Goal: Task Accomplishment & Management: Manage account settings

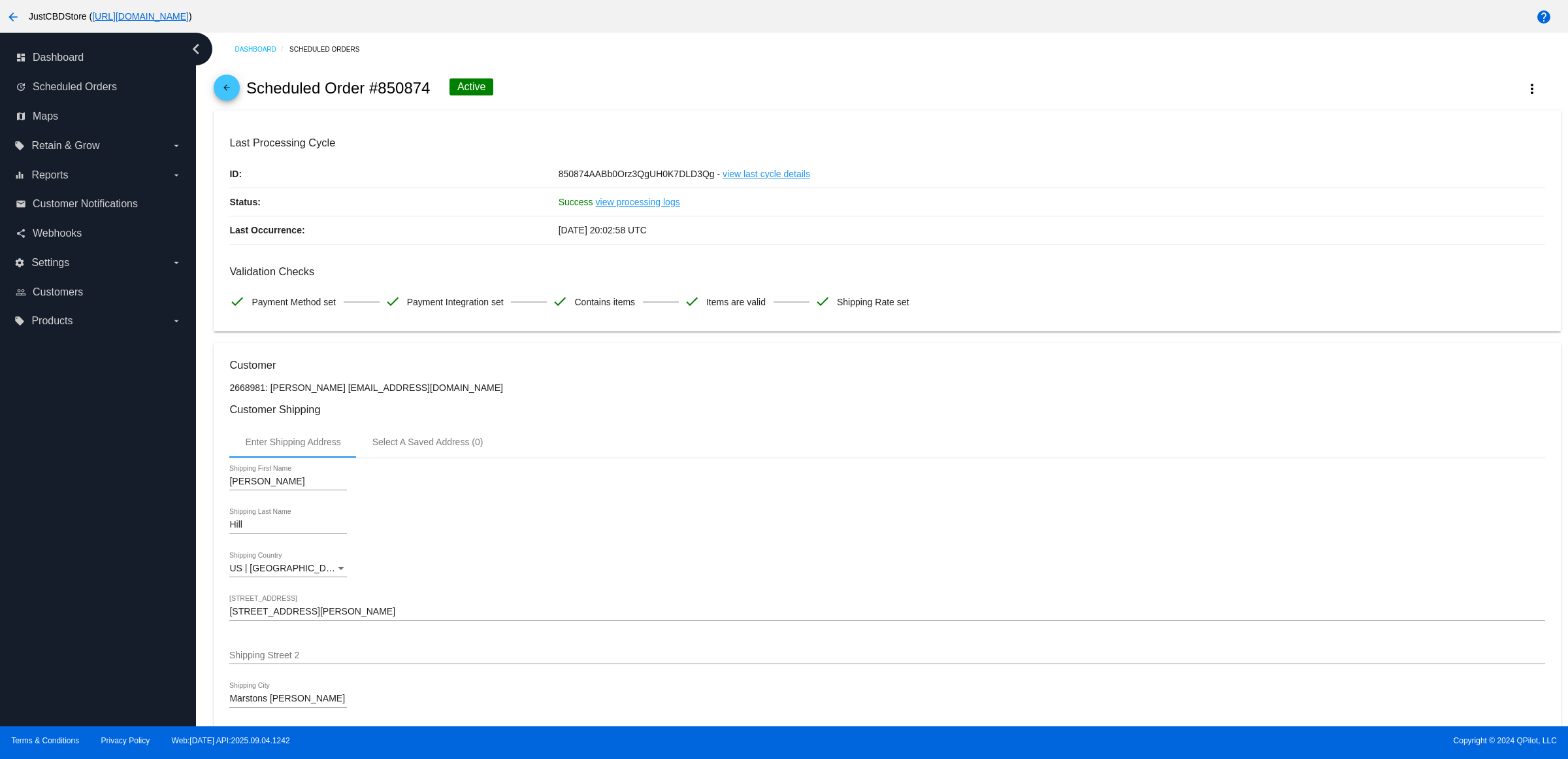
click at [230, 96] on mat-icon "arrow_back" at bounding box center [226, 91] width 15 height 15
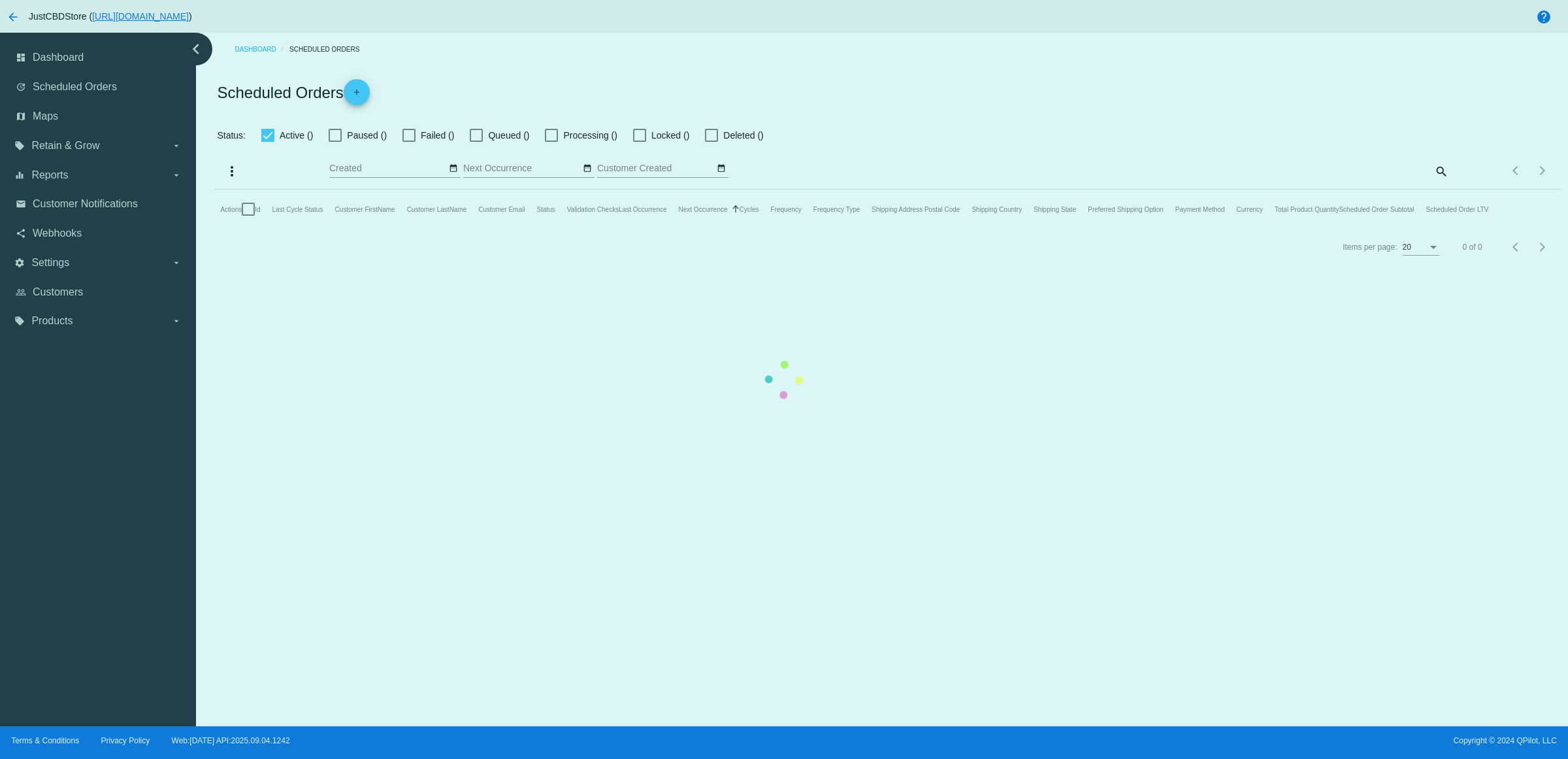
checkbox input "true"
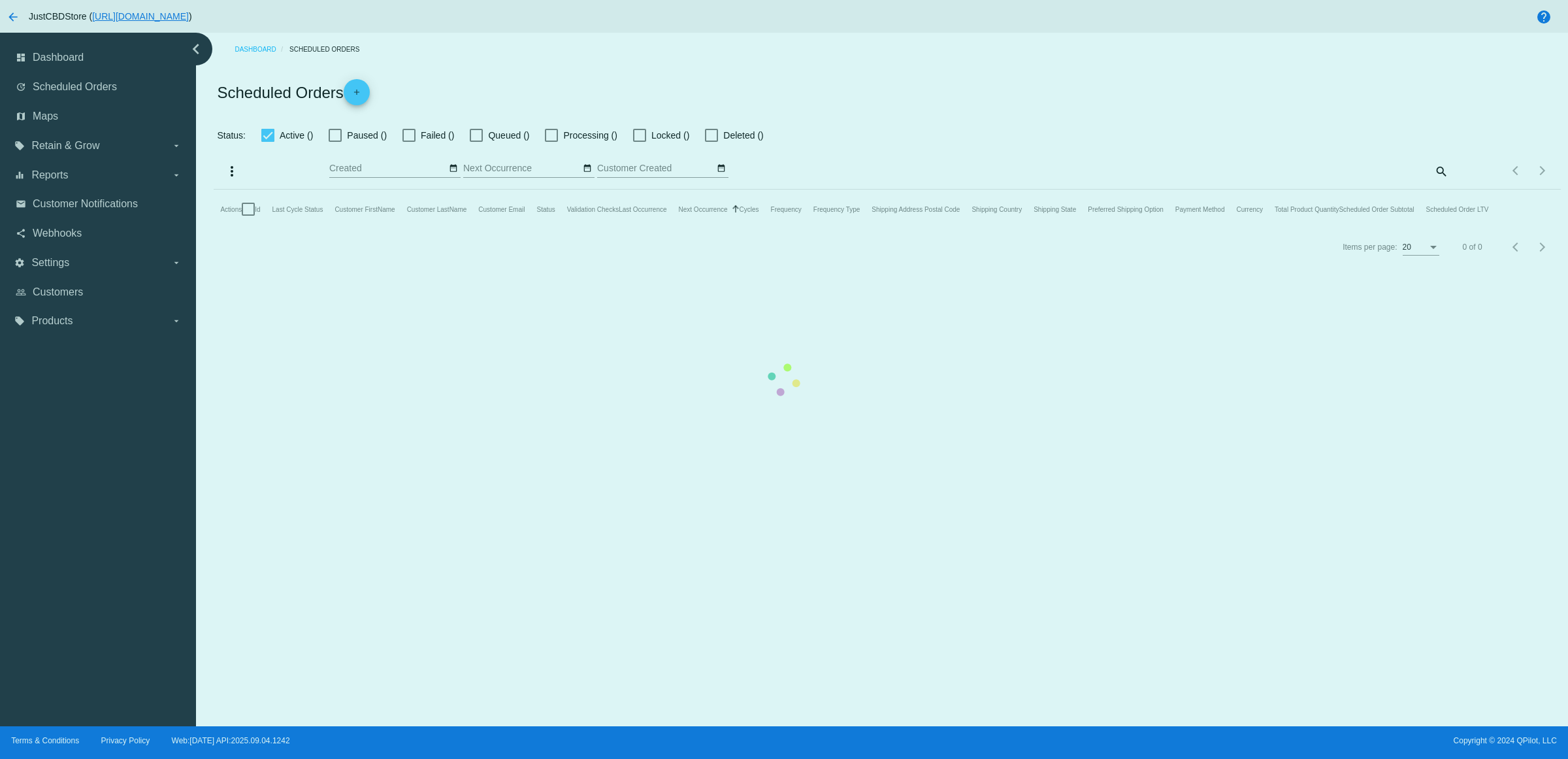
checkbox input "true"
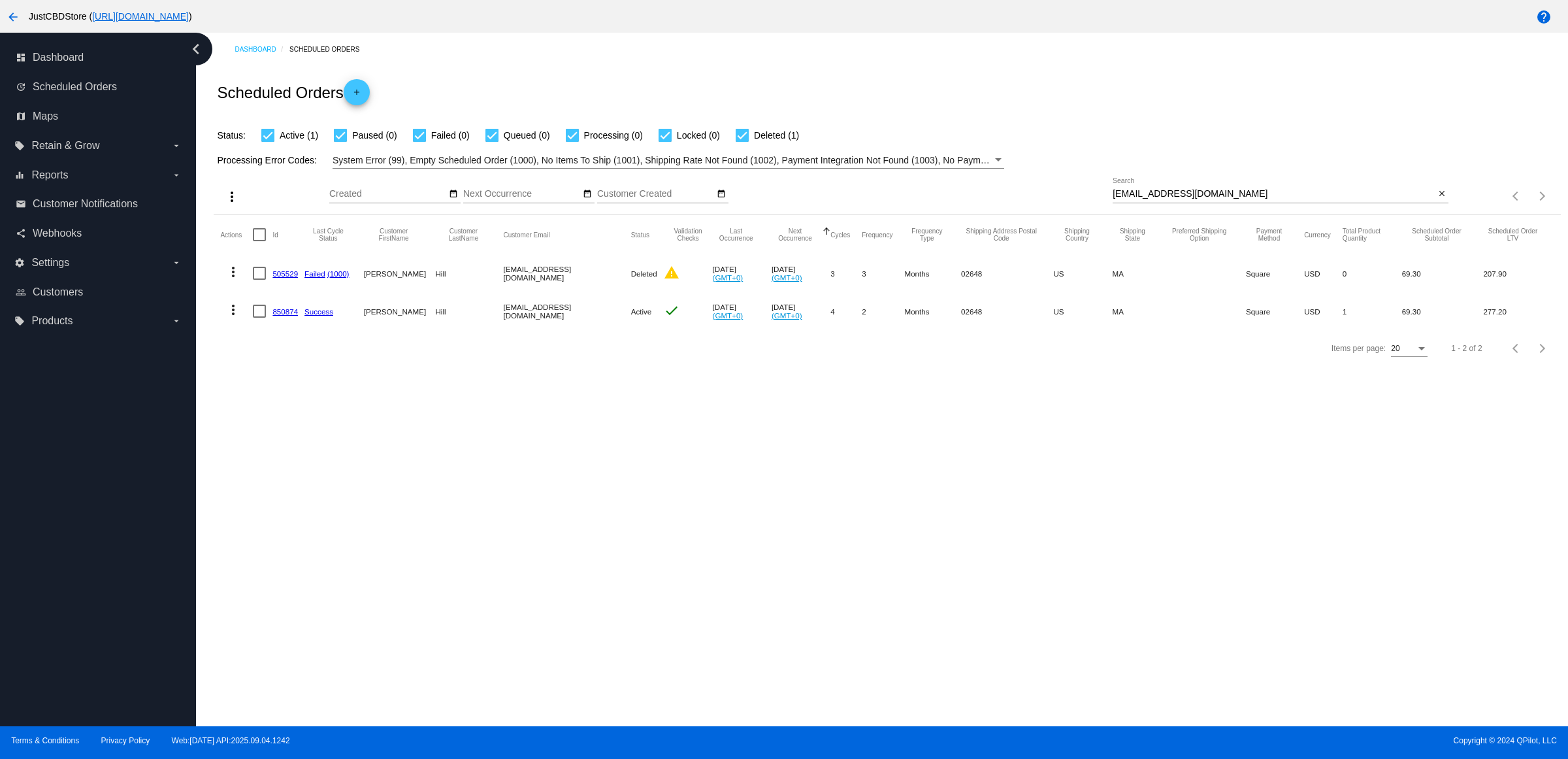
click at [289, 316] on link "850874" at bounding box center [285, 312] width 25 height 8
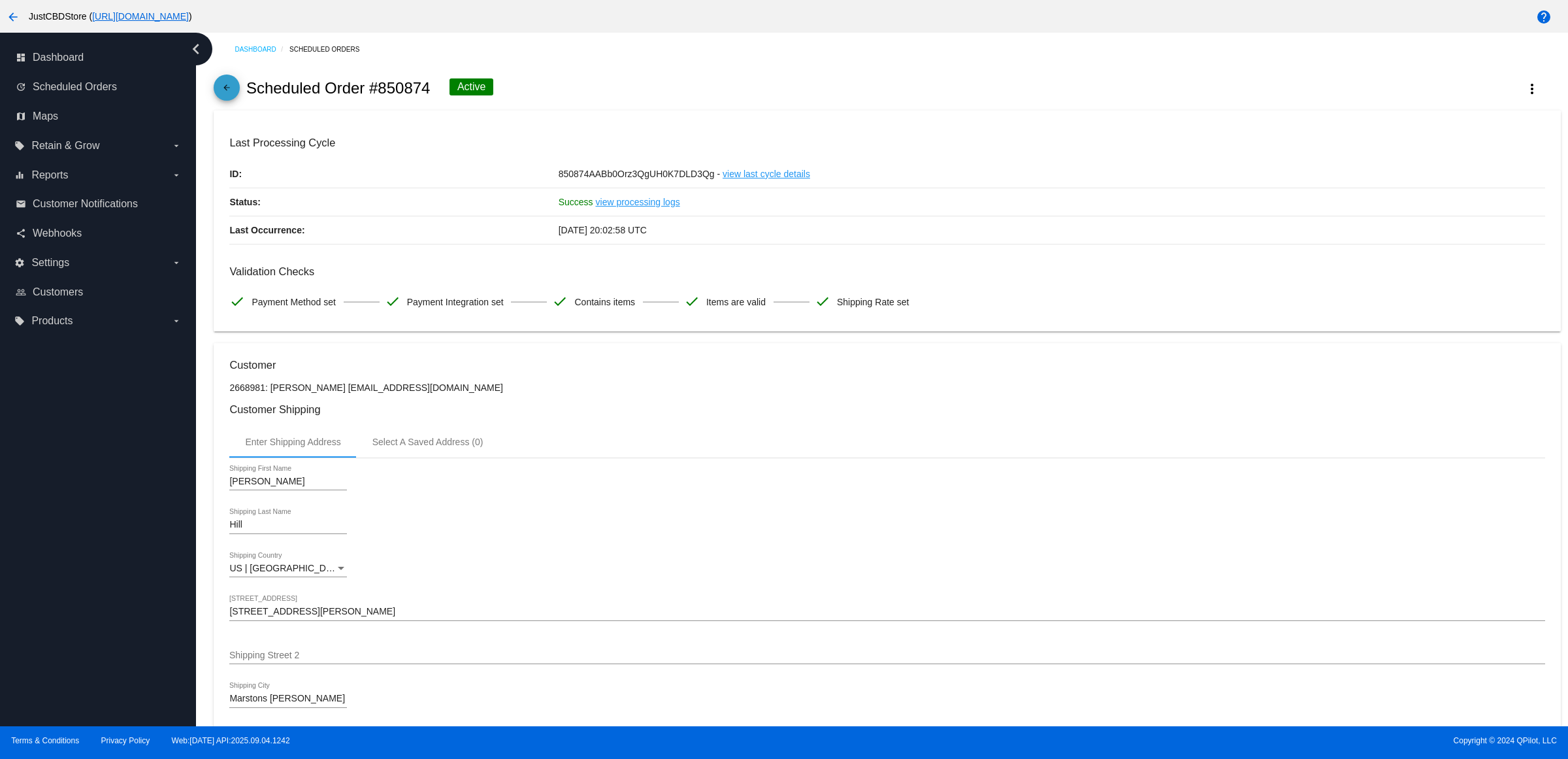
click at [235, 97] on mat-icon "arrow_back" at bounding box center [226, 91] width 15 height 15
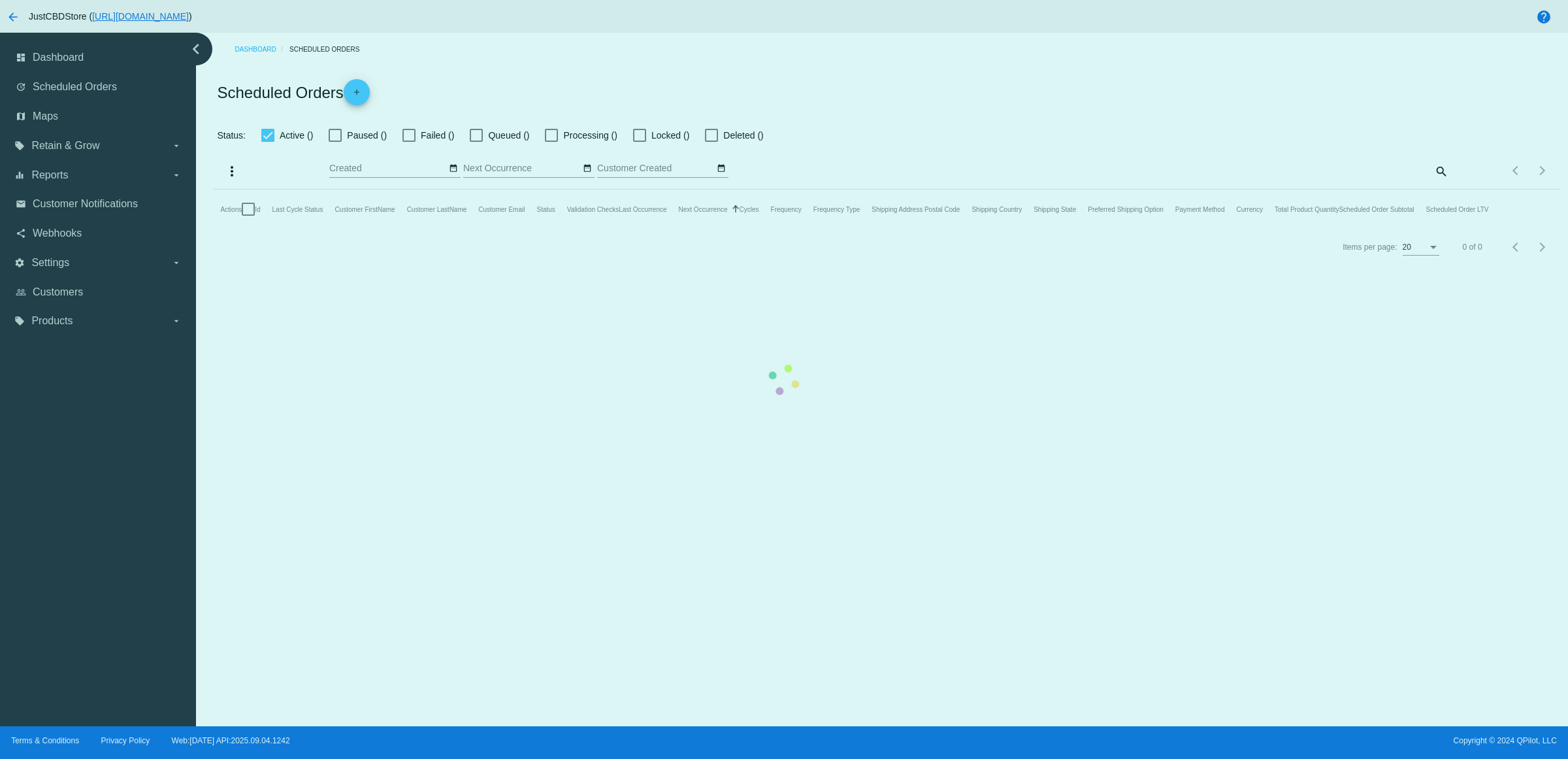
checkbox input "true"
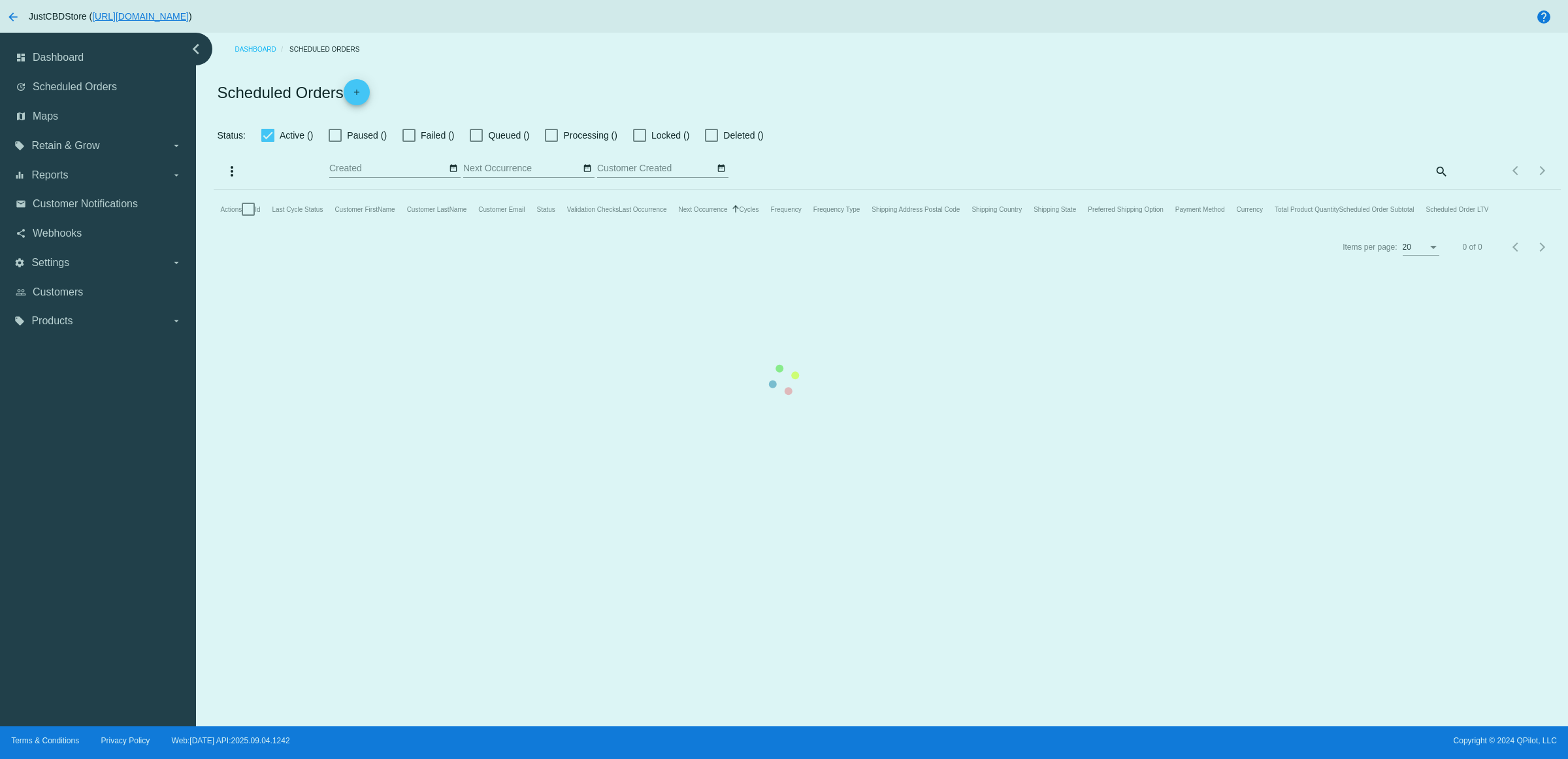
checkbox input "true"
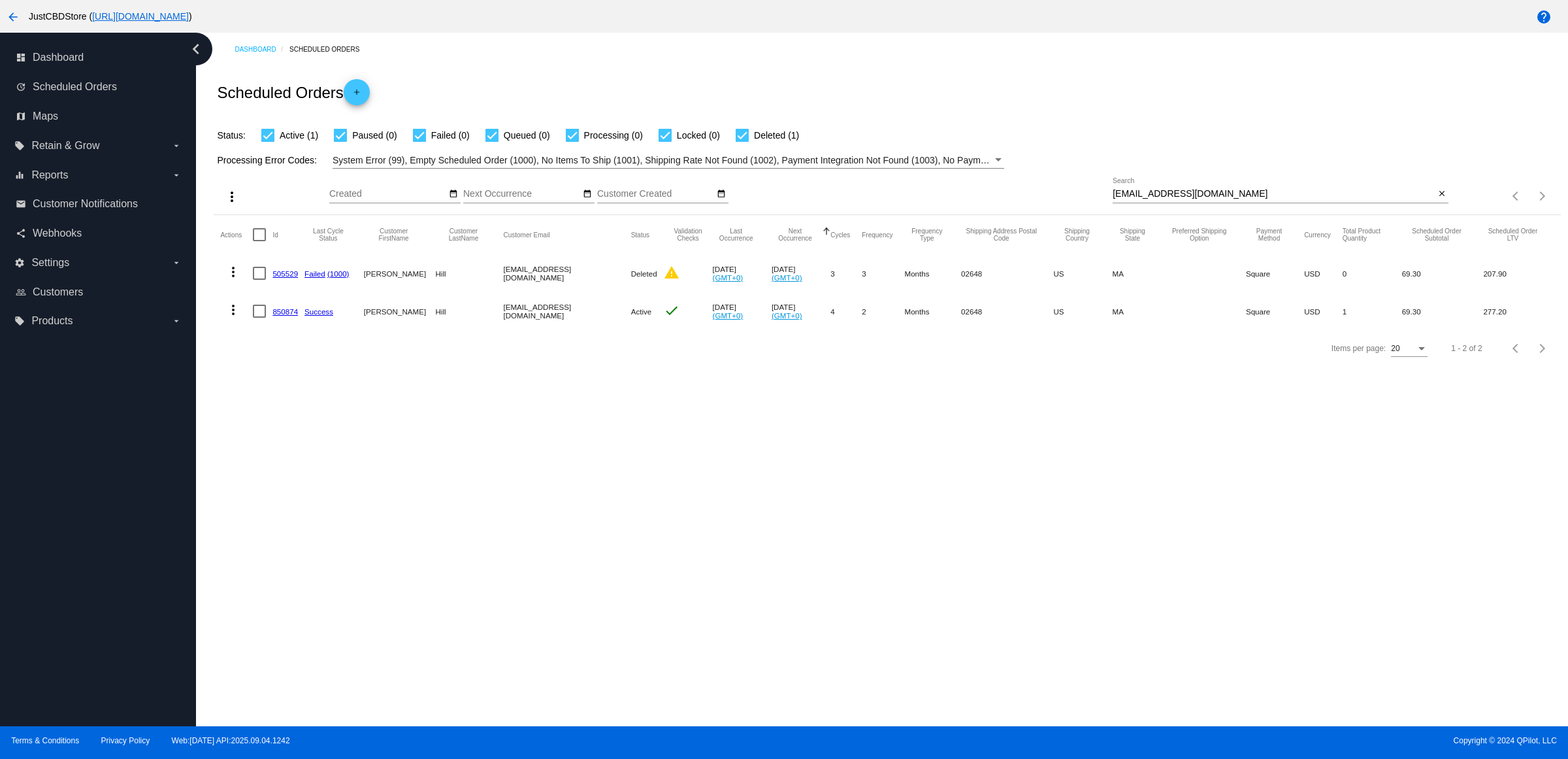
click at [288, 316] on link "850874" at bounding box center [285, 312] width 25 height 8
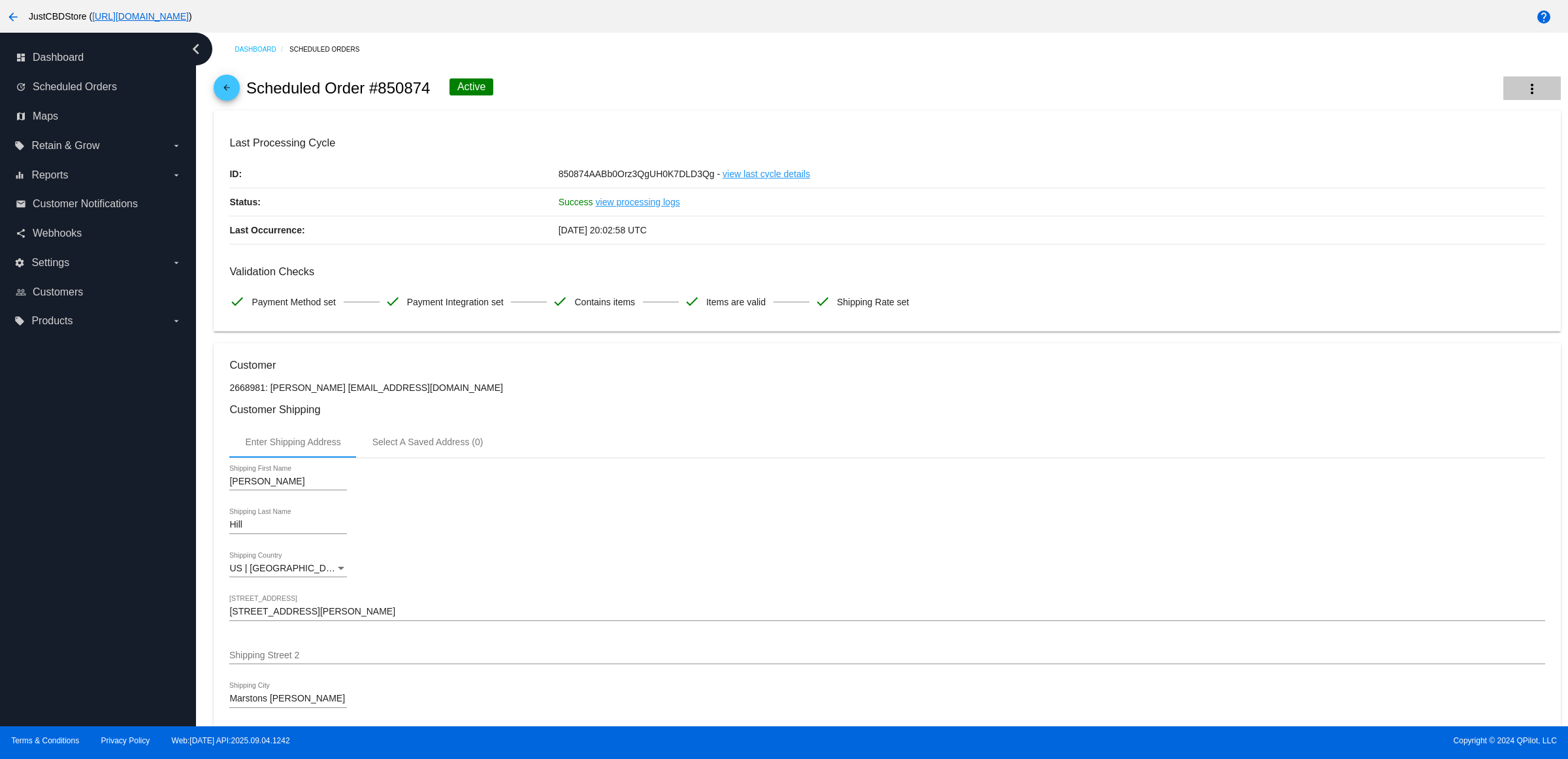
click at [1524, 97] on mat-icon "more_vert" at bounding box center [1532, 89] width 15 height 15
click at [1505, 115] on button "info View Event Logs" at bounding box center [1455, 102] width 183 height 32
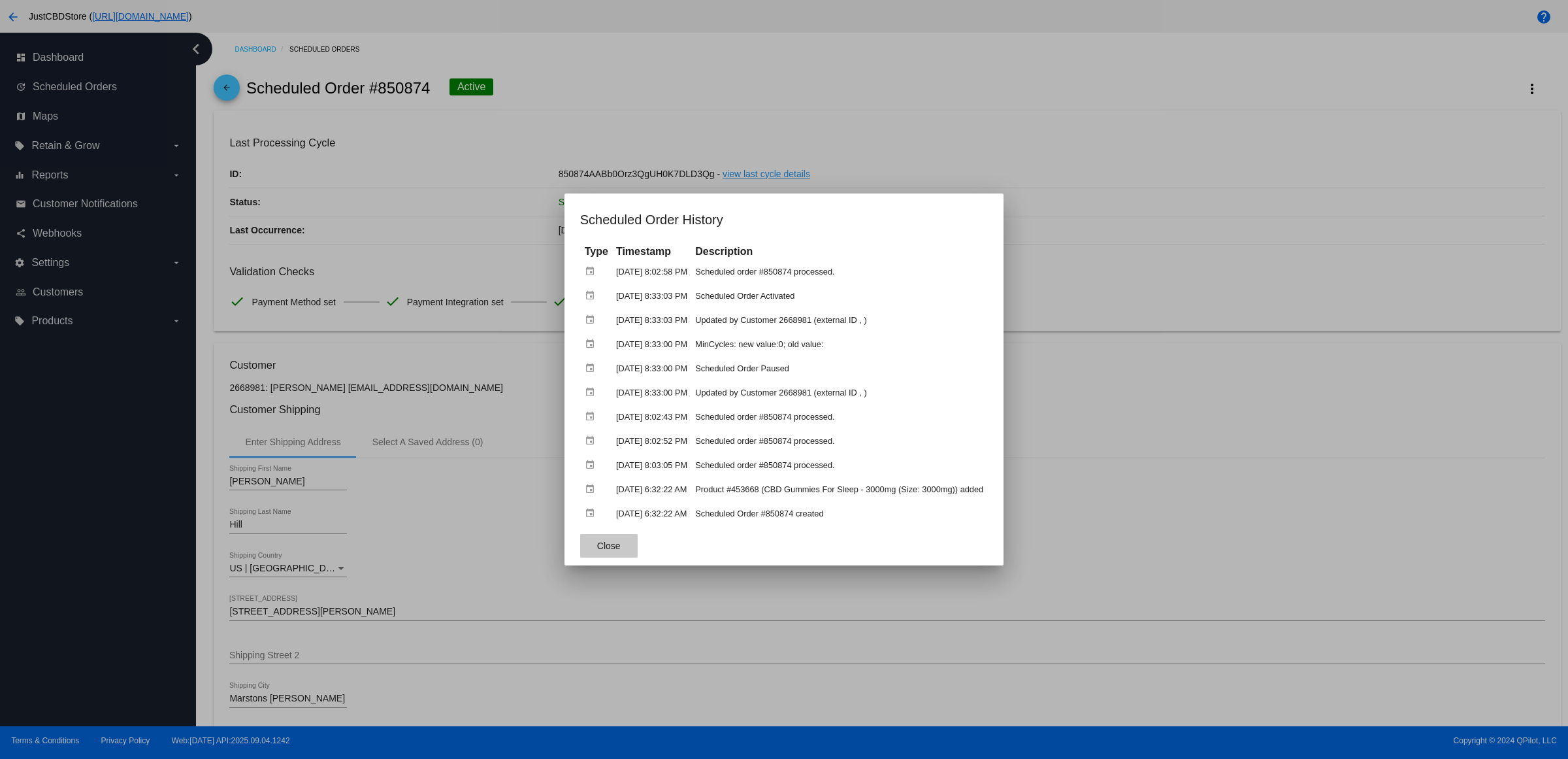
click at [580, 534] on button "Close" at bounding box center [609, 545] width 58 height 23
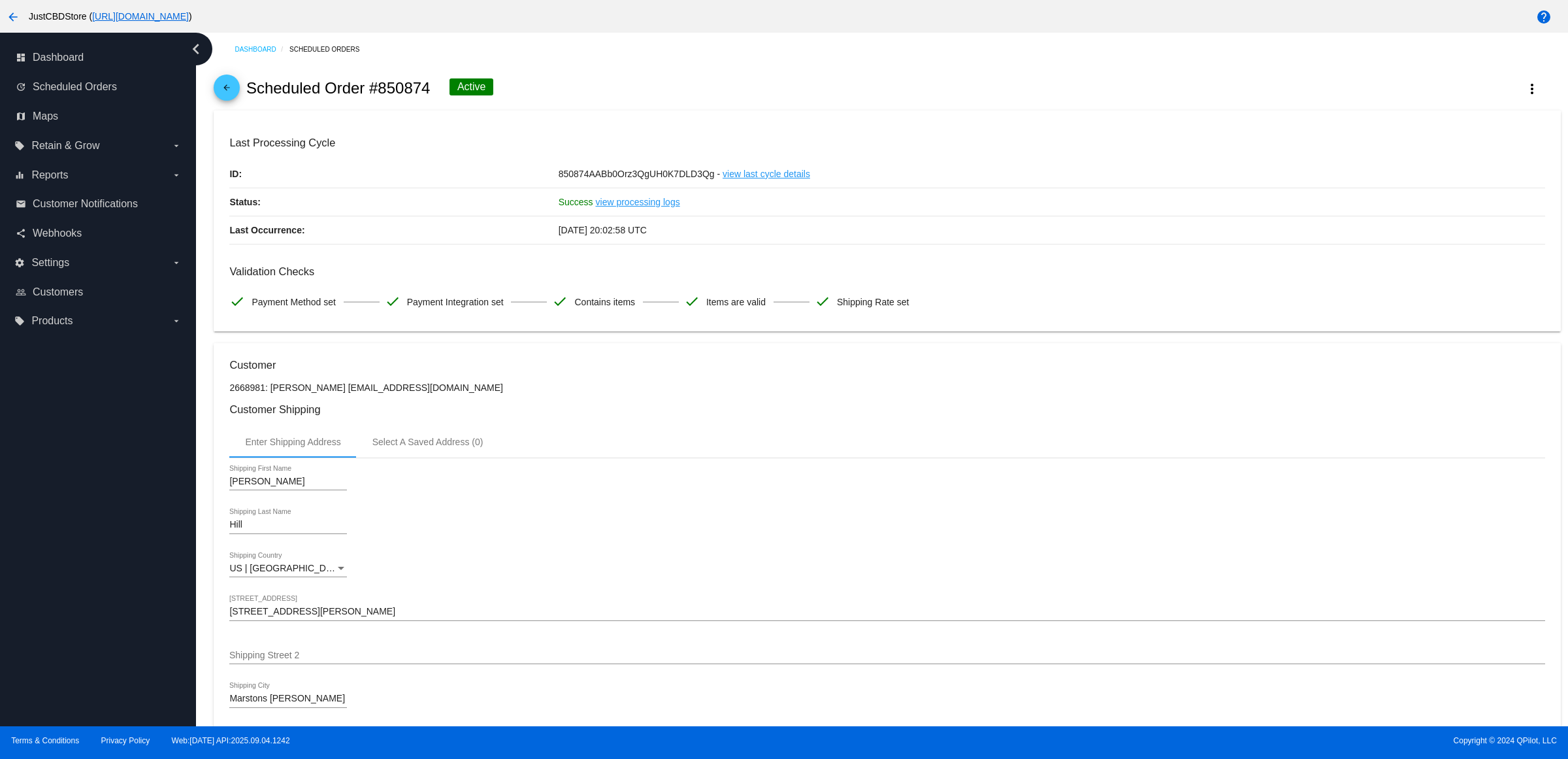
click at [908, 188] on div "850874AABb0Orz3QgUH0K7DLD3Qg - view last cycle details" at bounding box center [1052, 174] width 987 height 27
click at [235, 89] on span "arrow_back" at bounding box center [226, 91] width 15 height 32
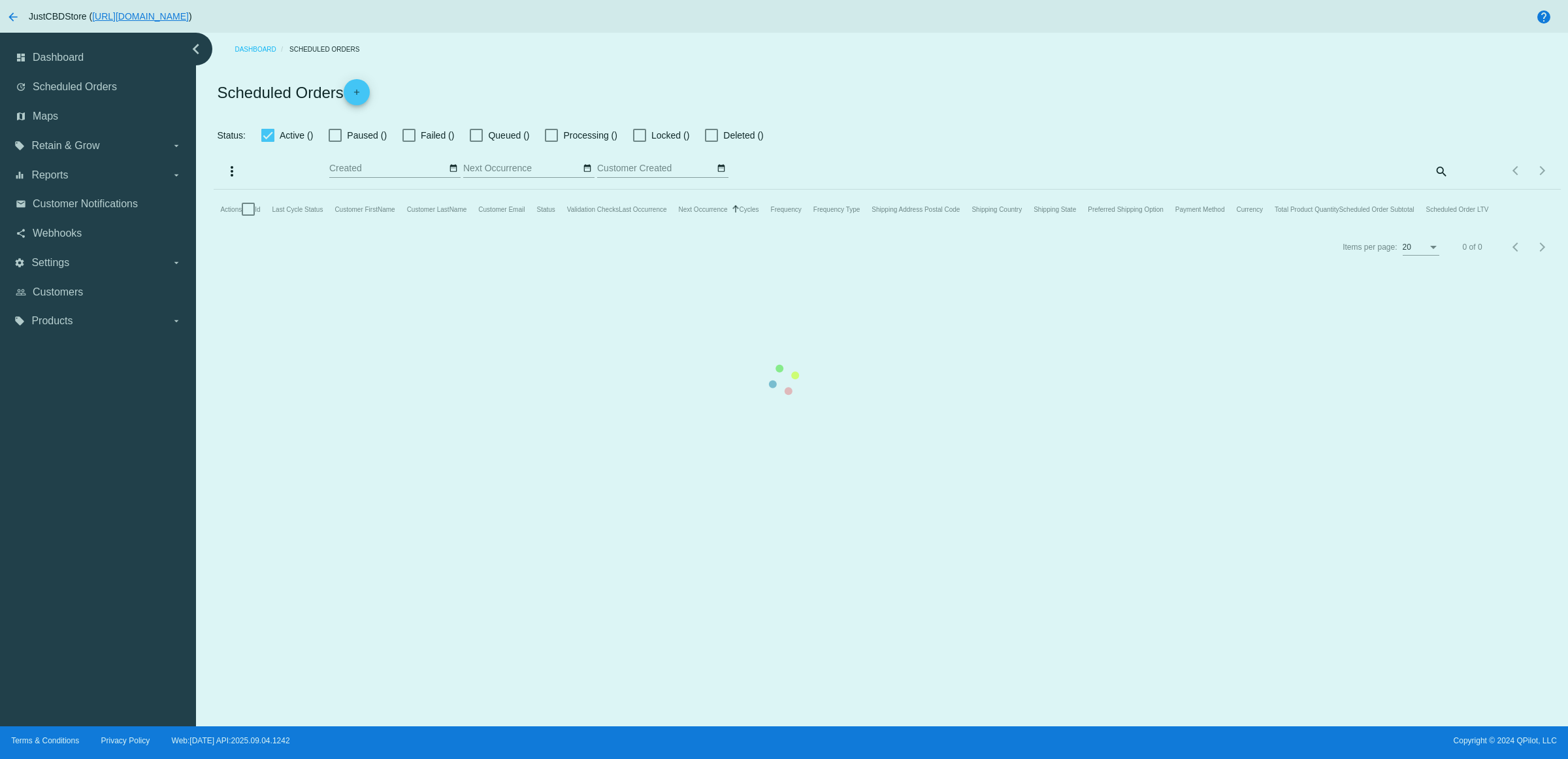
checkbox input "true"
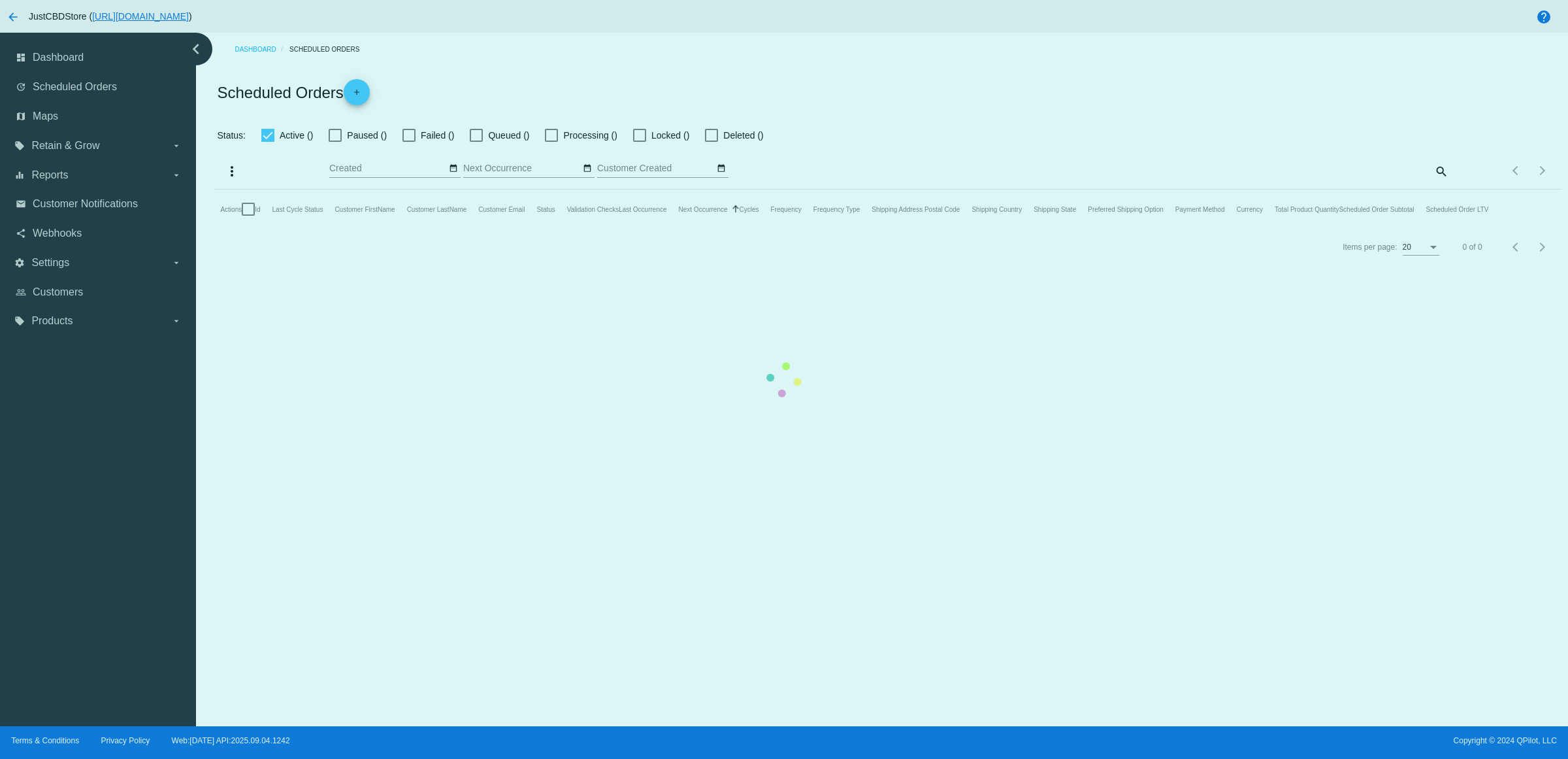
checkbox input "true"
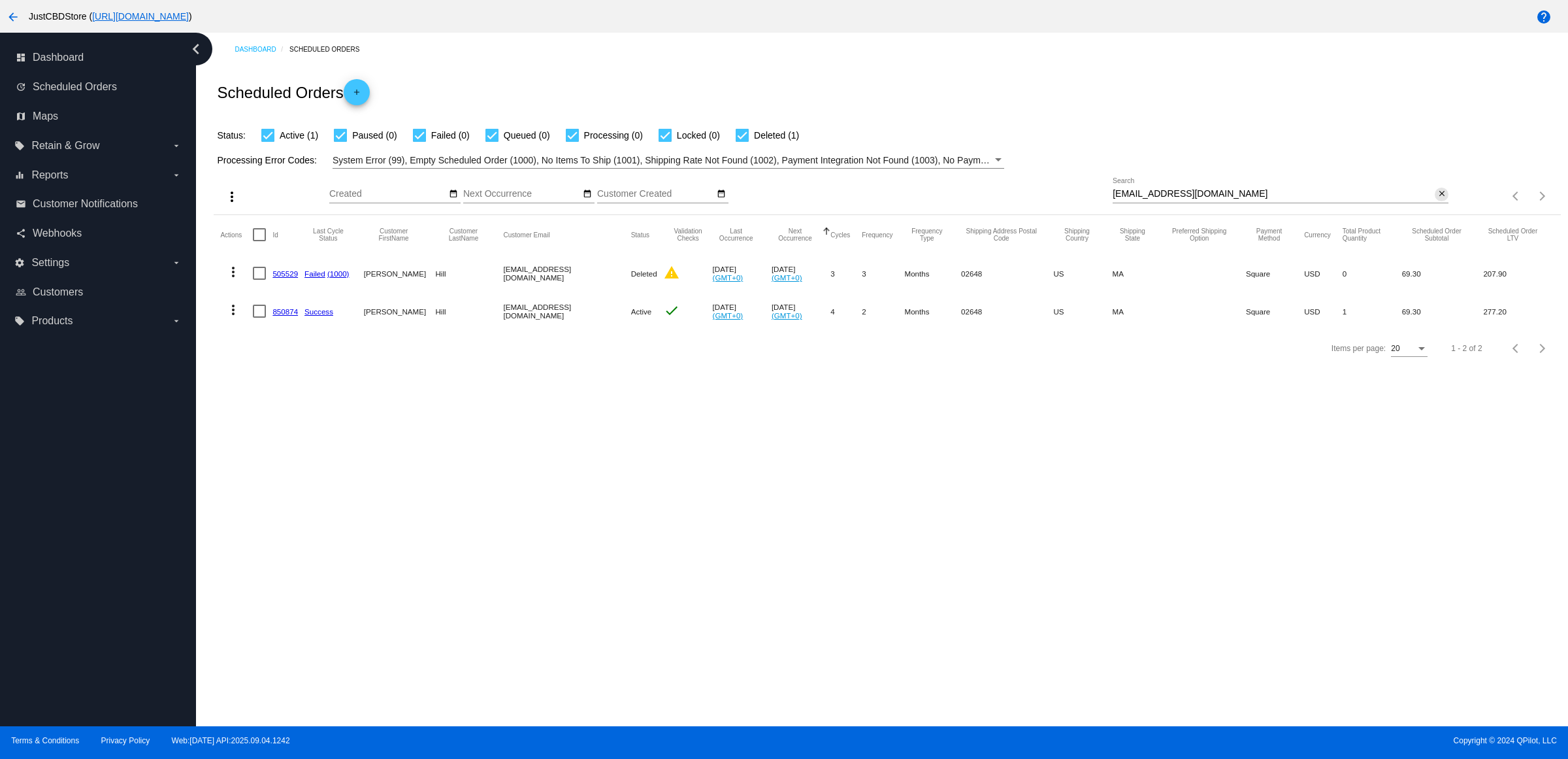
click at [1438, 199] on mat-icon "close" at bounding box center [1442, 194] width 9 height 11
click at [1435, 199] on input "Search" at bounding box center [1281, 194] width 336 height 11
paste input "[EMAIL_ADDRESS][DOMAIN_NAME]"
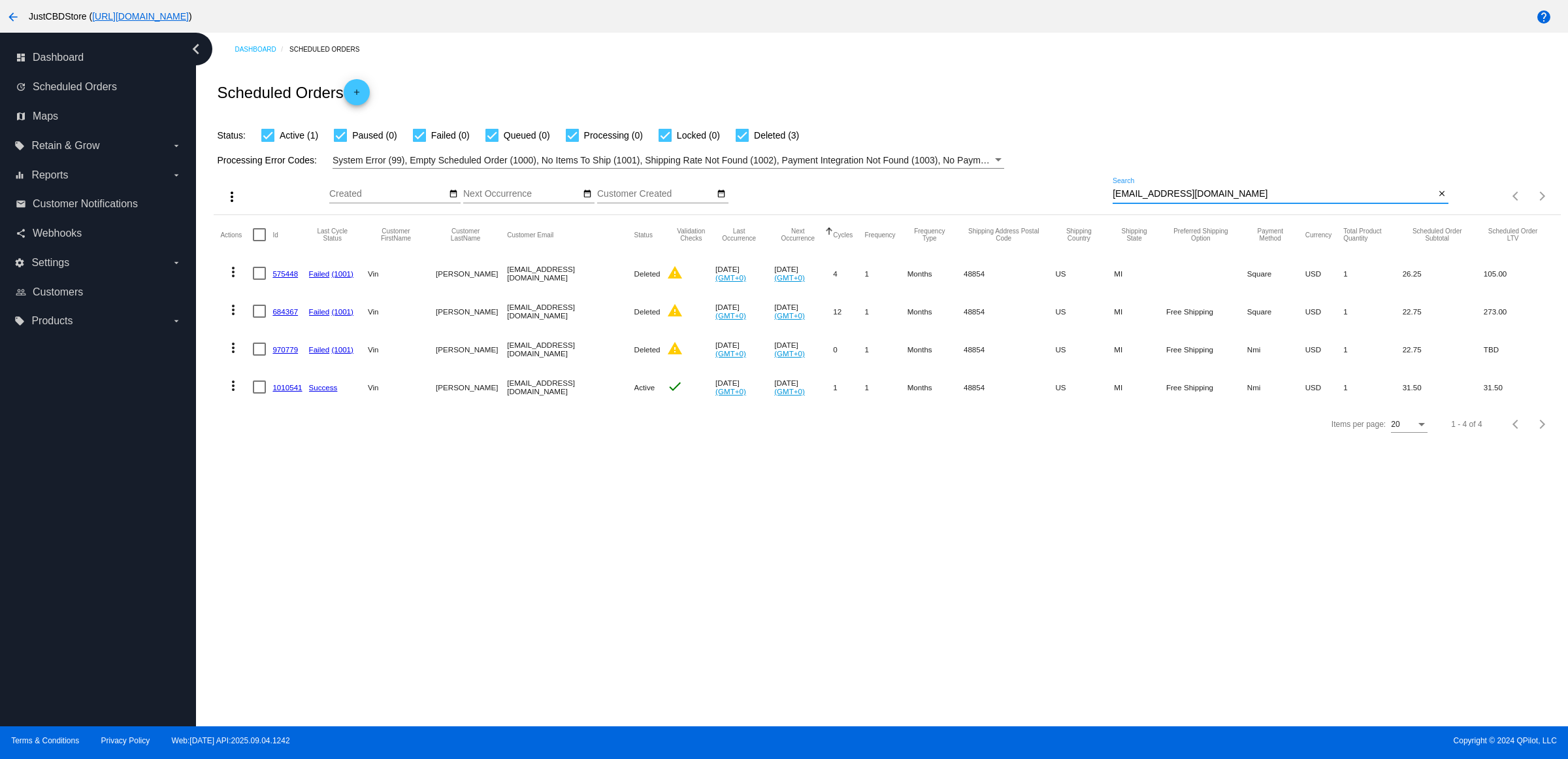
type input "[EMAIL_ADDRESS][DOMAIN_NAME]"
click at [246, 397] on button "more_vert" at bounding box center [233, 384] width 26 height 26
click at [328, 573] on button "delete Delete" at bounding box center [290, 568] width 130 height 32
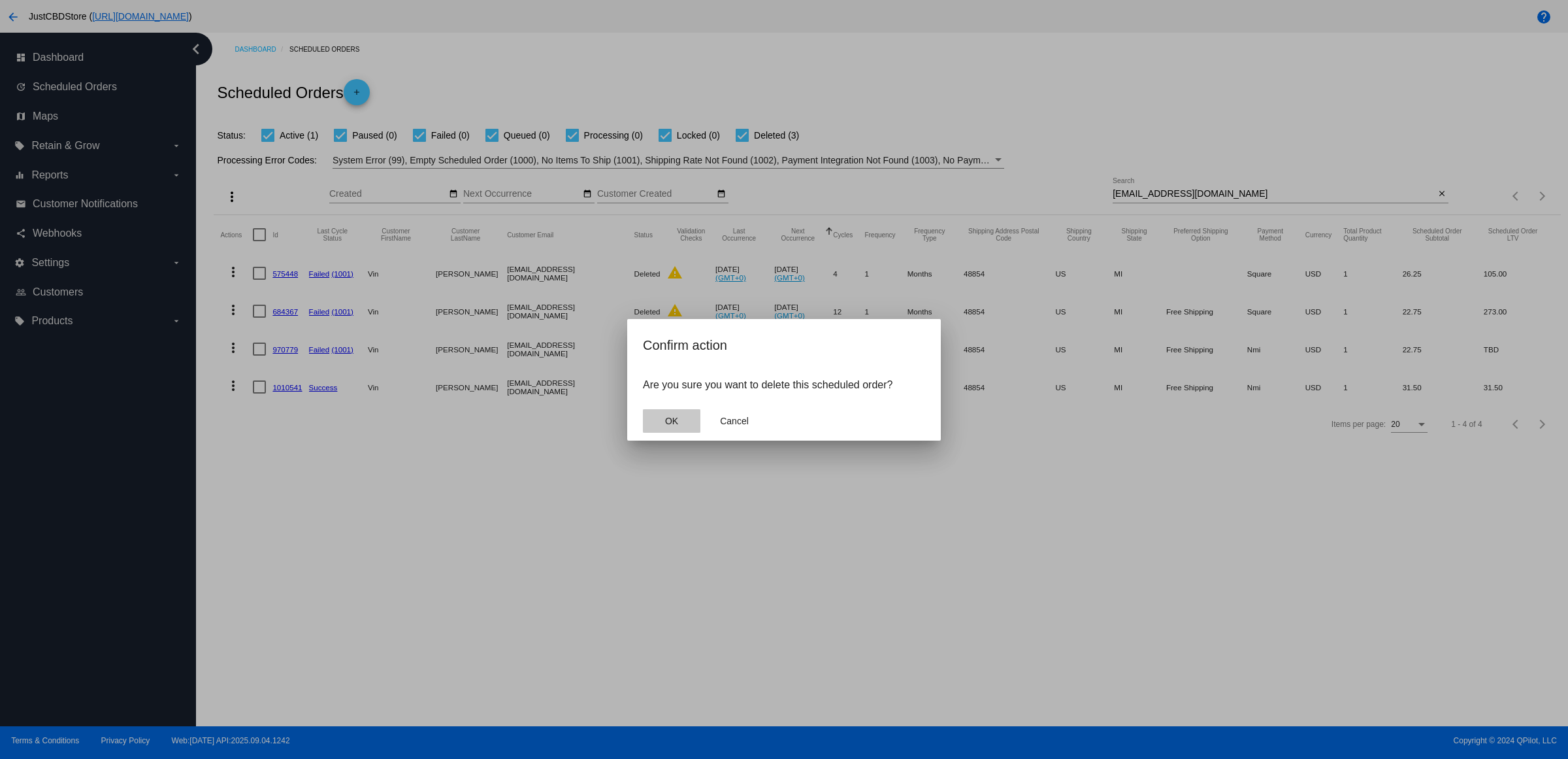
click at [680, 433] on button "OK" at bounding box center [671, 421] width 58 height 23
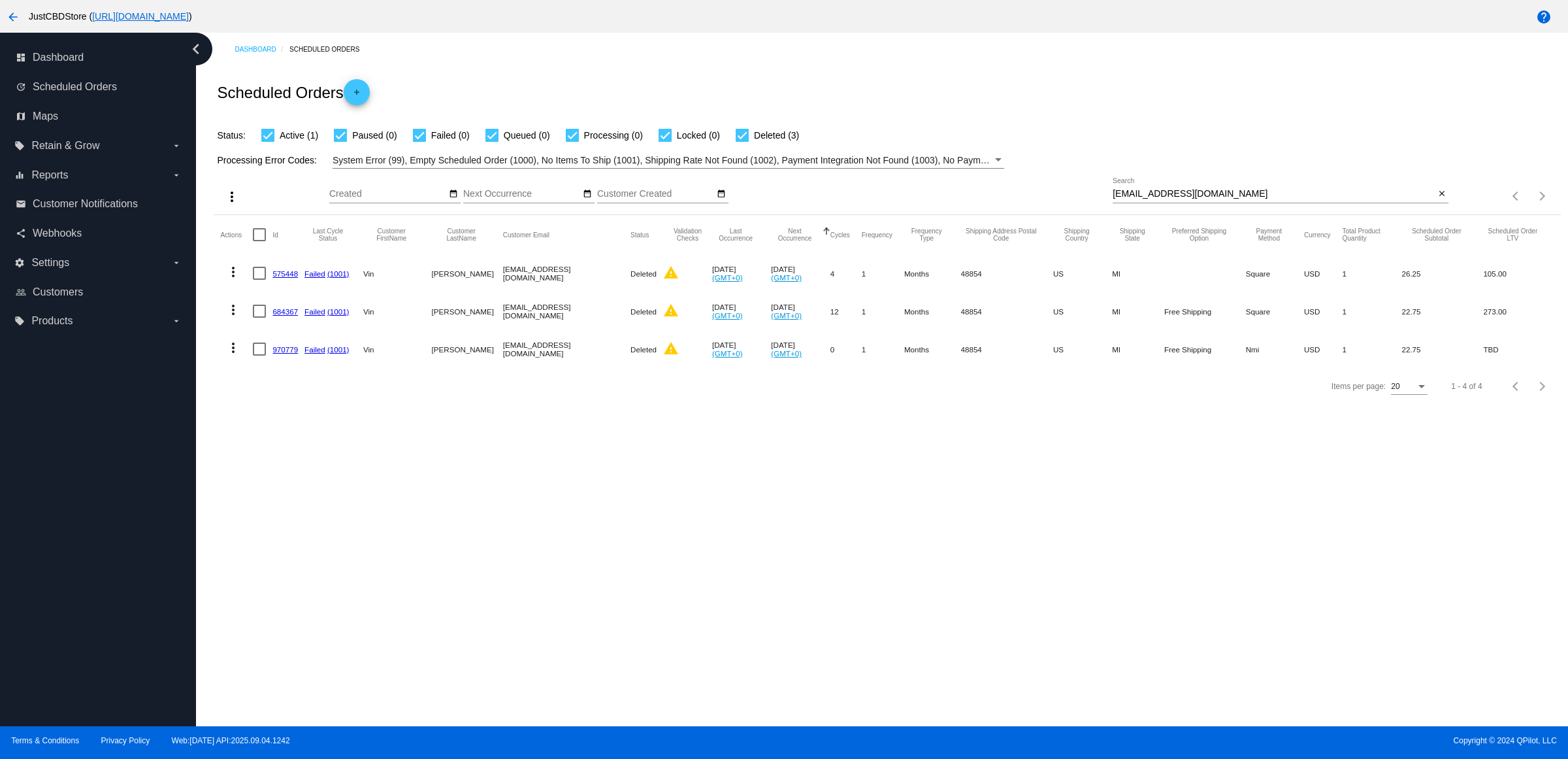
click at [289, 354] on link "970779" at bounding box center [285, 350] width 25 height 8
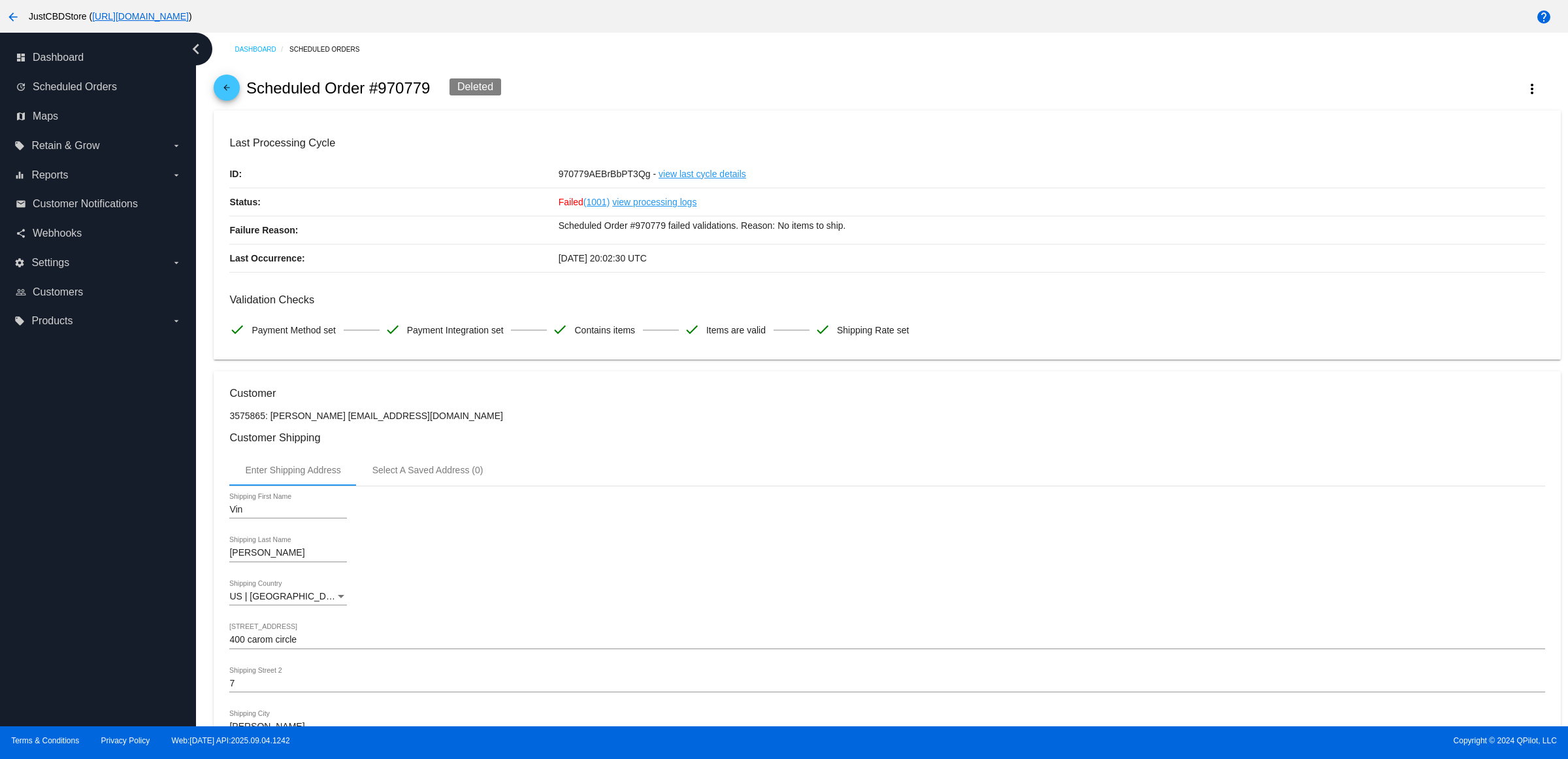
click at [235, 98] on mat-icon "arrow_back" at bounding box center [226, 91] width 15 height 15
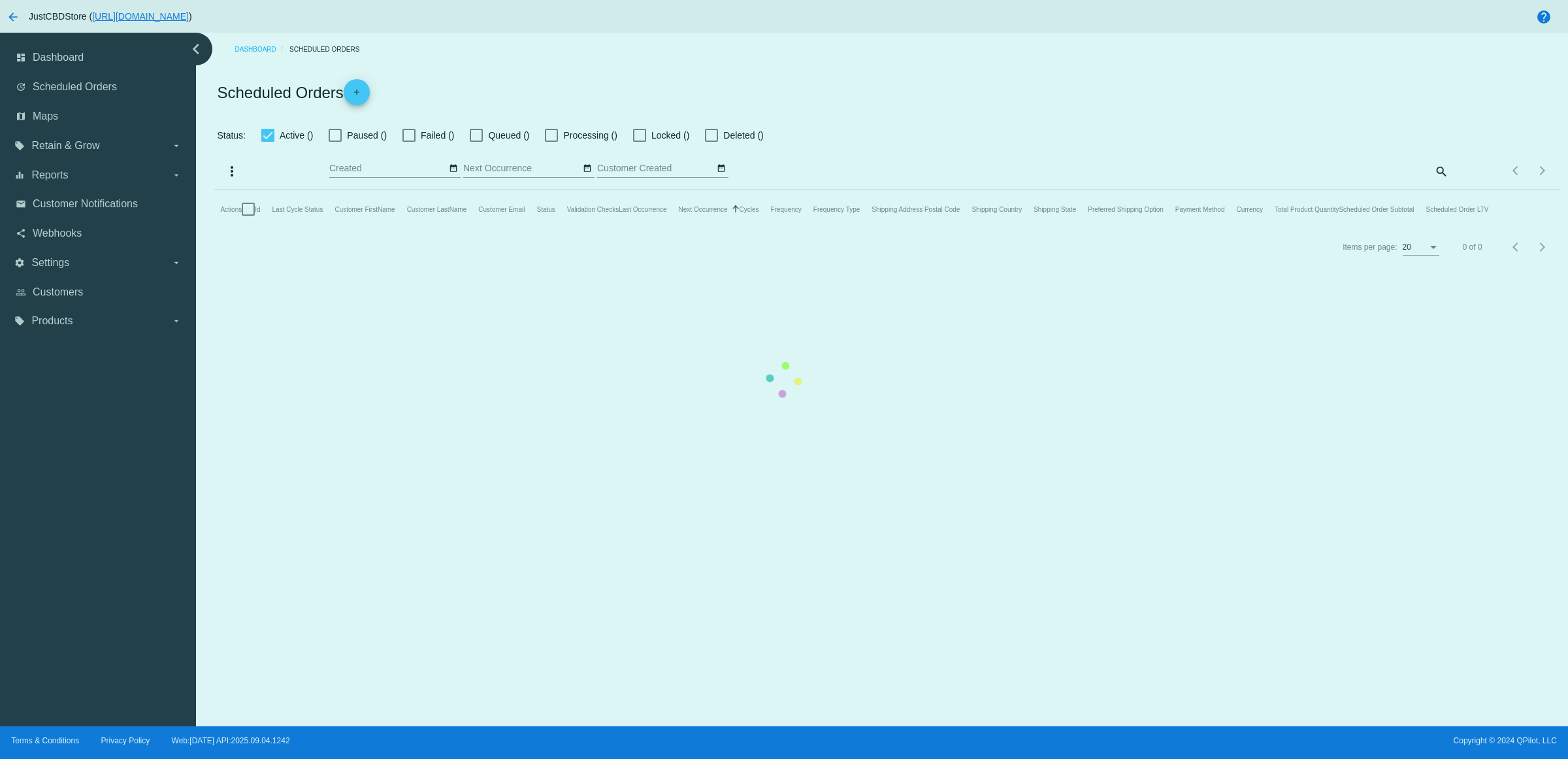
checkbox input "true"
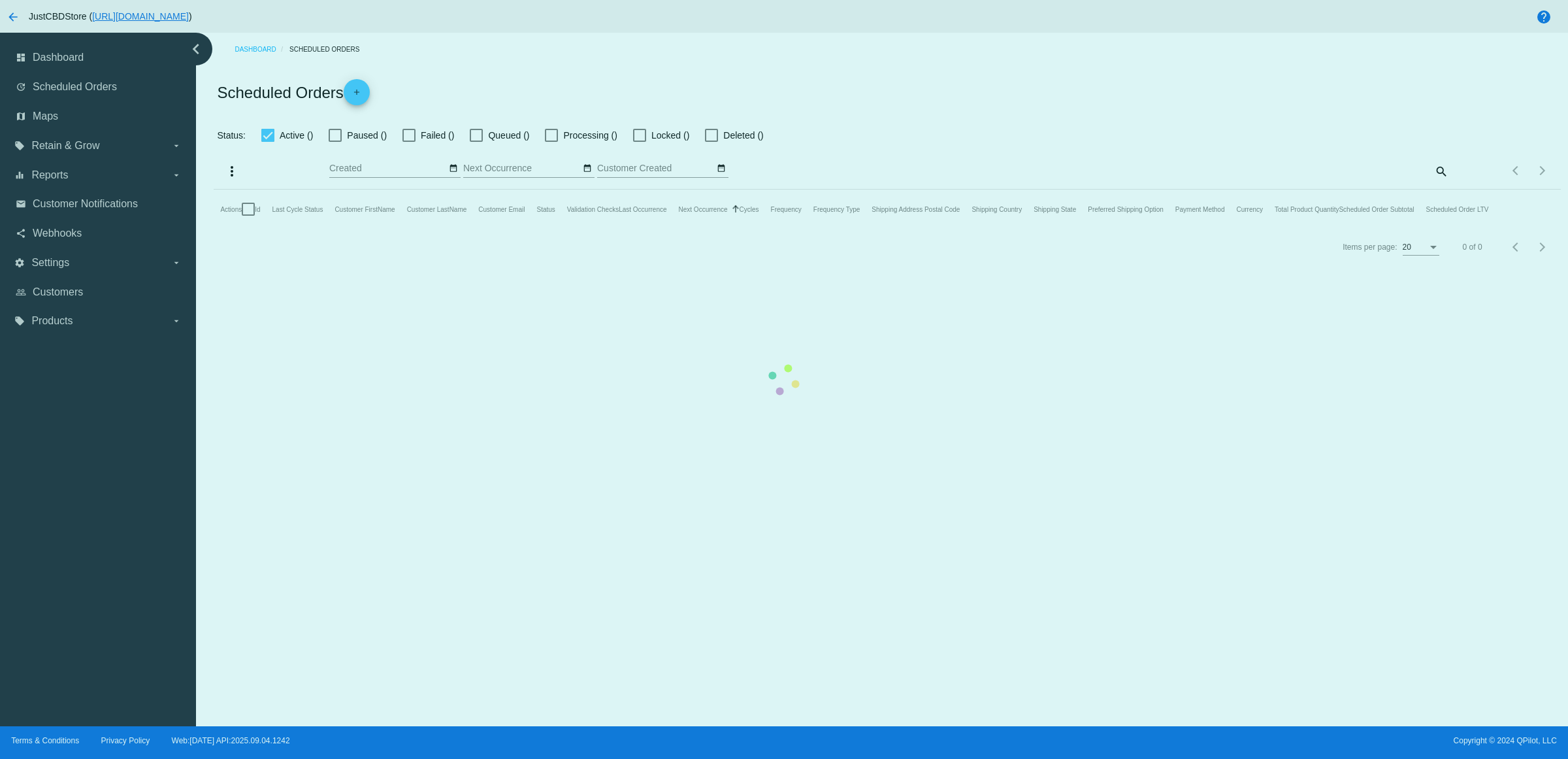
checkbox input "true"
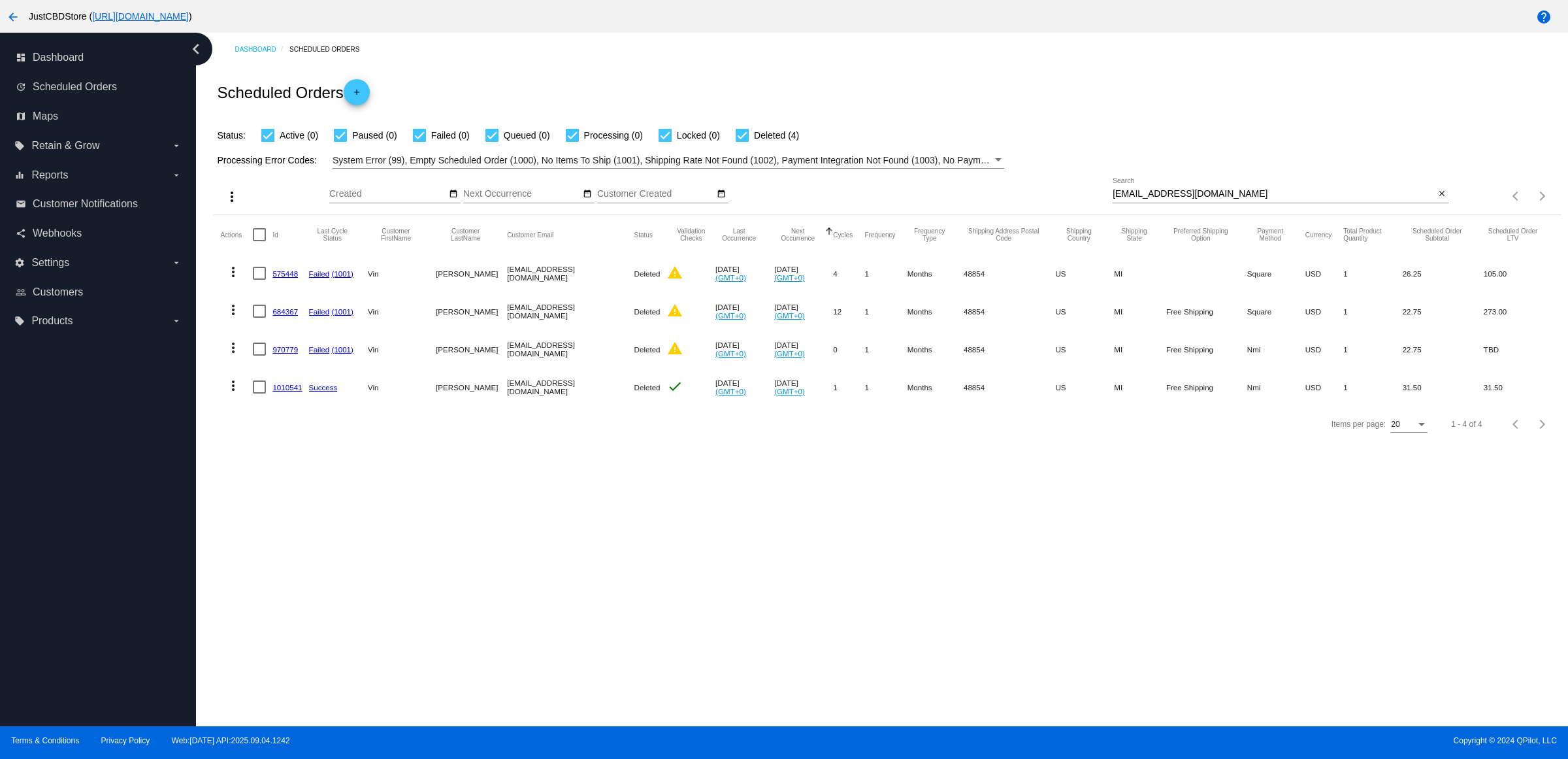
click at [1438, 199] on mat-icon "close" at bounding box center [1442, 194] width 9 height 11
click at [1438, 207] on mat-icon "search" at bounding box center [1441, 196] width 15 height 20
click at [1438, 199] on input "Search" at bounding box center [1281, 194] width 336 height 11
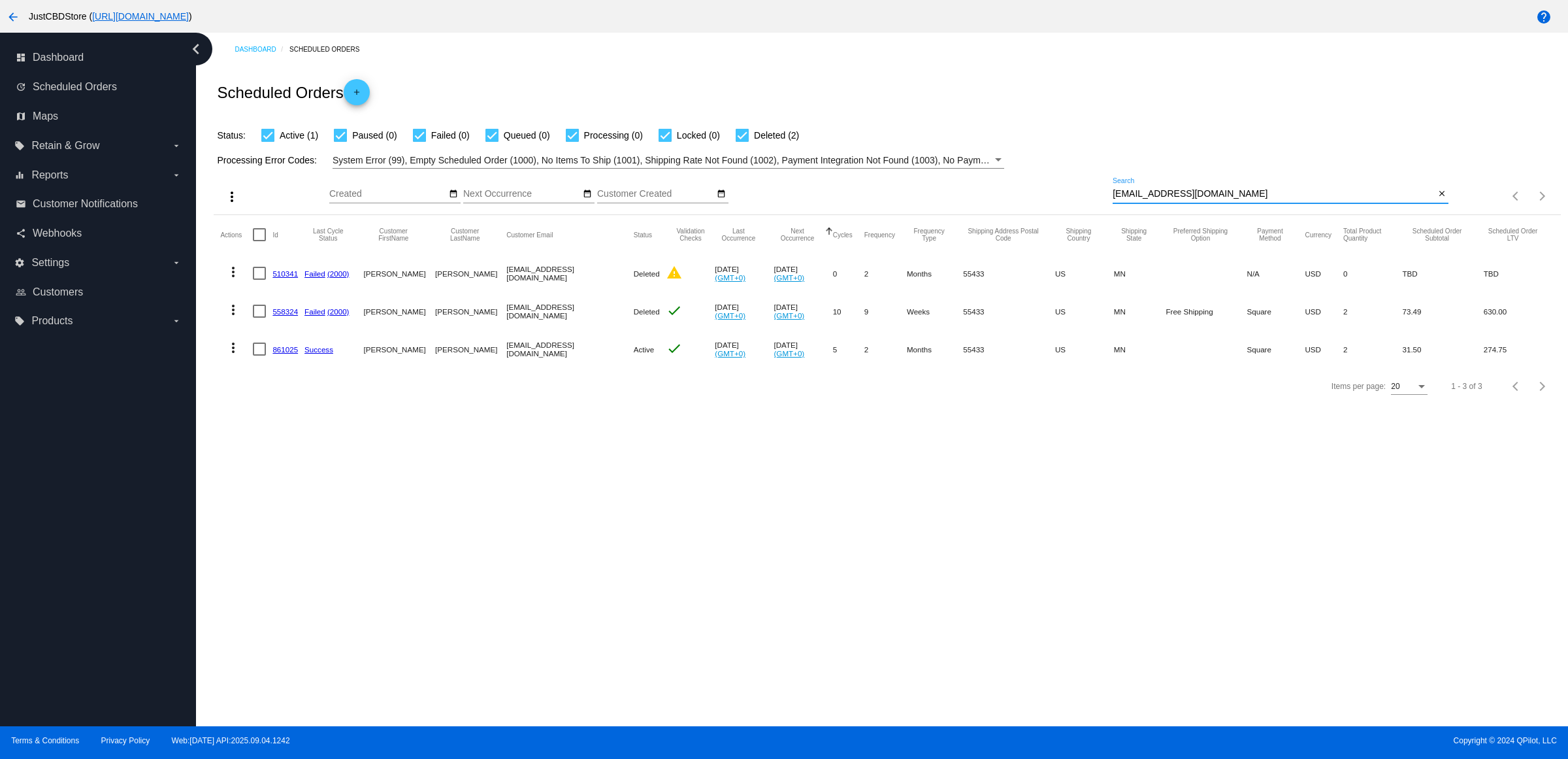
type input "[EMAIL_ADDRESS][DOMAIN_NAME]"
click at [288, 354] on link "861025" at bounding box center [285, 350] width 25 height 8
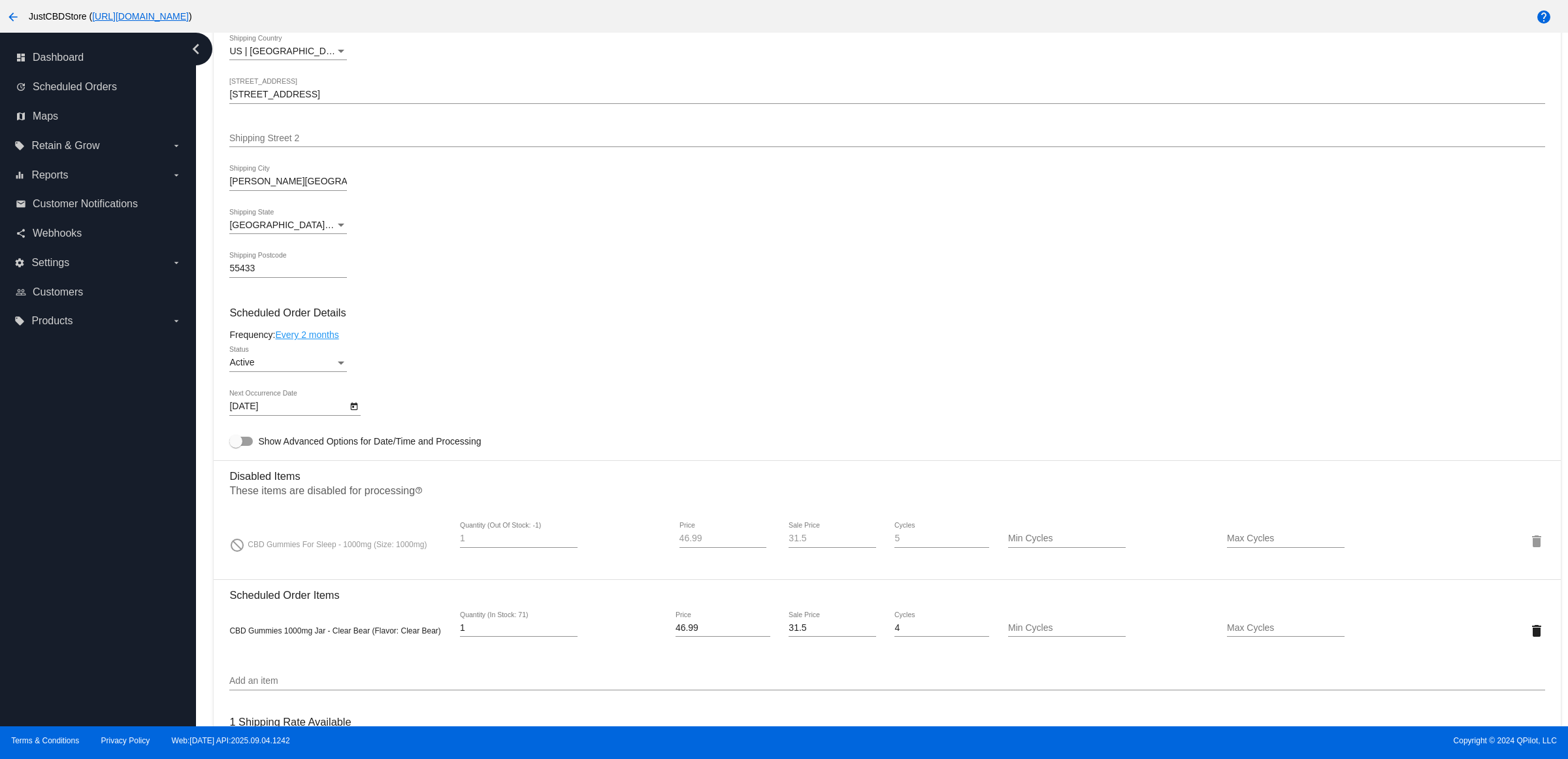
scroll to position [653, 0]
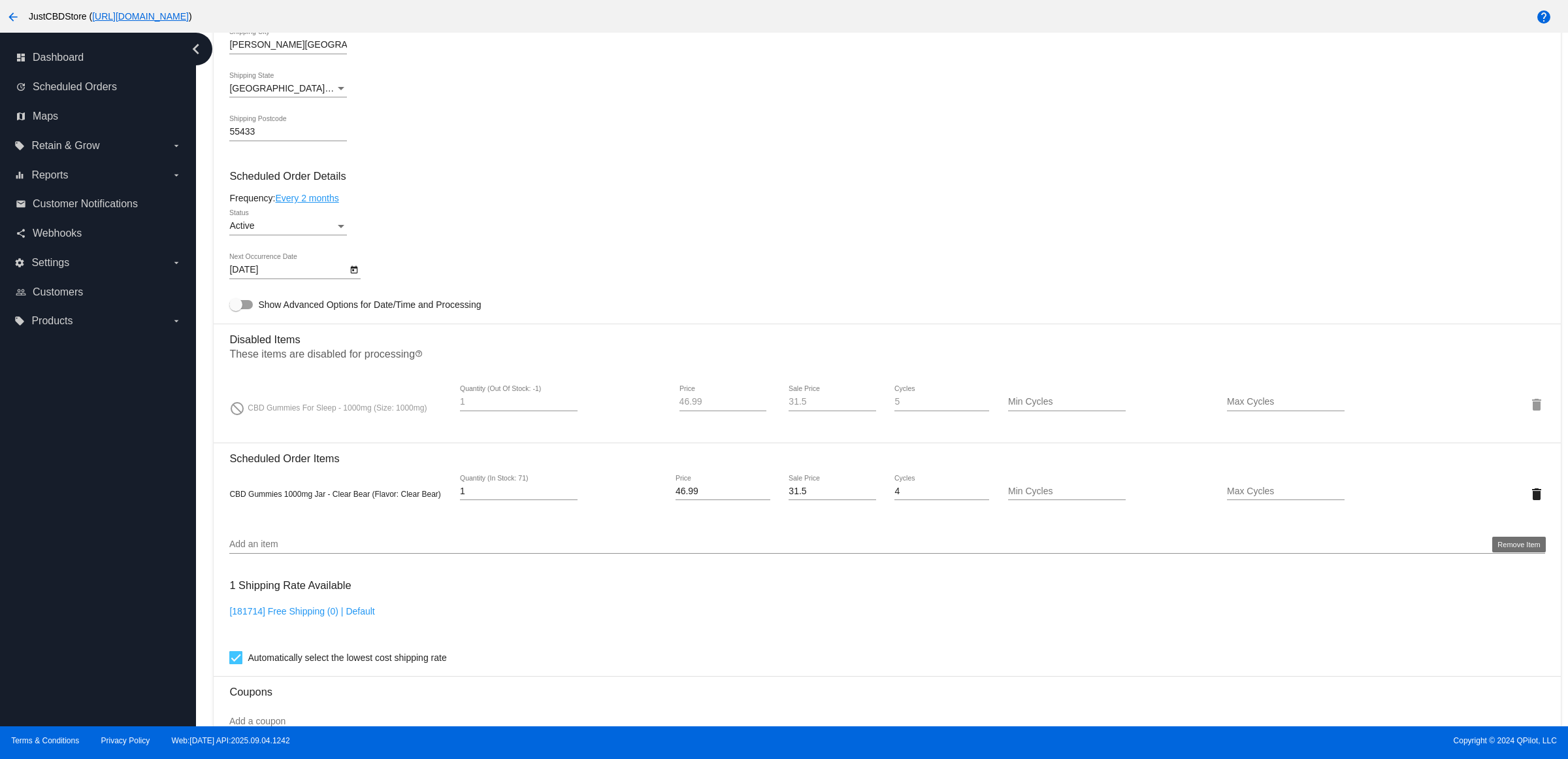
click at [1529, 505] on button "delete" at bounding box center [1537, 493] width 15 height 26
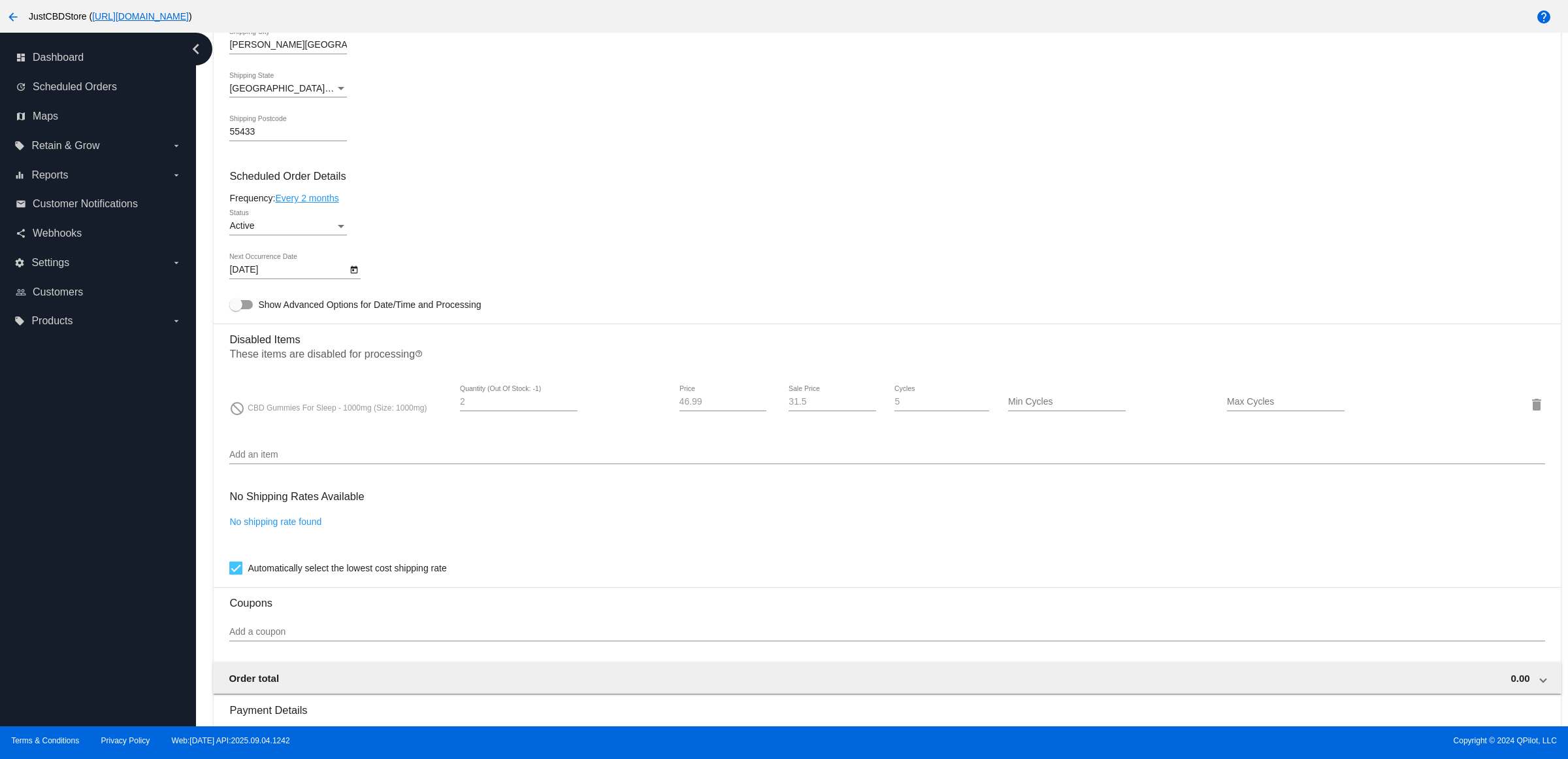
type input "2"
click at [573, 407] on input "2" at bounding box center [518, 402] width 117 height 11
click at [357, 278] on icon "Open calendar" at bounding box center [354, 270] width 9 height 15
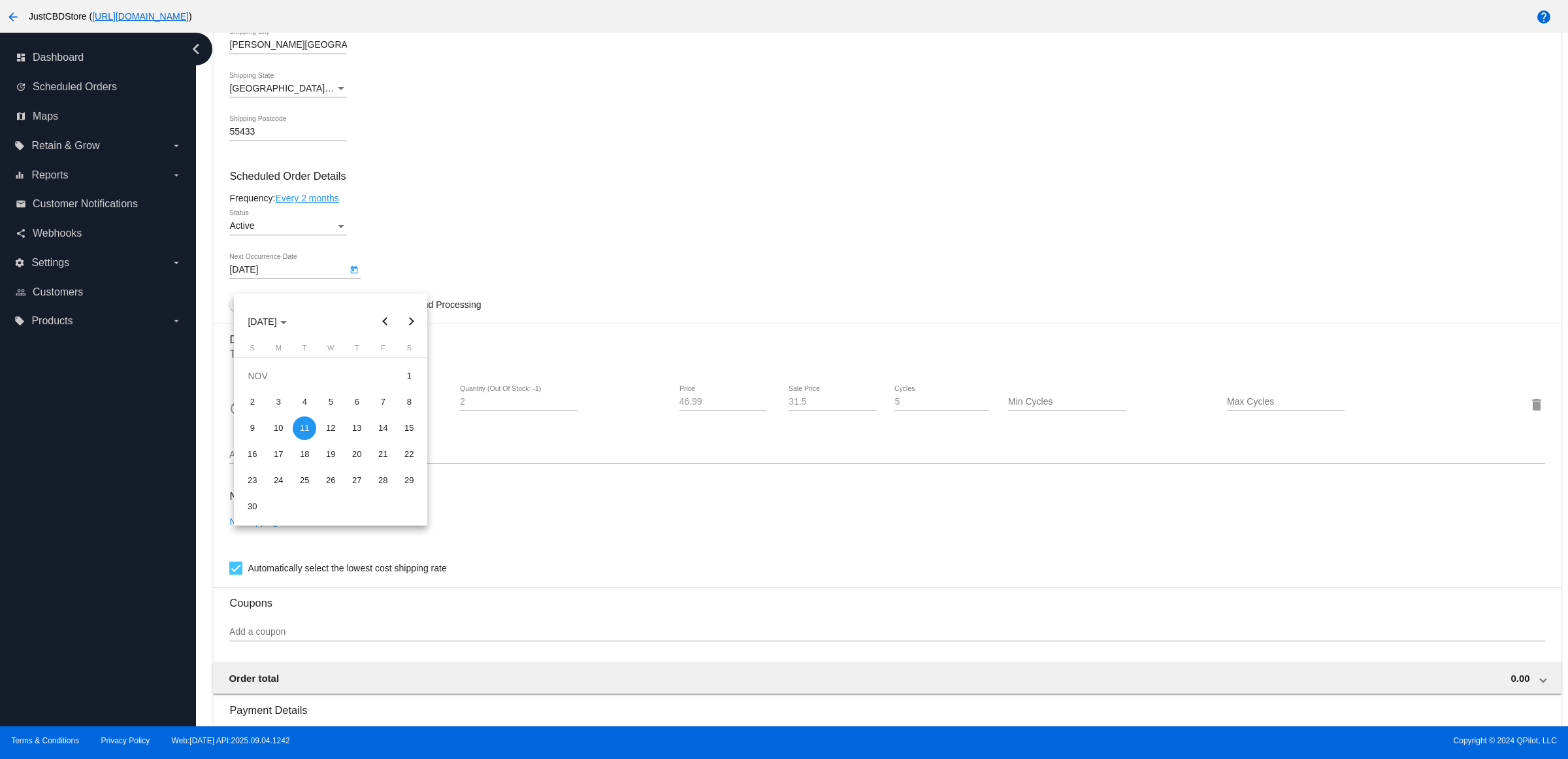
click at [661, 253] on div at bounding box center [784, 379] width 1568 height 759
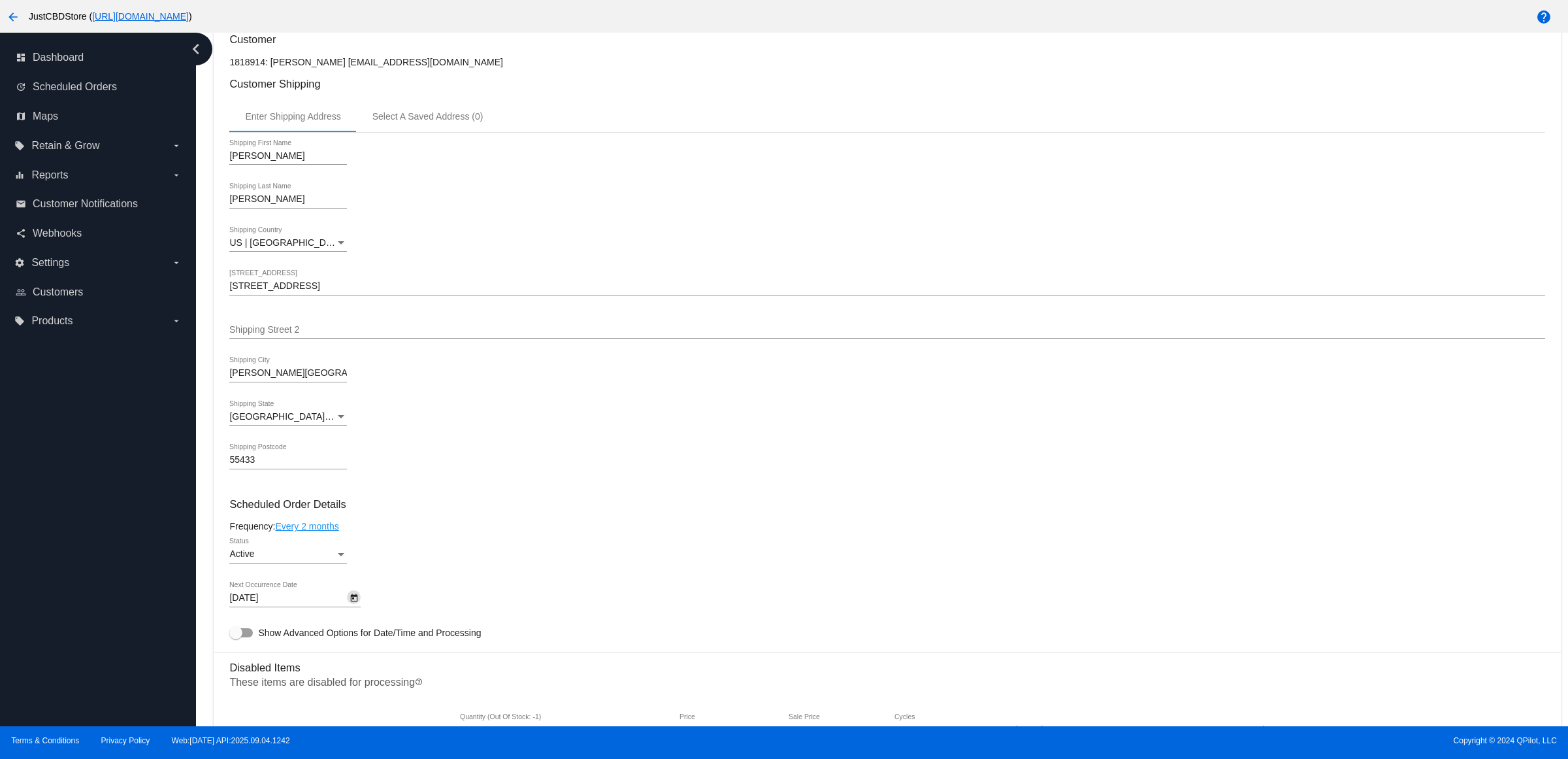
scroll to position [0, 0]
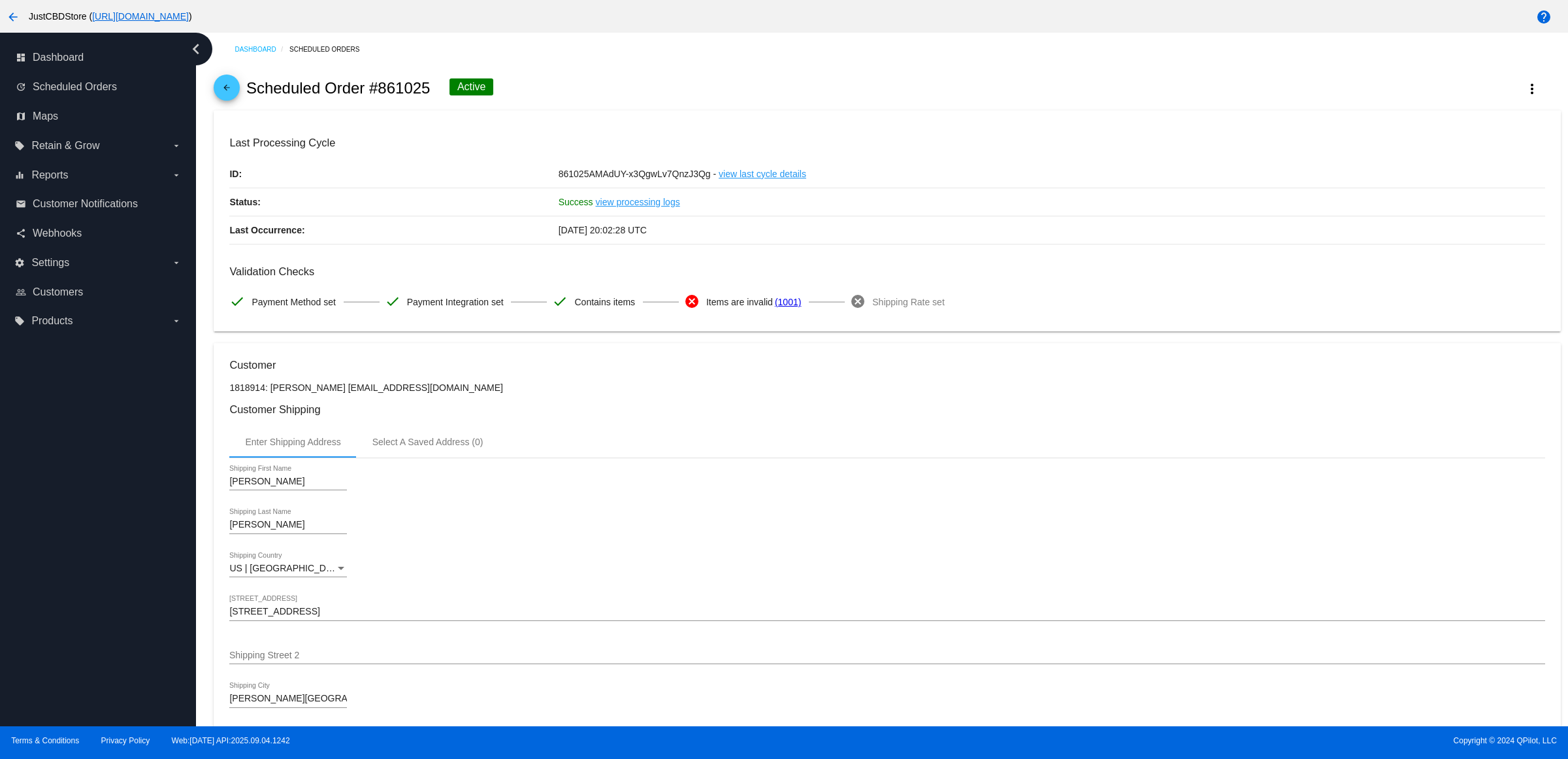
click at [232, 96] on mat-icon "arrow_back" at bounding box center [226, 91] width 15 height 15
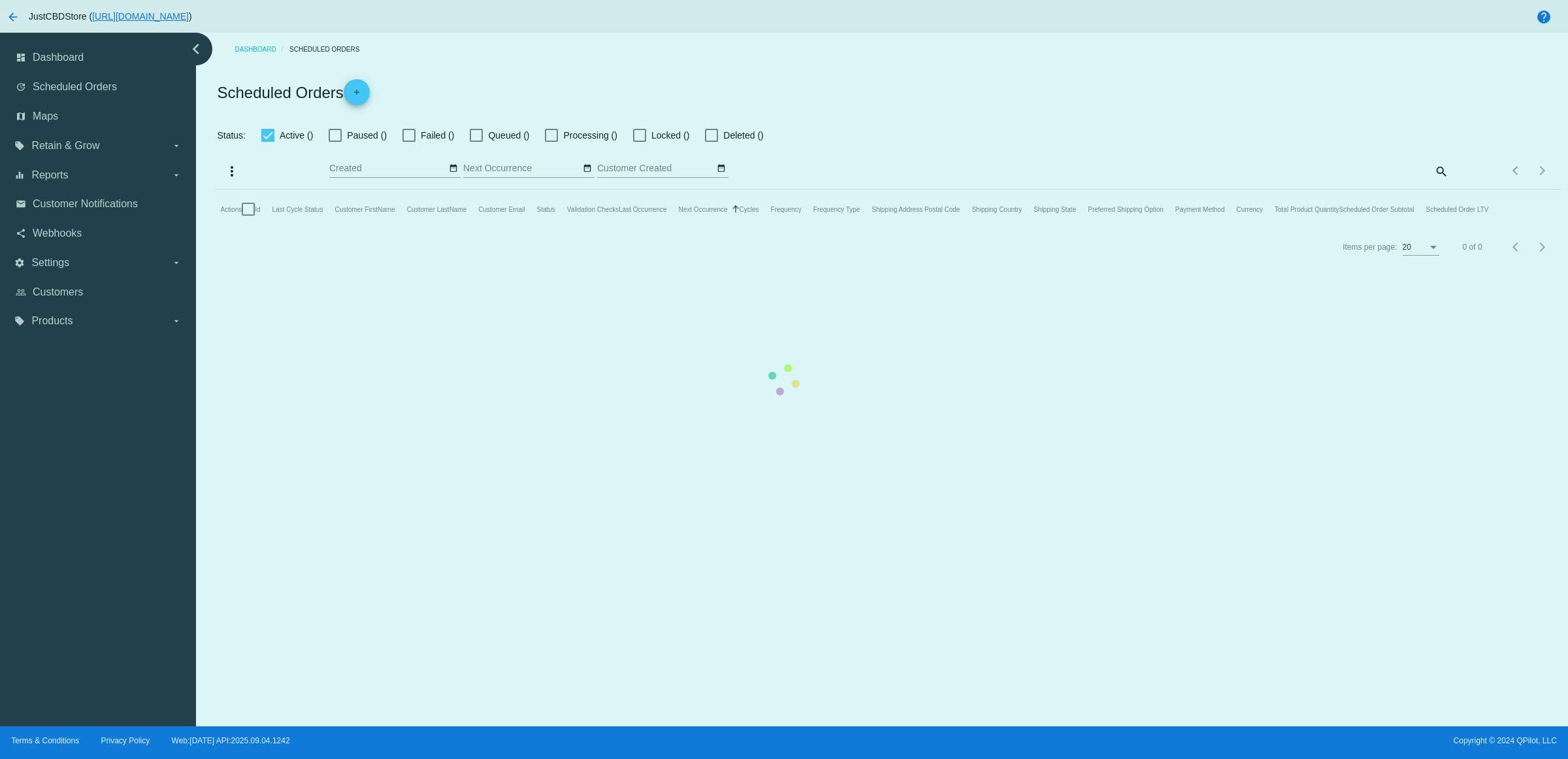
checkbox input "true"
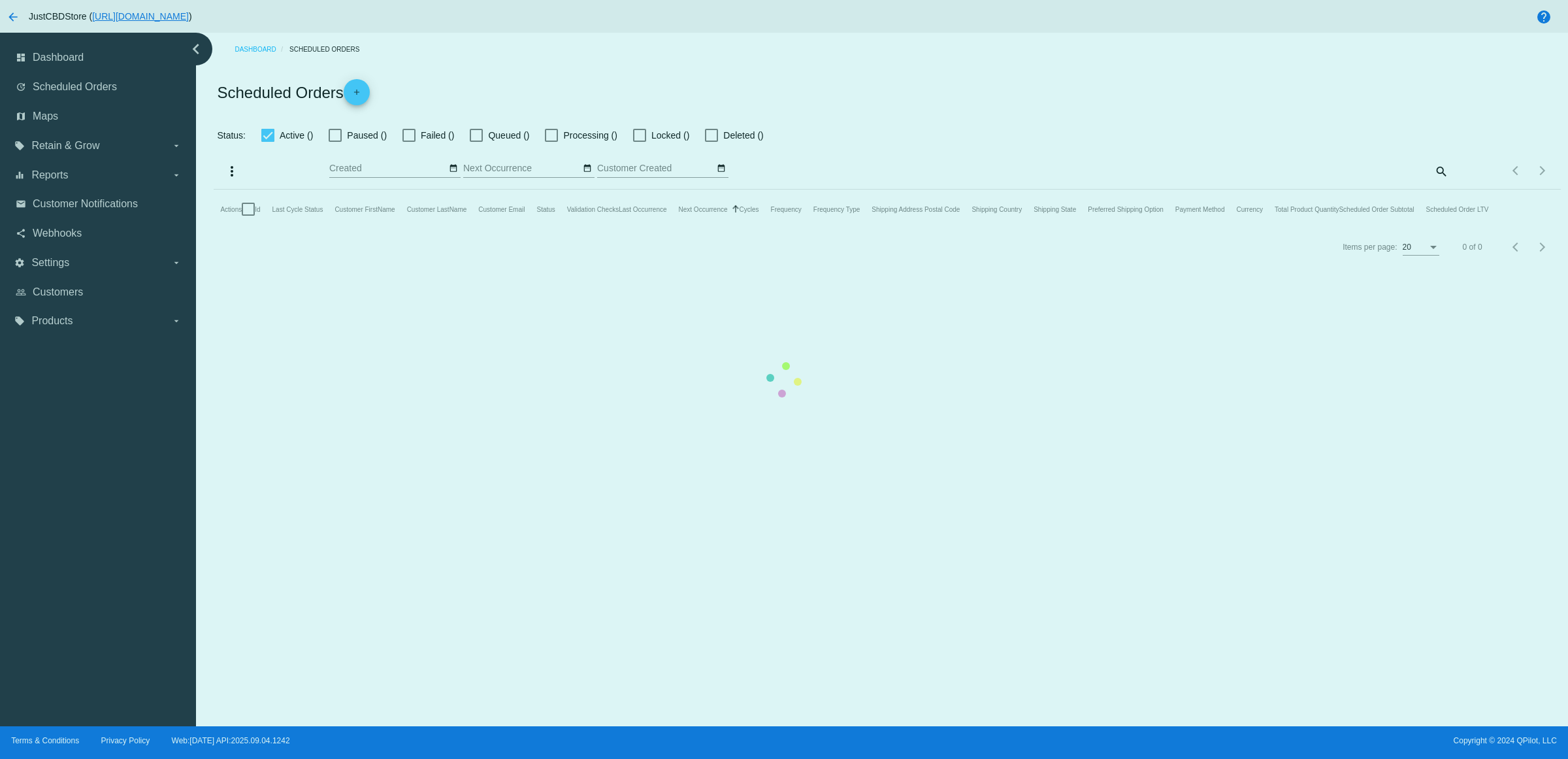
checkbox input "true"
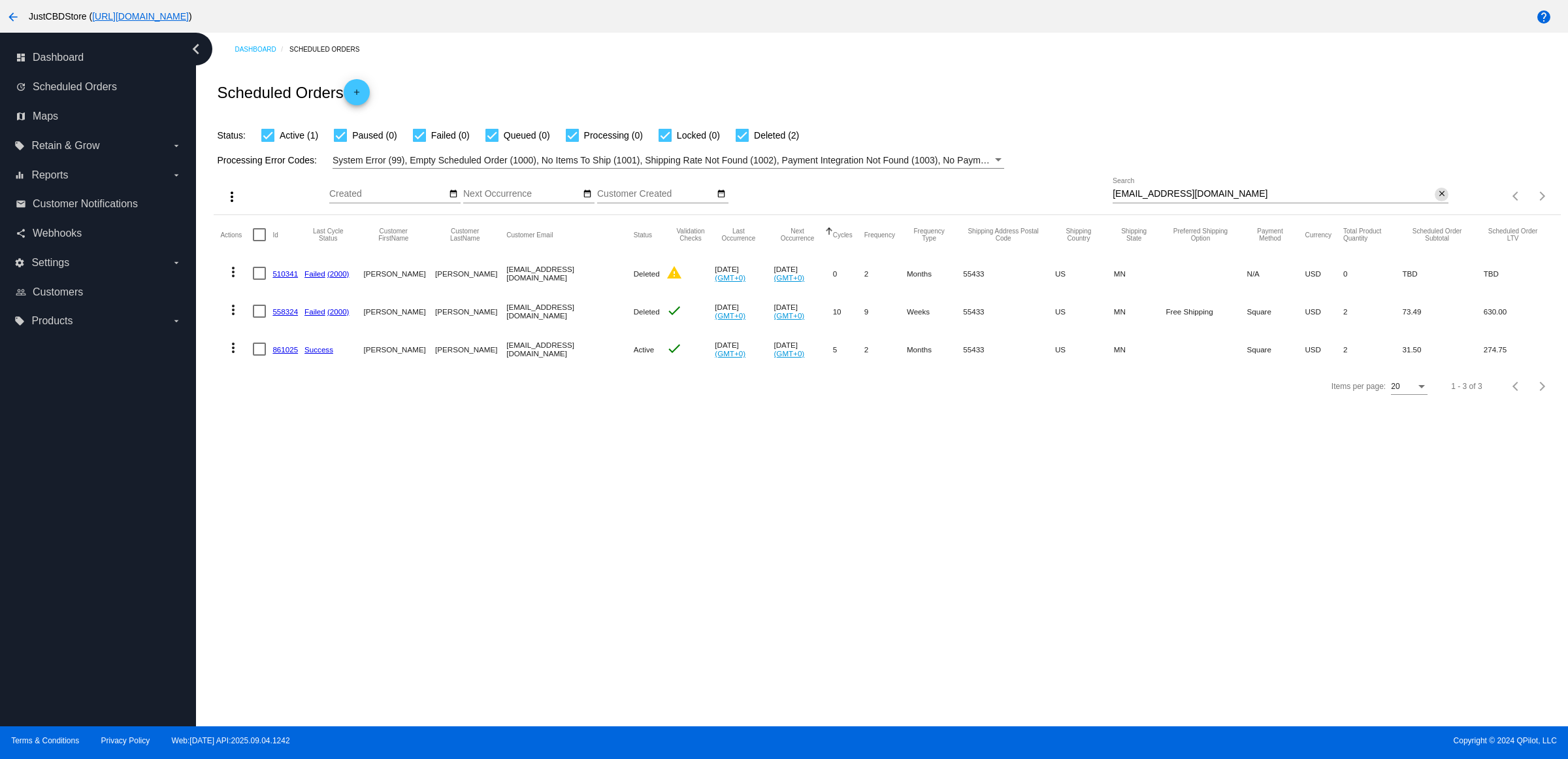
click at [1438, 199] on mat-icon "close" at bounding box center [1442, 194] width 9 height 11
click at [1438, 199] on input "Search" at bounding box center [1281, 194] width 336 height 11
paste input "[EMAIL_ADDRESS][DOMAIN_NAME]"
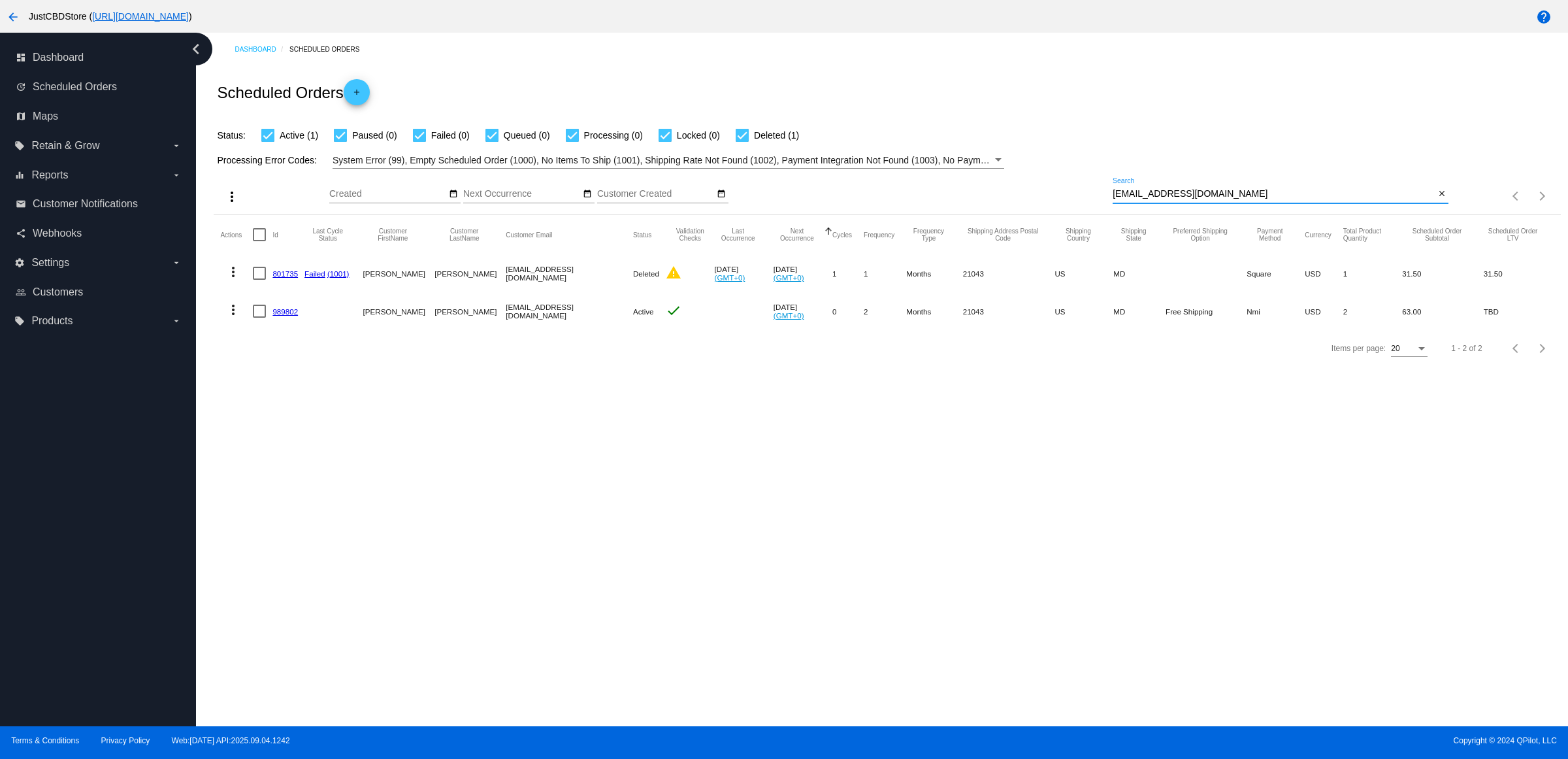
type input "[EMAIL_ADDRESS][DOMAIN_NAME]"
click at [298, 316] on link "989802" at bounding box center [285, 312] width 25 height 8
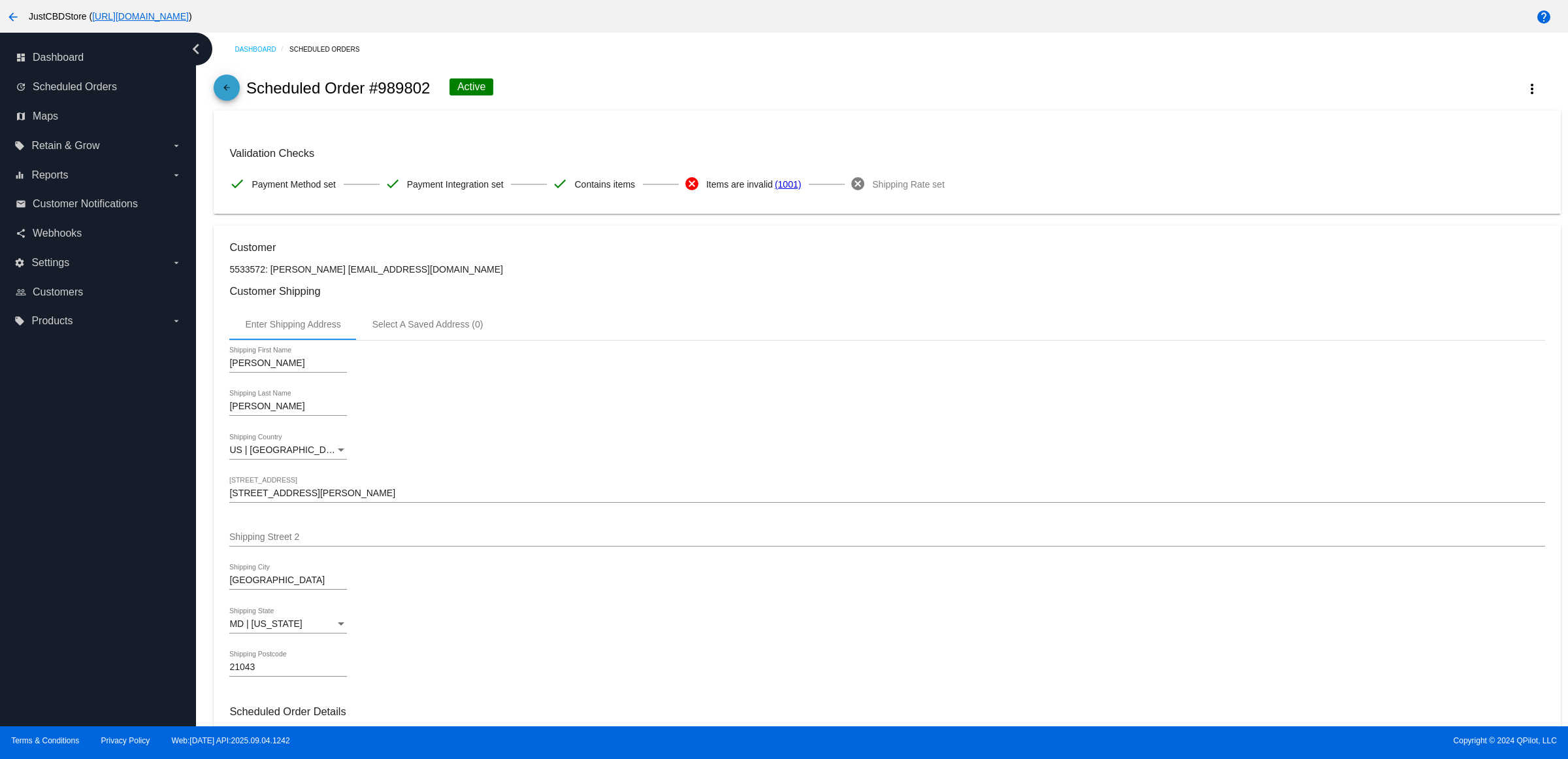
click at [235, 93] on mat-icon "arrow_back" at bounding box center [226, 91] width 15 height 15
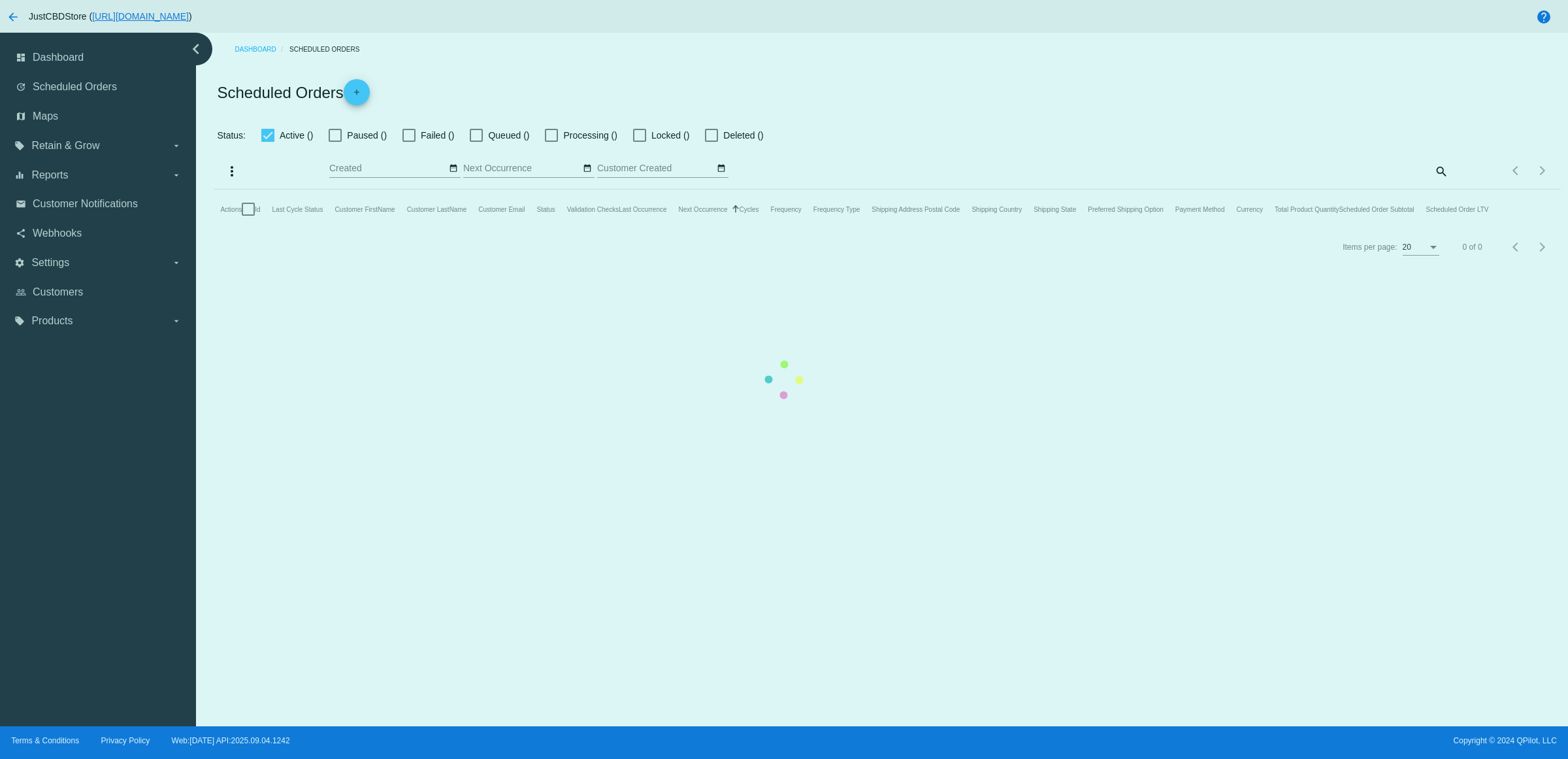
checkbox input "true"
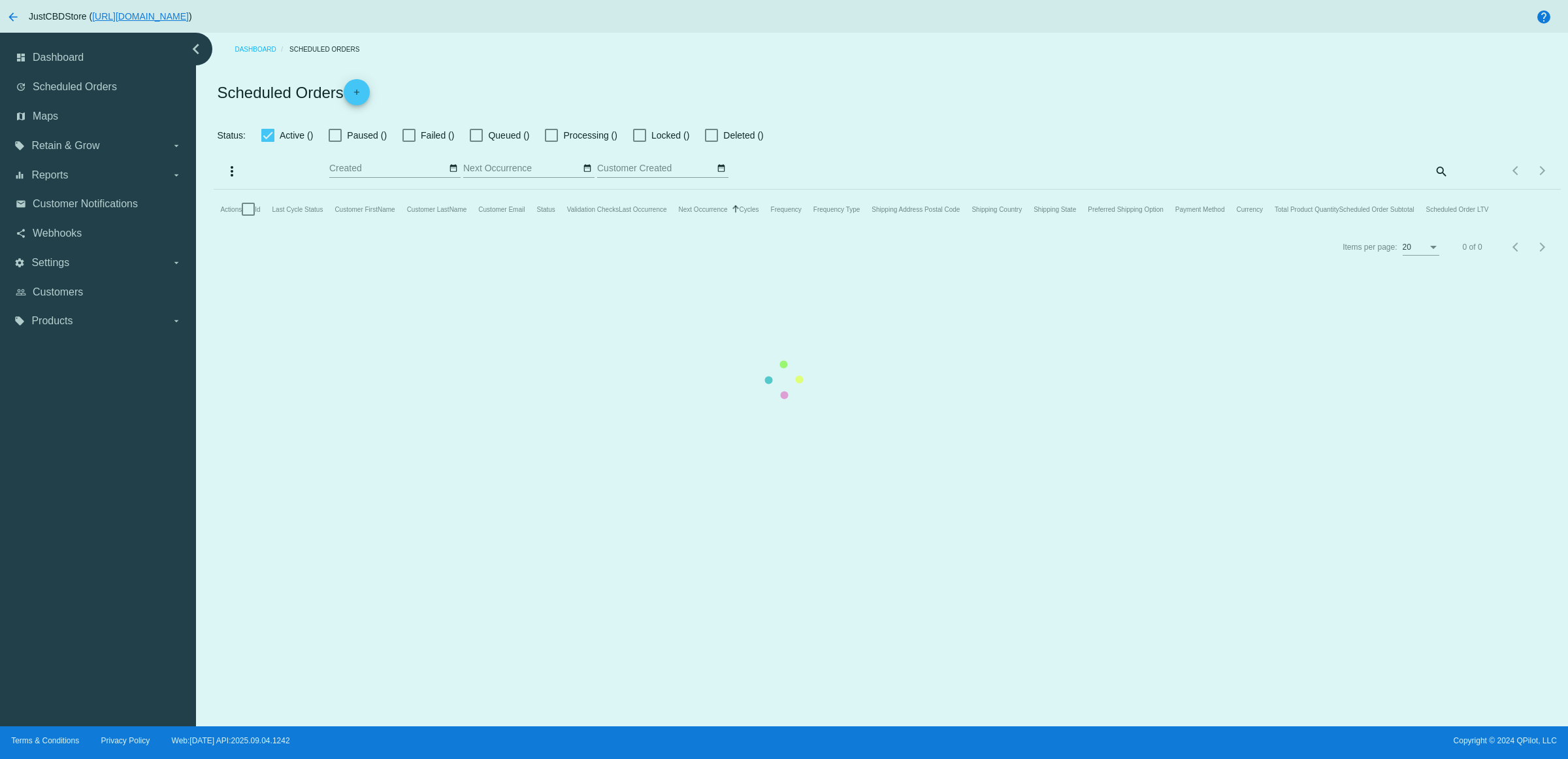
checkbox input "true"
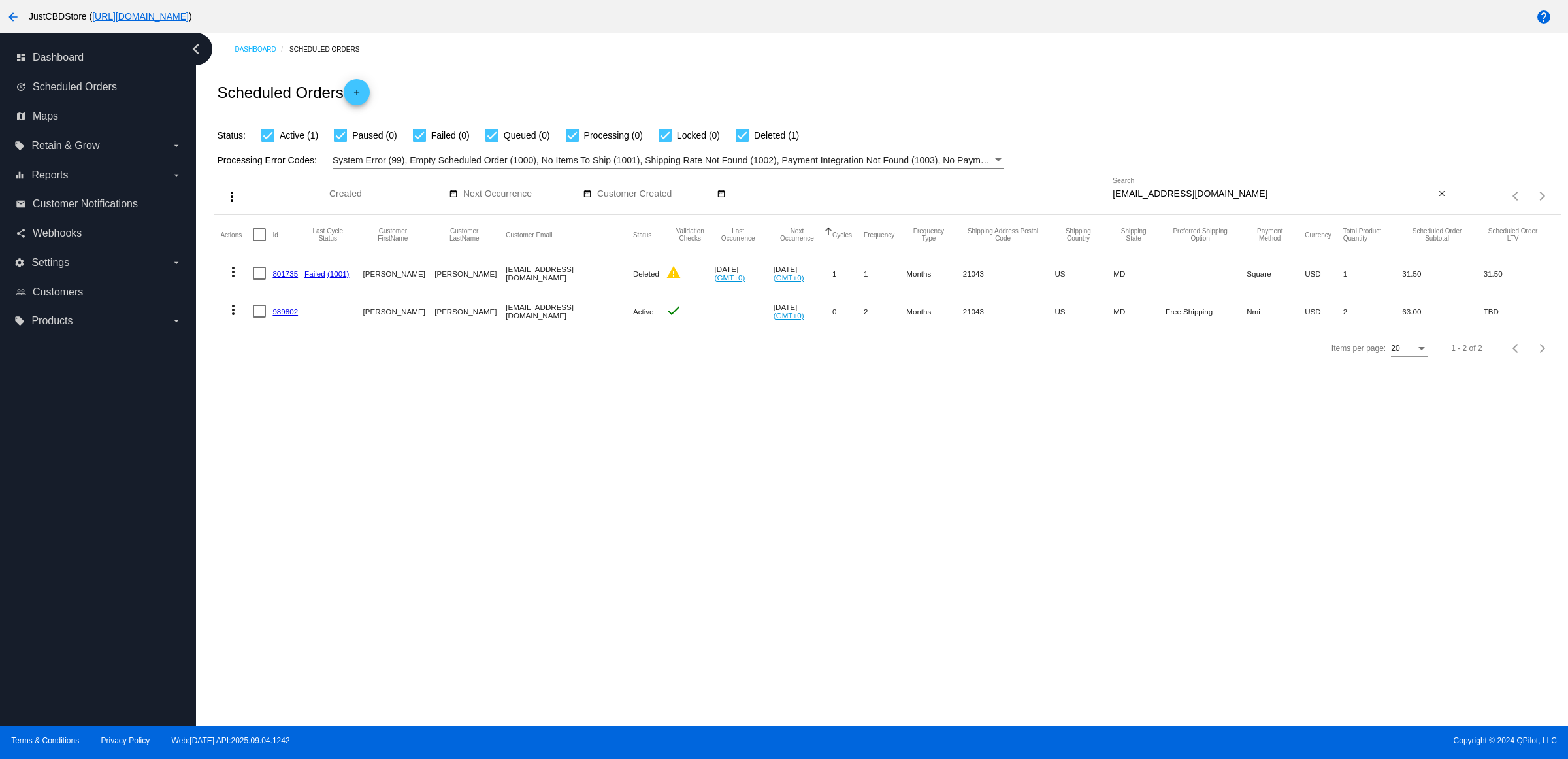
click at [293, 316] on link "989802" at bounding box center [285, 312] width 25 height 8
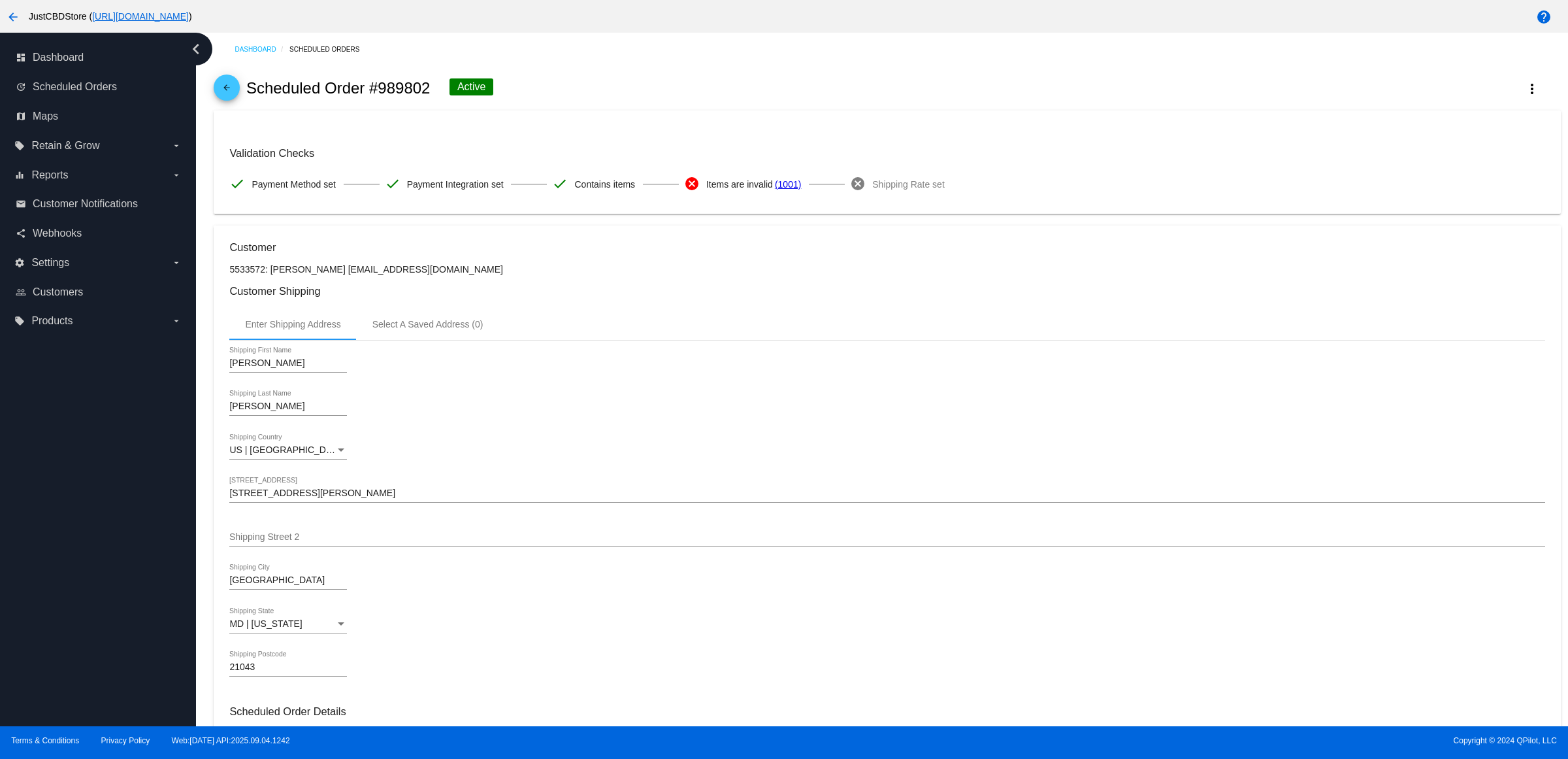
click at [868, 366] on div "[PERSON_NAME] First Name" at bounding box center [887, 365] width 1316 height 37
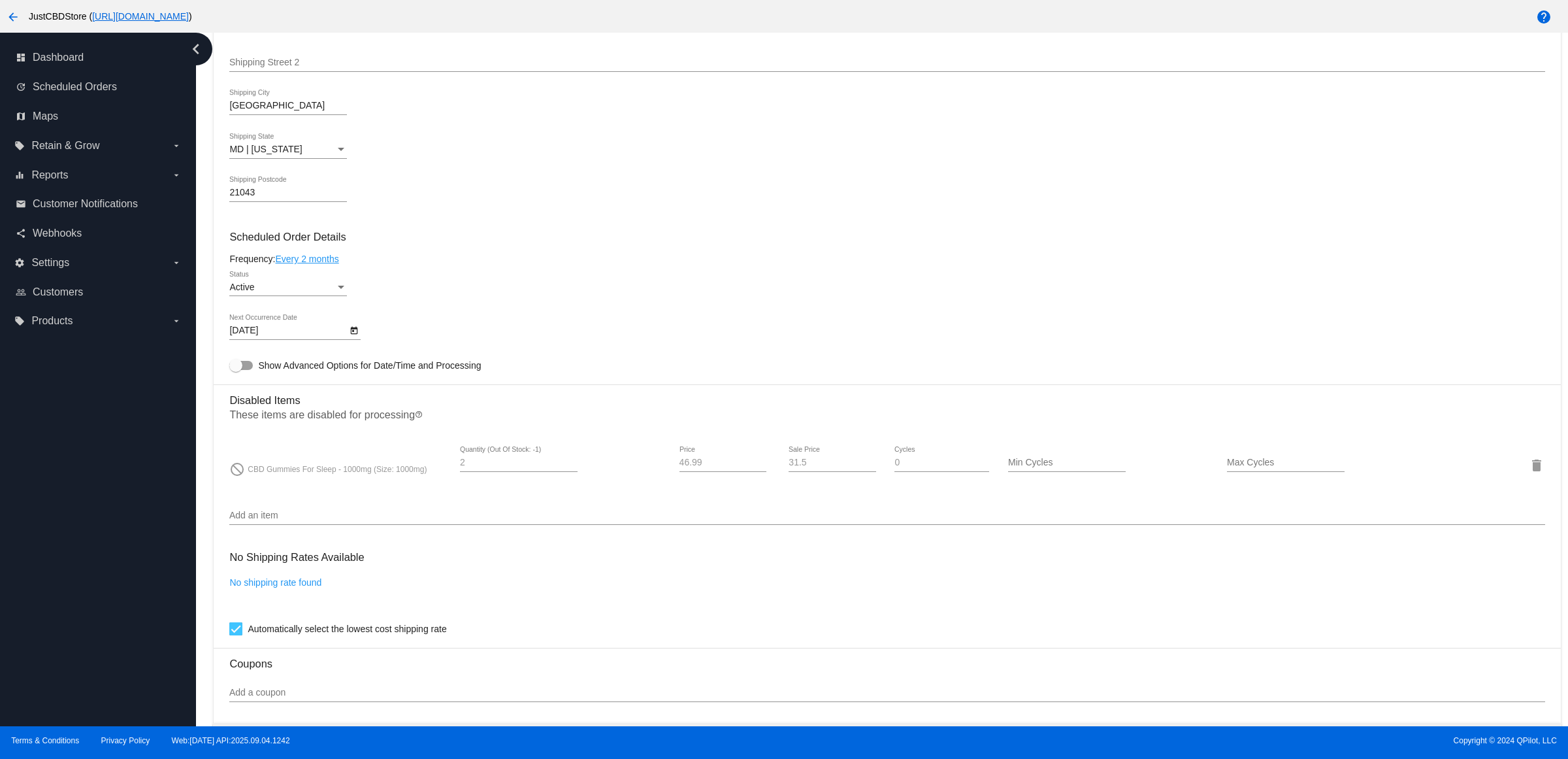
scroll to position [245, 0]
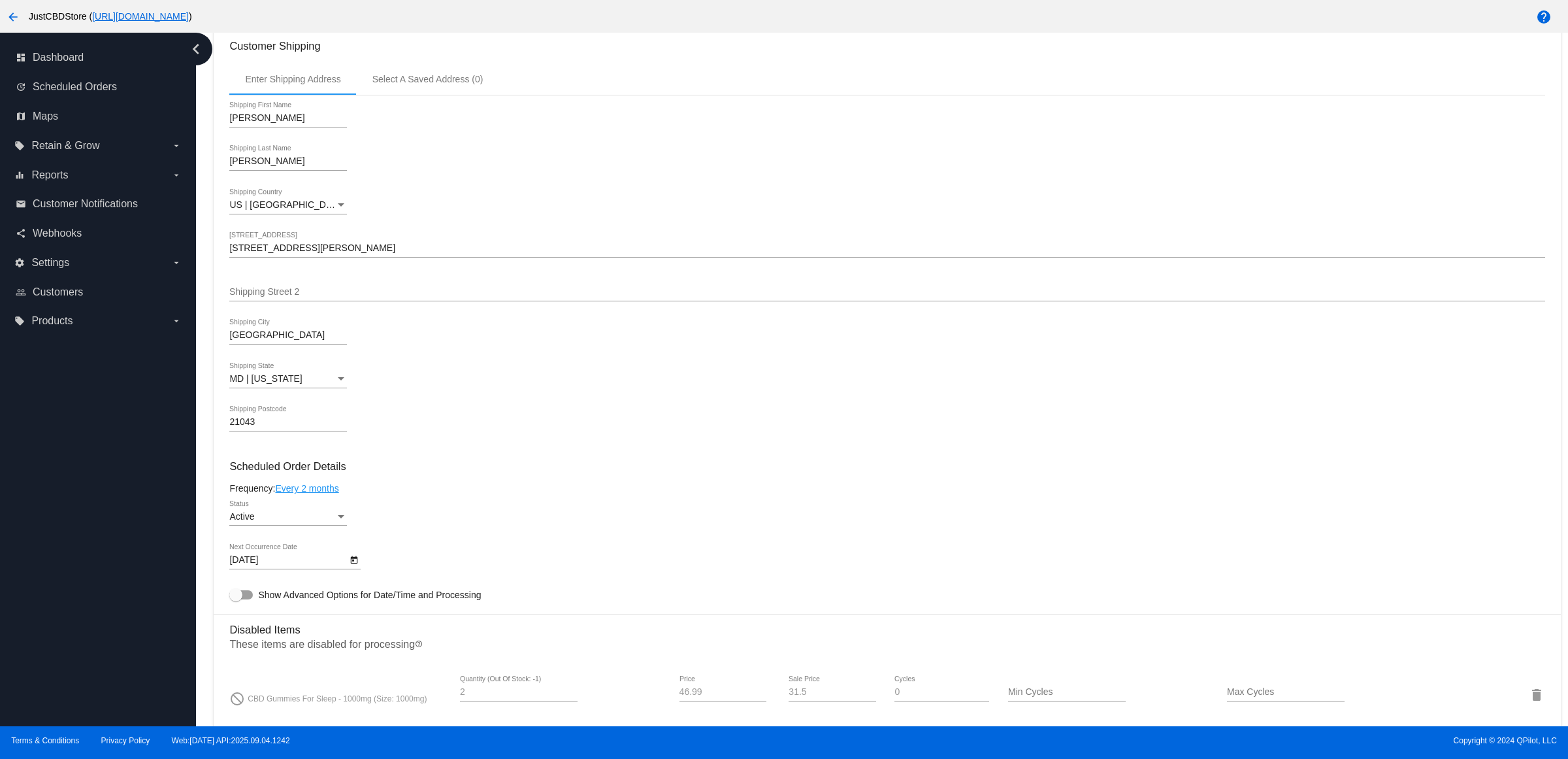
click at [359, 568] on icon "Open calendar" at bounding box center [354, 560] width 9 height 15
click at [541, 474] on div at bounding box center [784, 379] width 1568 height 759
click at [626, 393] on div "MD | [US_STATE] Shipping State" at bounding box center [887, 381] width 1316 height 37
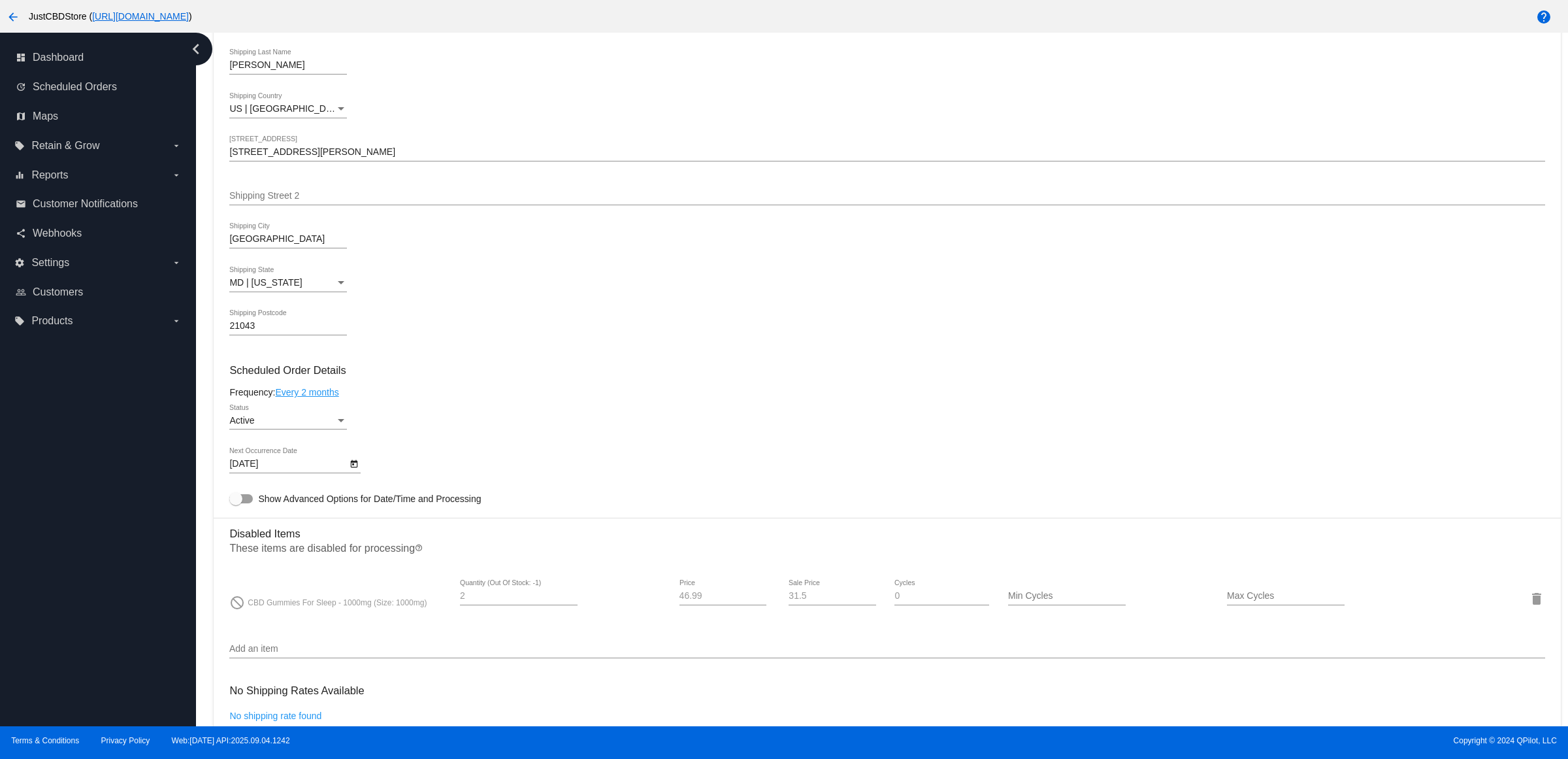
scroll to position [327, 0]
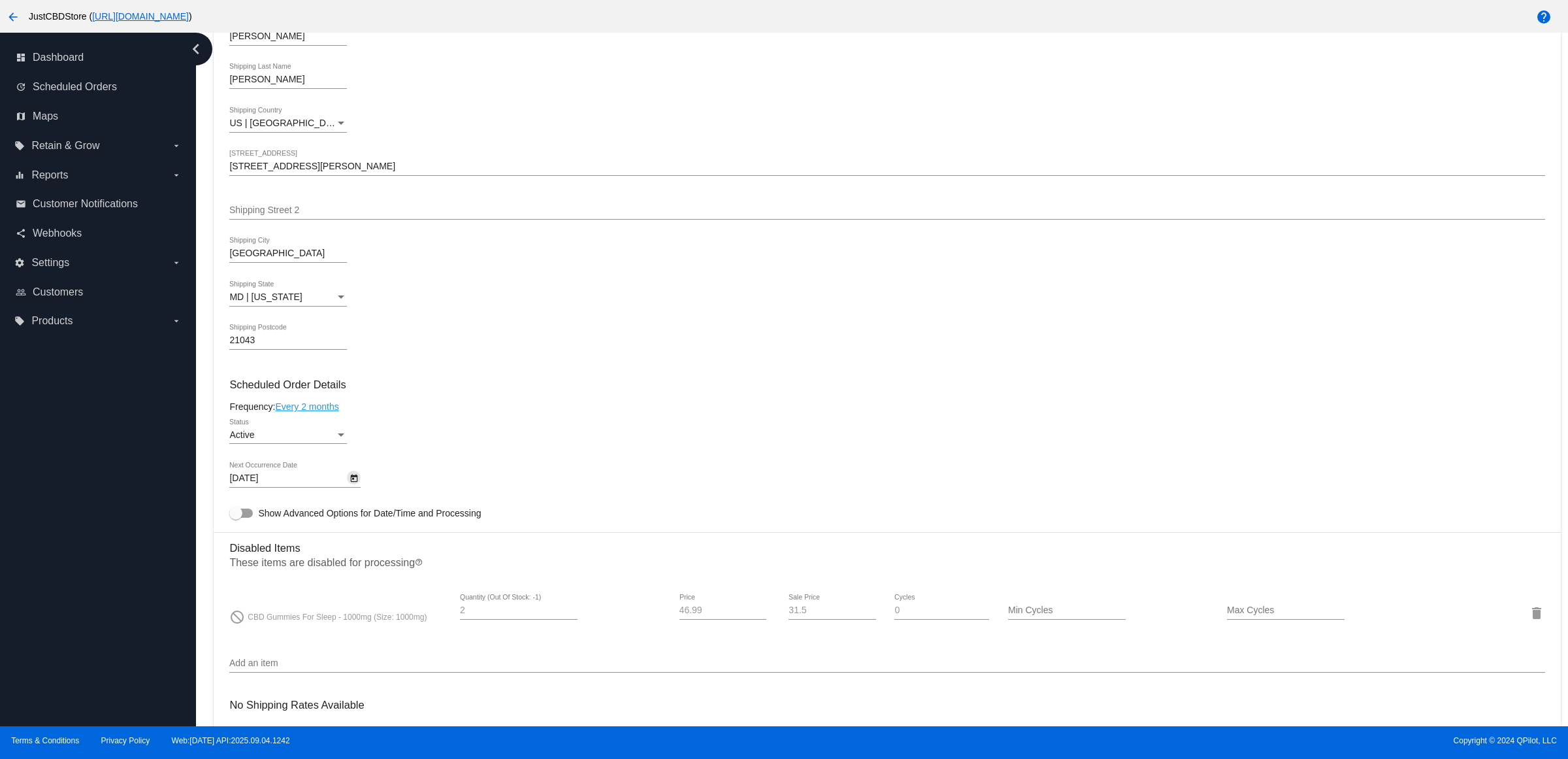
click at [353, 485] on button "Open calendar" at bounding box center [354, 478] width 14 height 14
click at [402, 663] on div "20" at bounding box center [409, 662] width 23 height 23
type input "[DATE]"
click at [485, 456] on div "Active Status" at bounding box center [887, 437] width 1316 height 37
click at [560, 452] on div "Active Status" at bounding box center [887, 437] width 1316 height 37
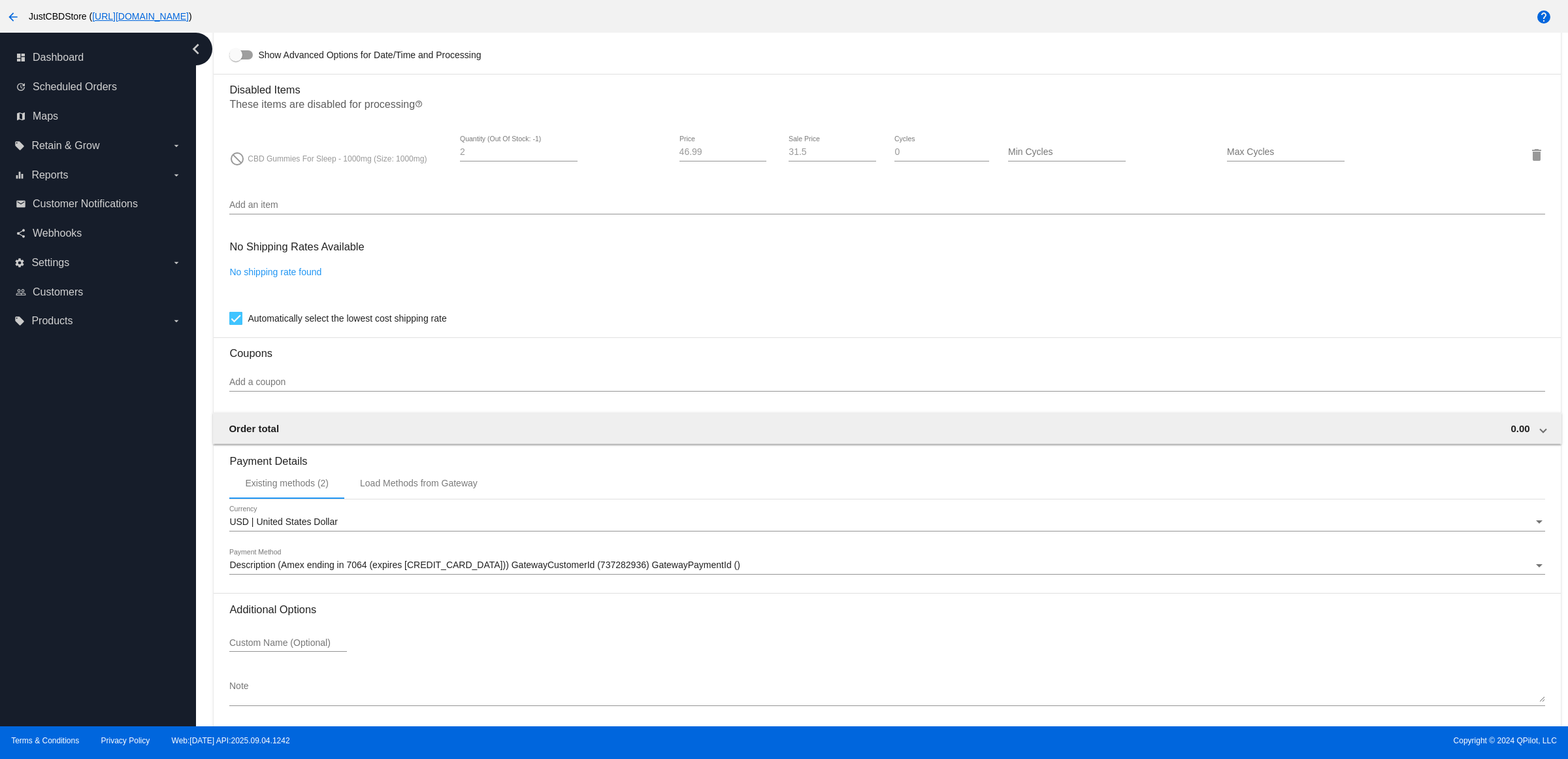
scroll to position [857, 0]
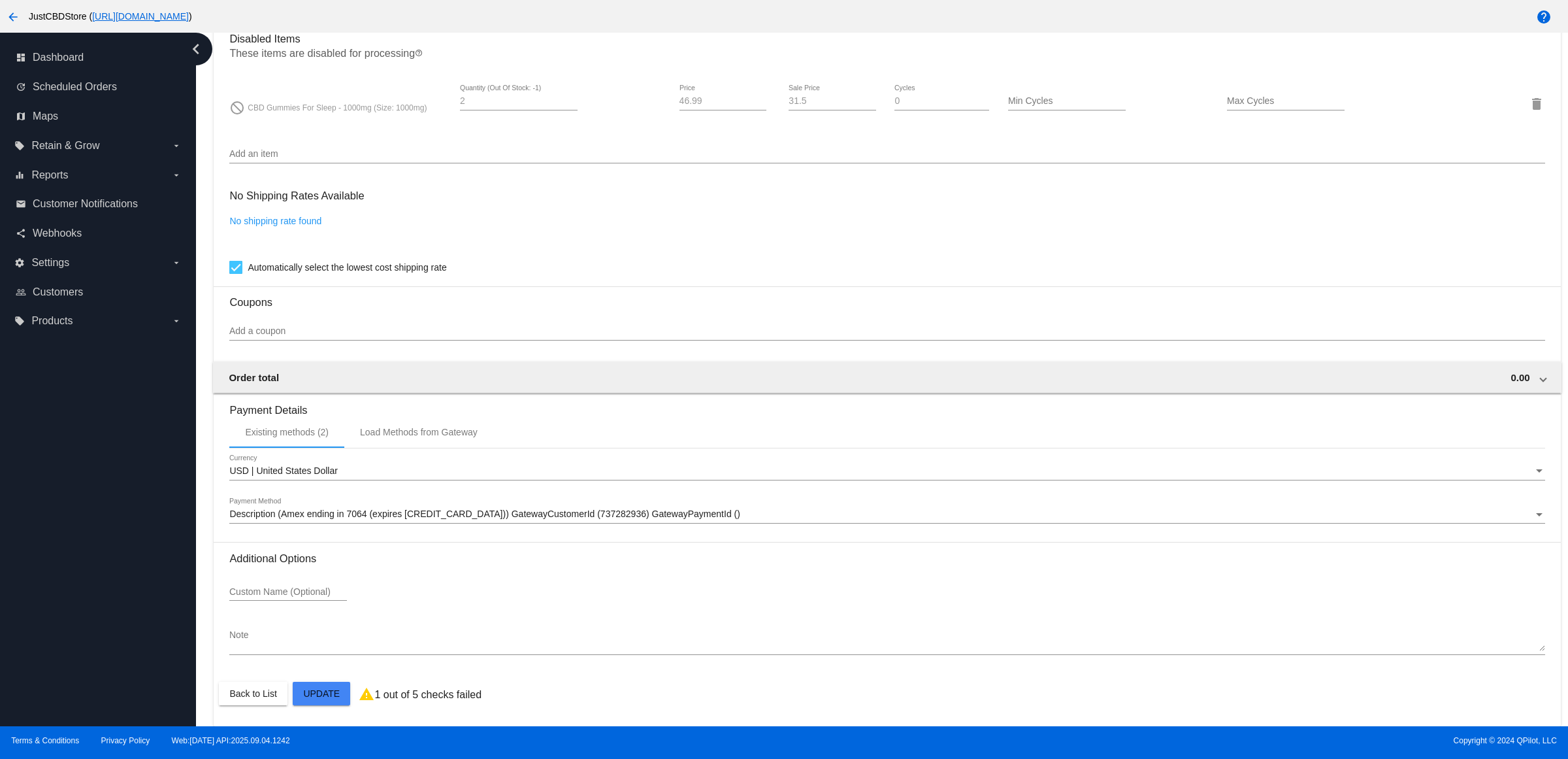
click at [331, 693] on mat-card "Customer 5533572: [PERSON_NAME] [EMAIL_ADDRESS][DOMAIN_NAME] Customer Shipping …" at bounding box center [887, 58] width 1347 height 1337
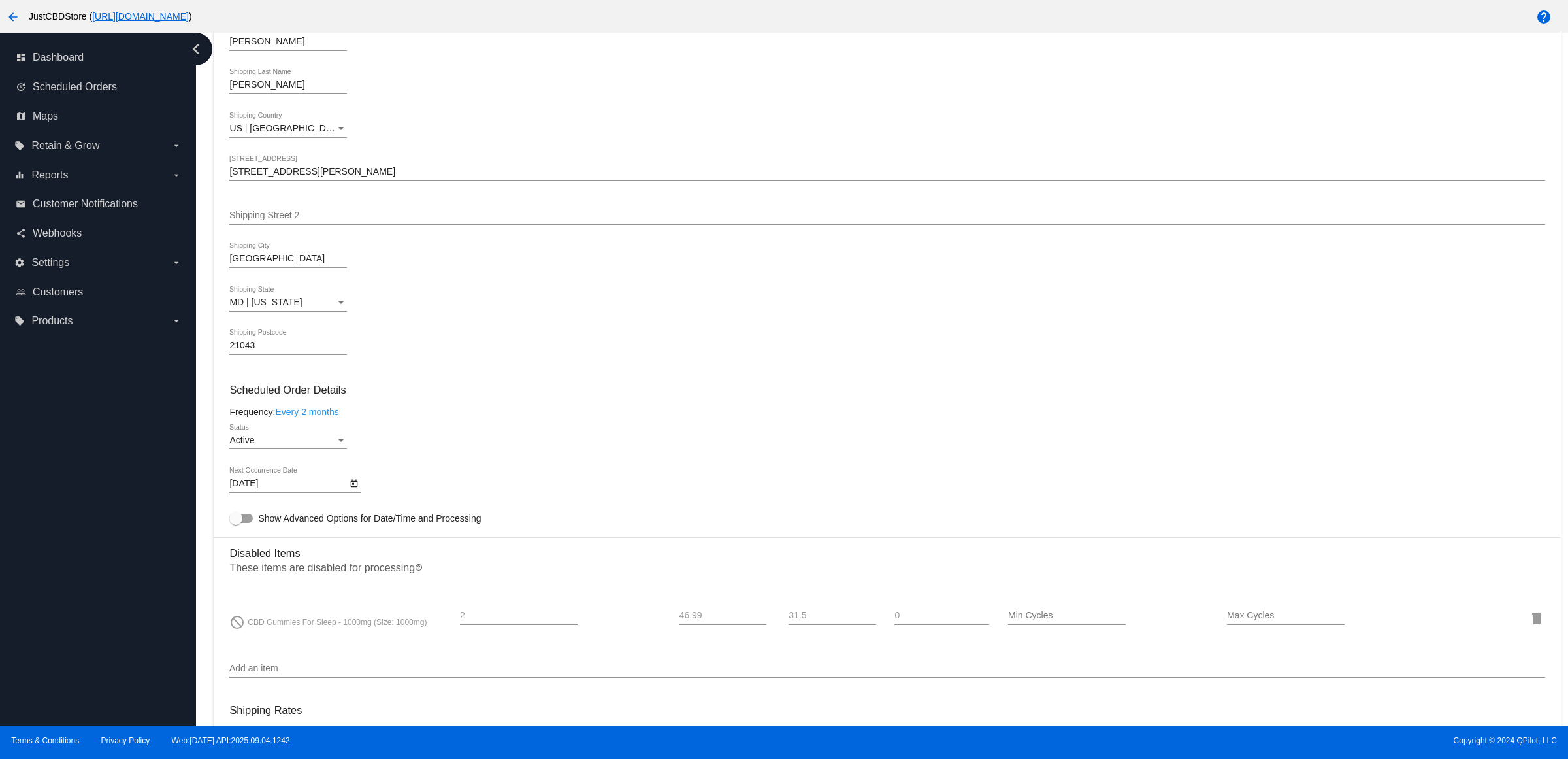
scroll to position [817, 0]
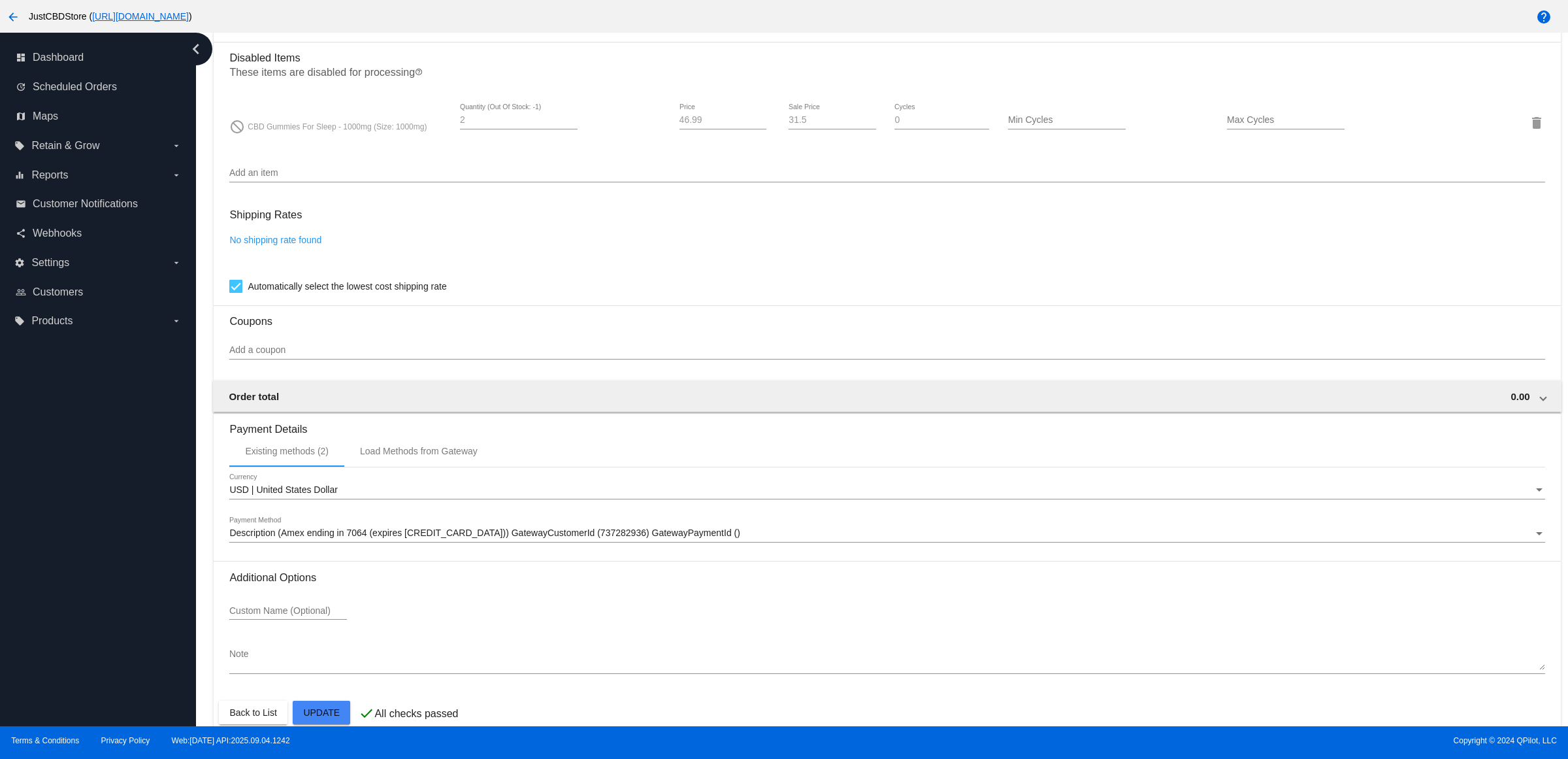
click at [451, 179] on input "Add an item" at bounding box center [887, 173] width 1316 height 11
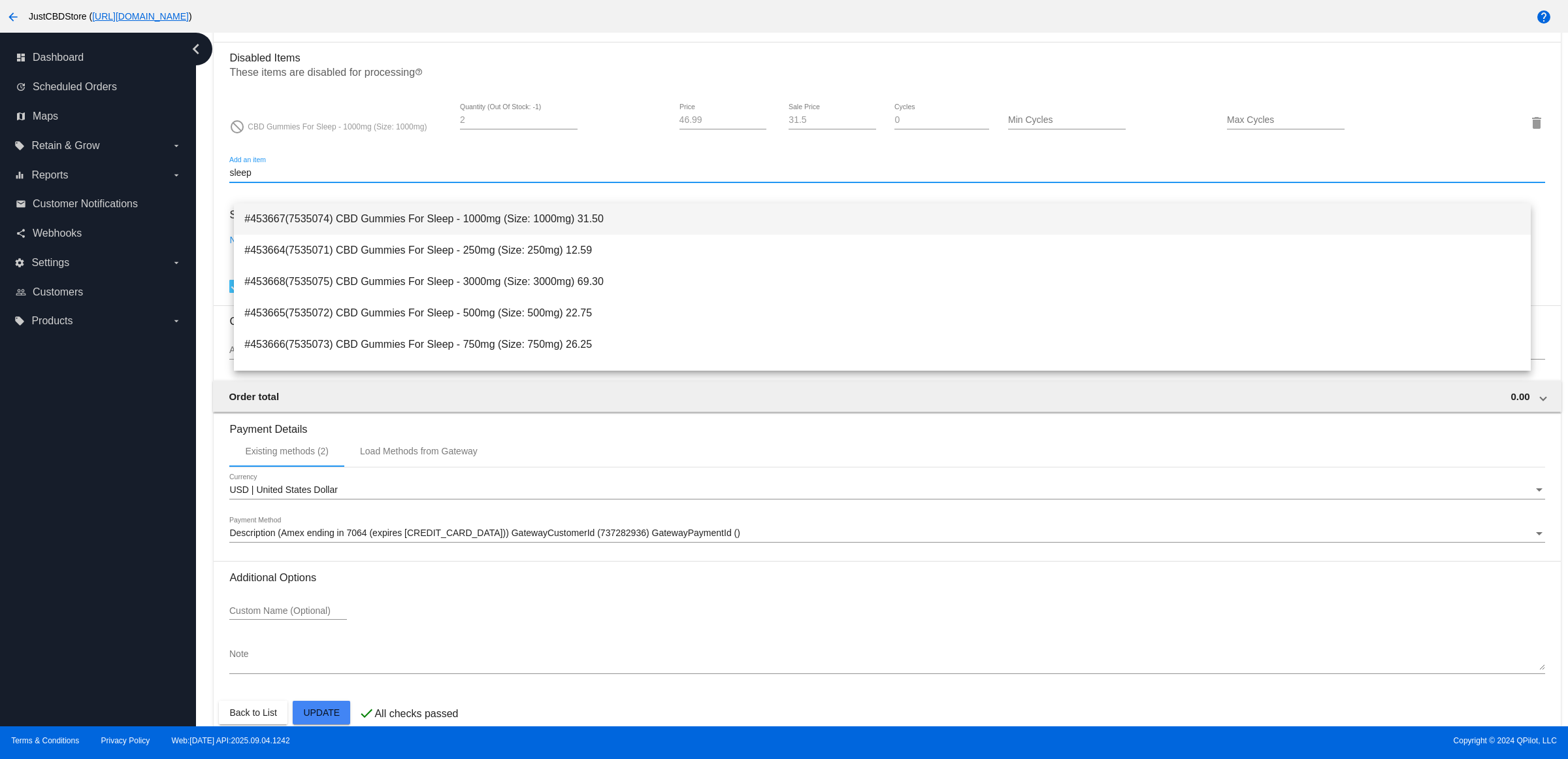
type input "sleep"
click at [537, 217] on span "#453667(7535074) CBD Gummies For Sleep - 1000mg (Size: 1000mg) 31.50" at bounding box center [882, 219] width 1276 height 32
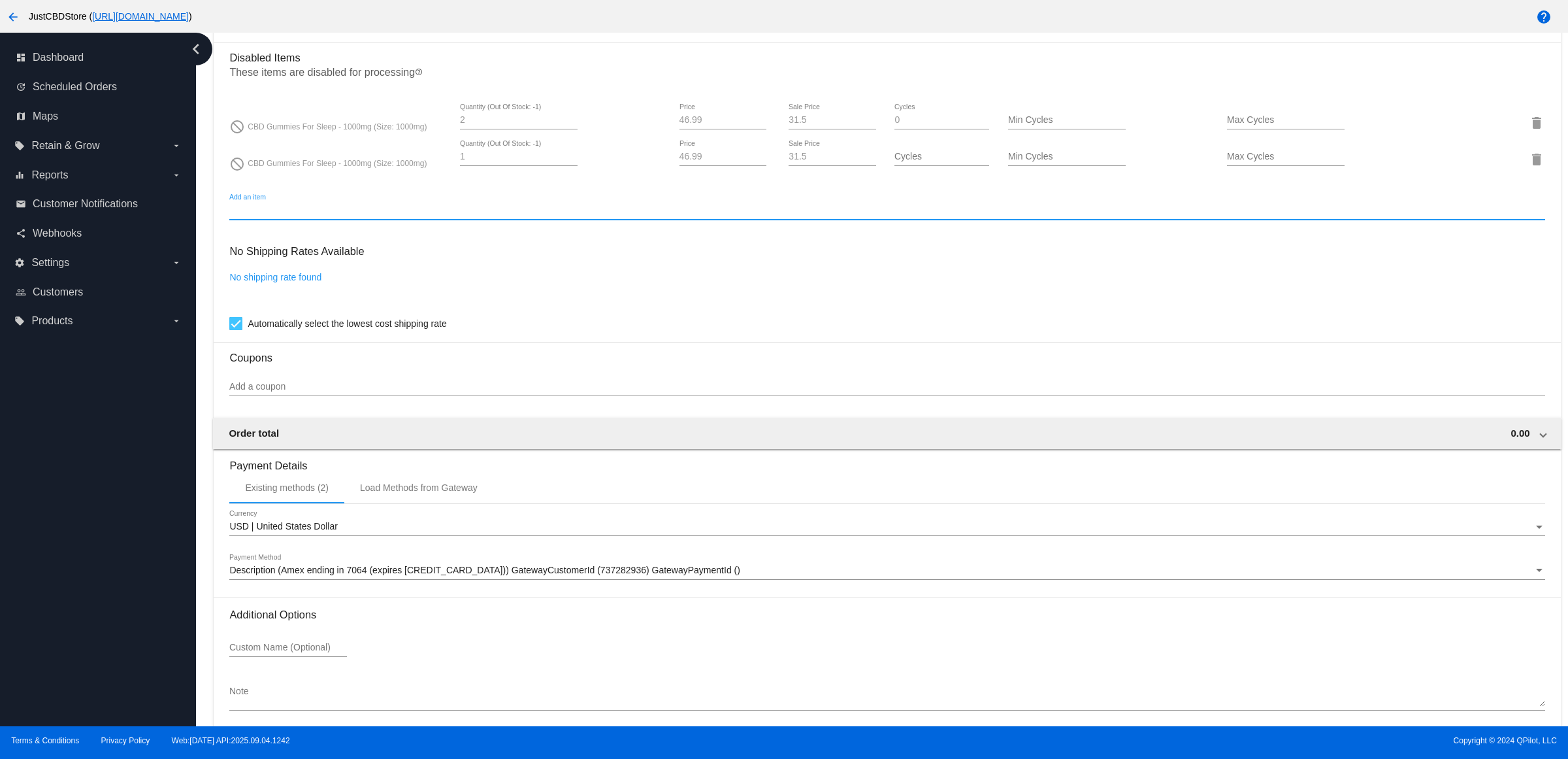
click at [1529, 167] on mat-icon "delete" at bounding box center [1537, 160] width 15 height 15
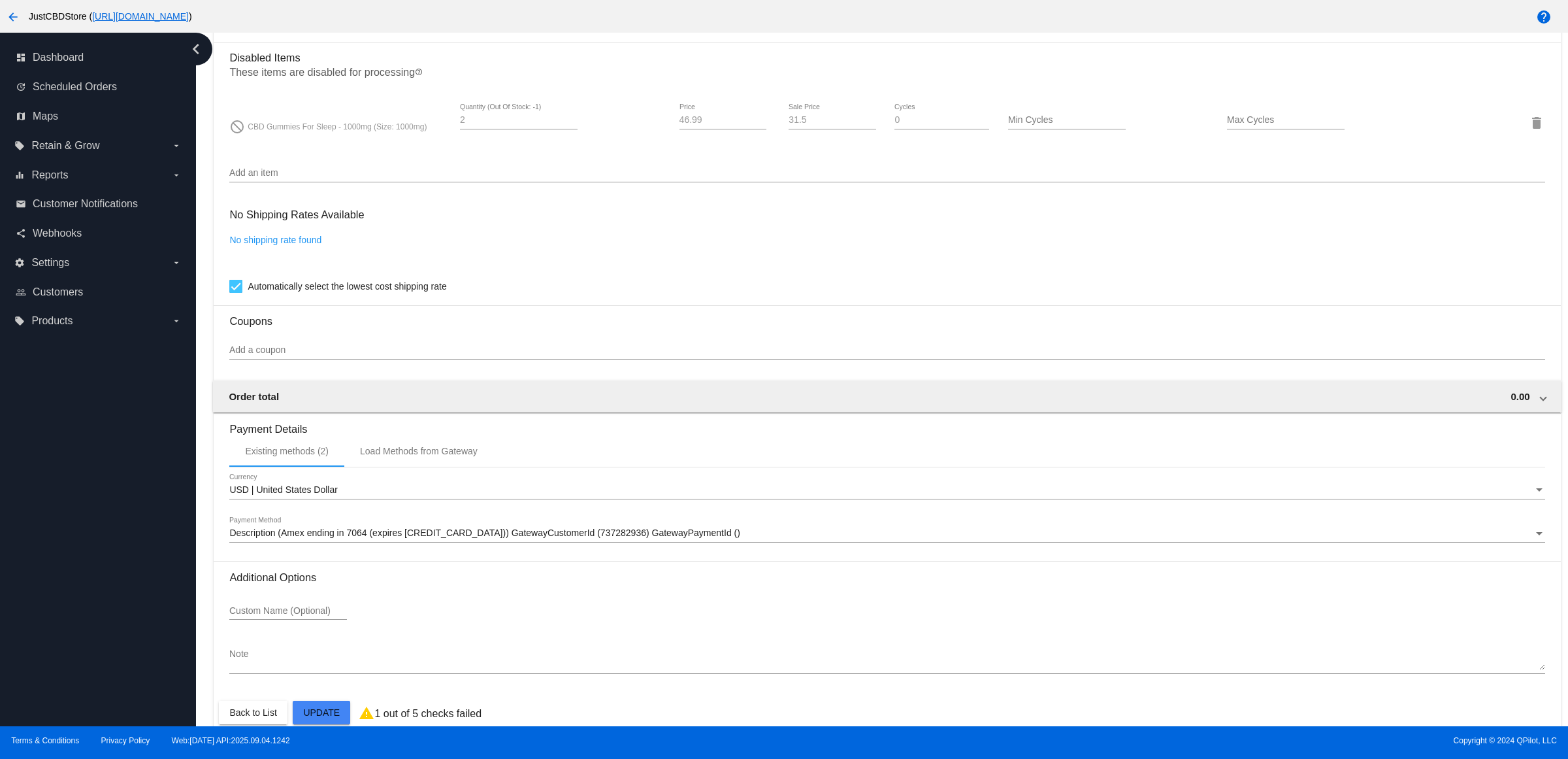
click at [580, 272] on div "No shipping rate found" at bounding box center [887, 253] width 1316 height 37
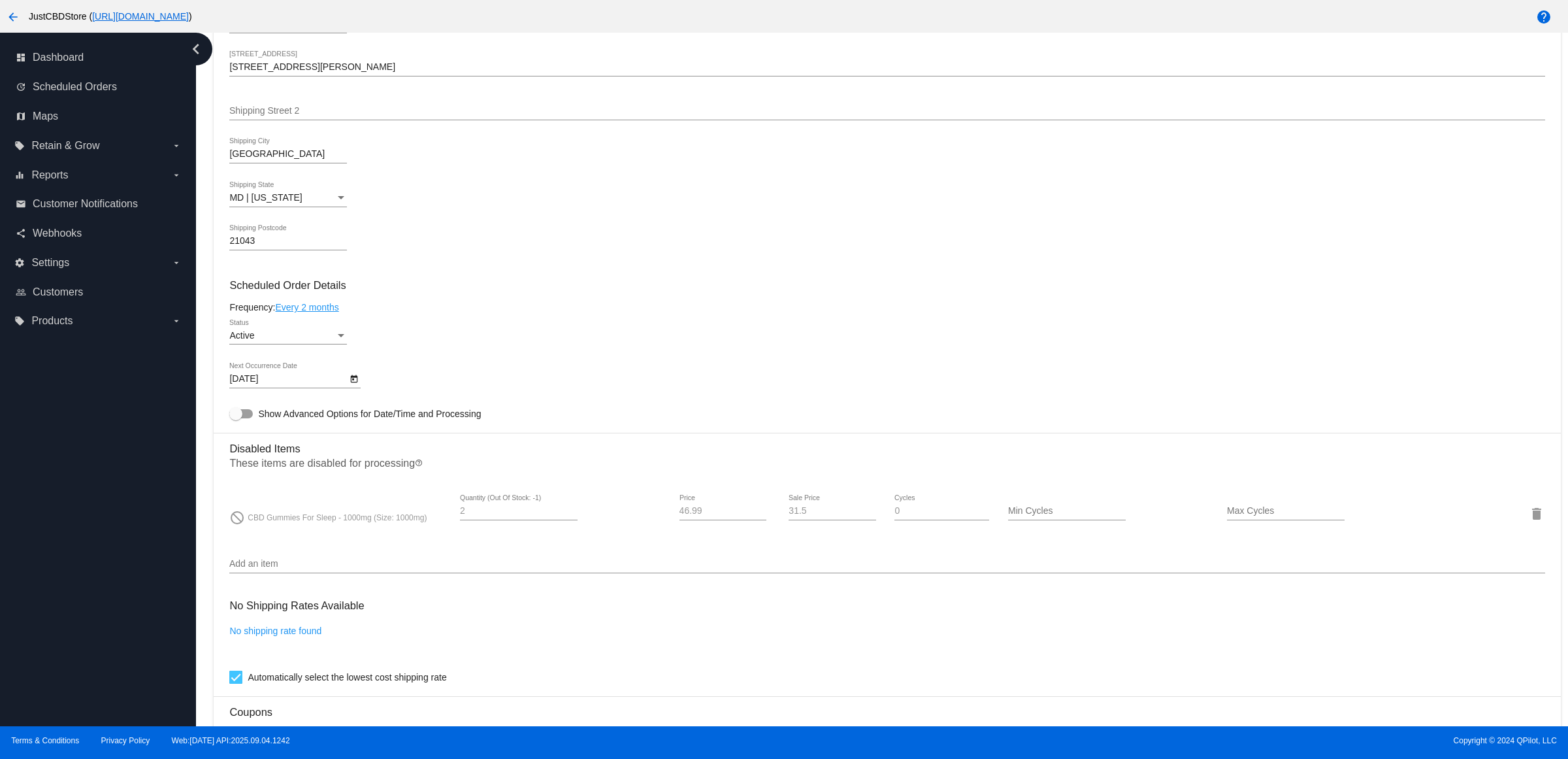
scroll to position [245, 0]
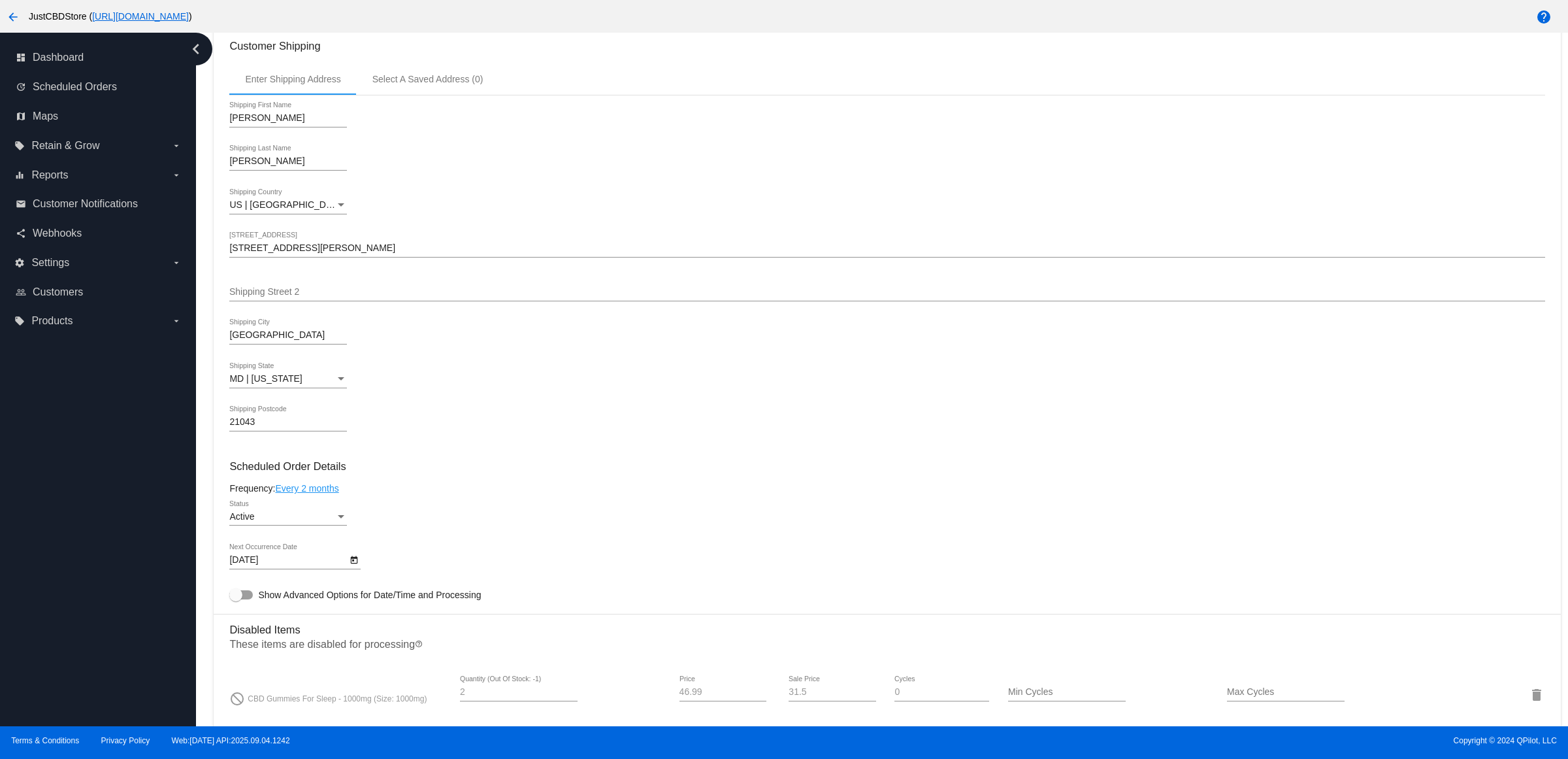
click at [824, 400] on div "MD | [US_STATE] Shipping State" at bounding box center [887, 381] width 1316 height 37
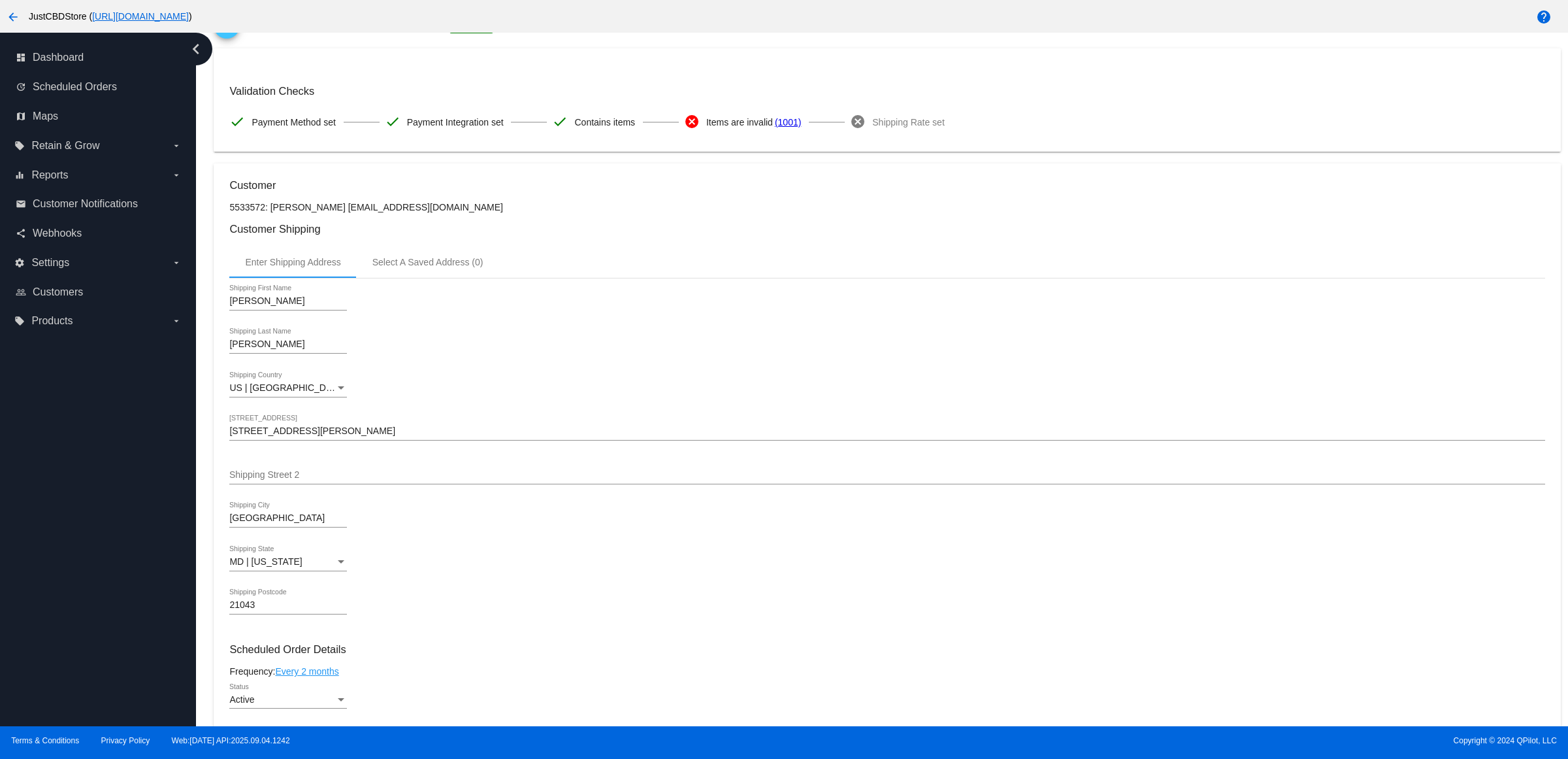
scroll to position [0, 0]
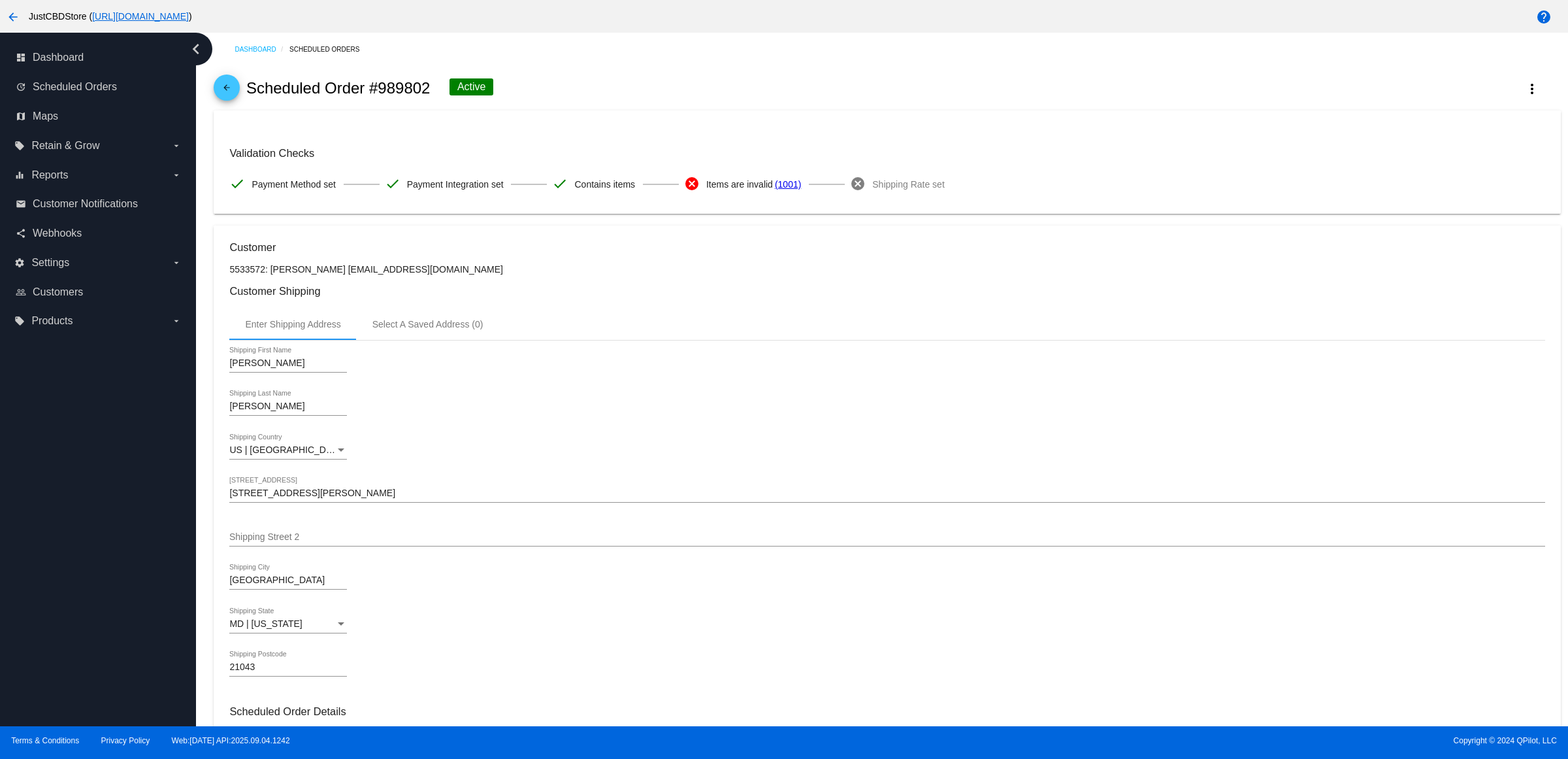
click at [234, 89] on span "arrow_back" at bounding box center [226, 91] width 15 height 32
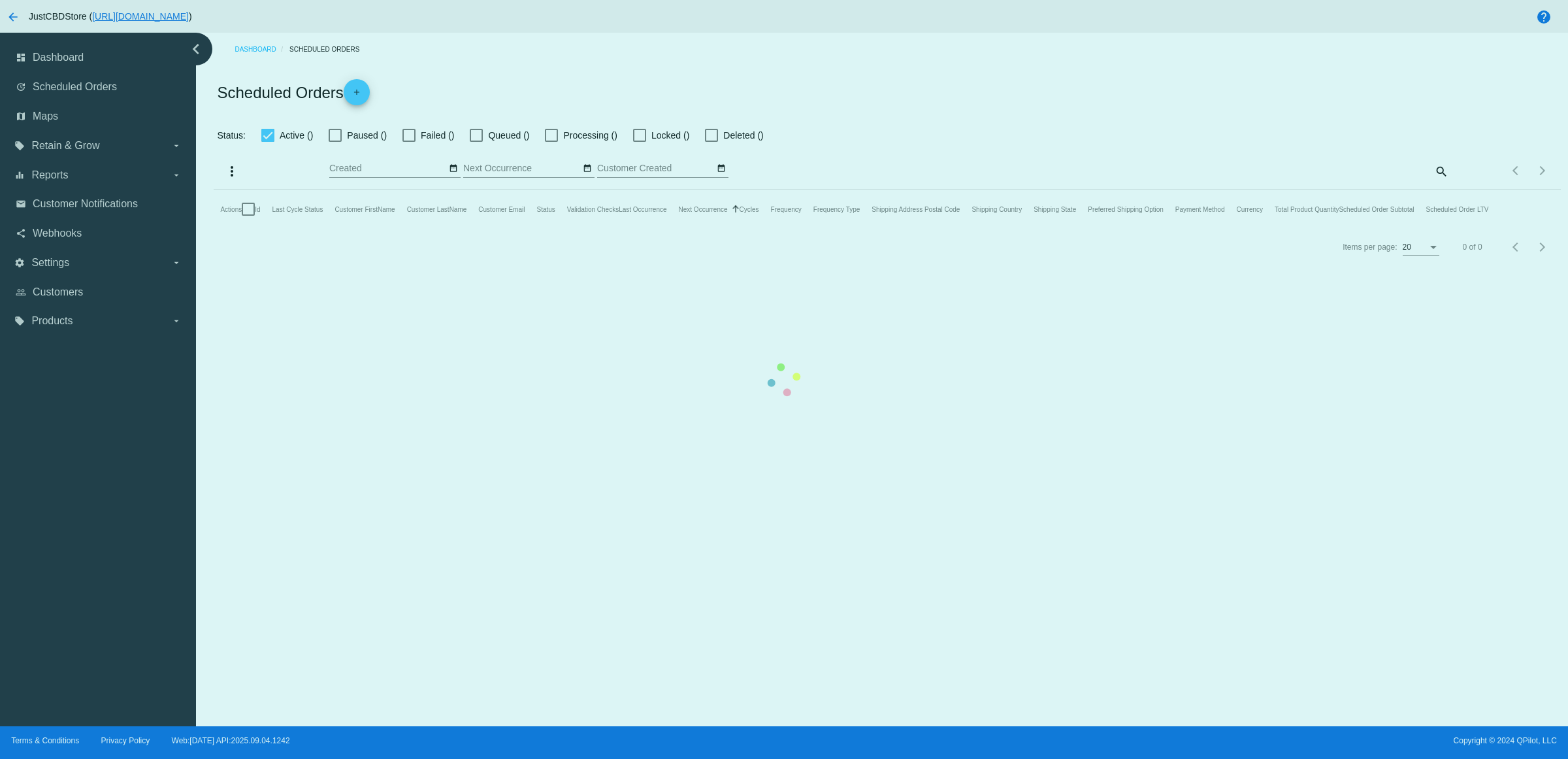
checkbox input "true"
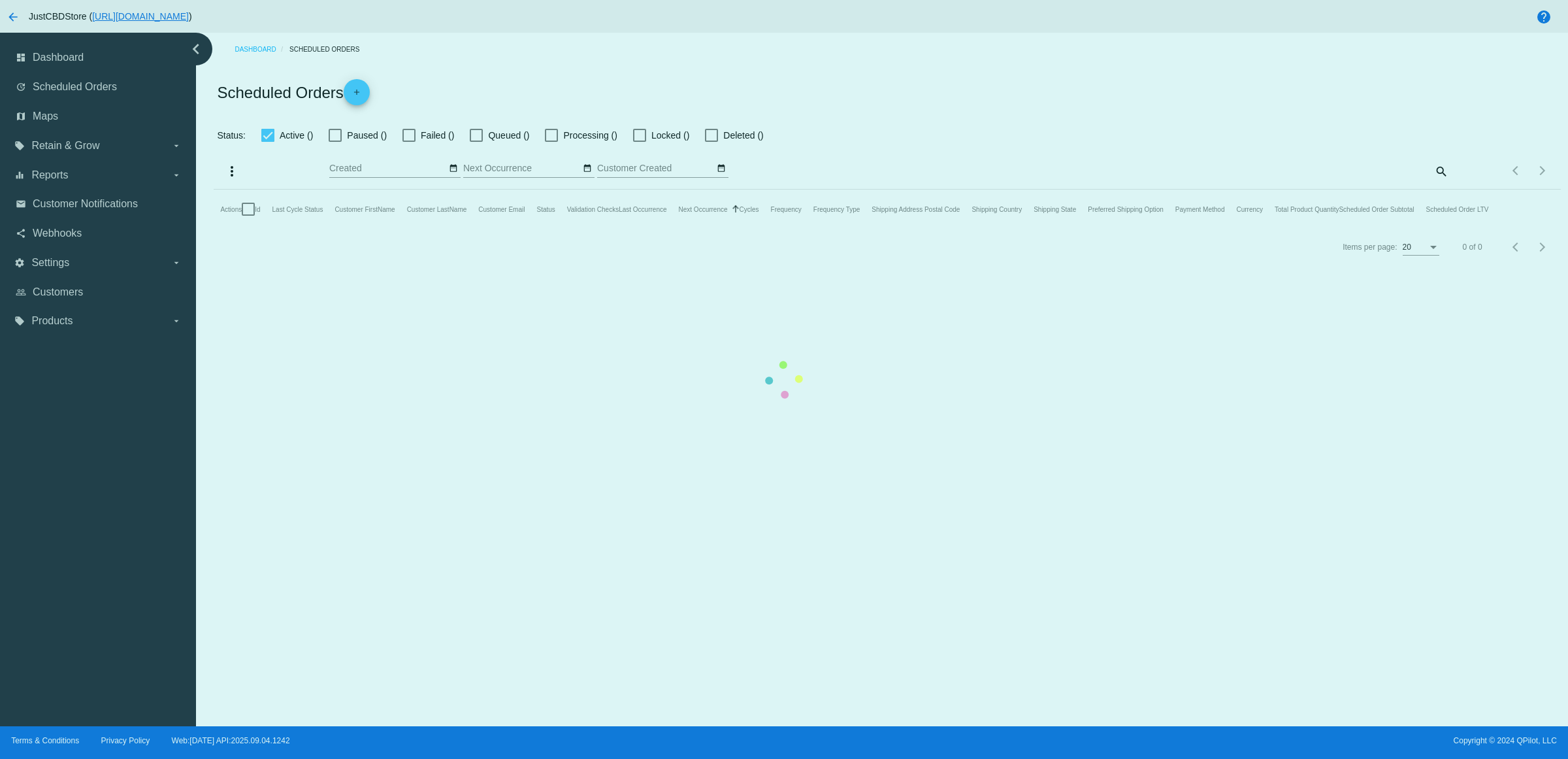
checkbox input "true"
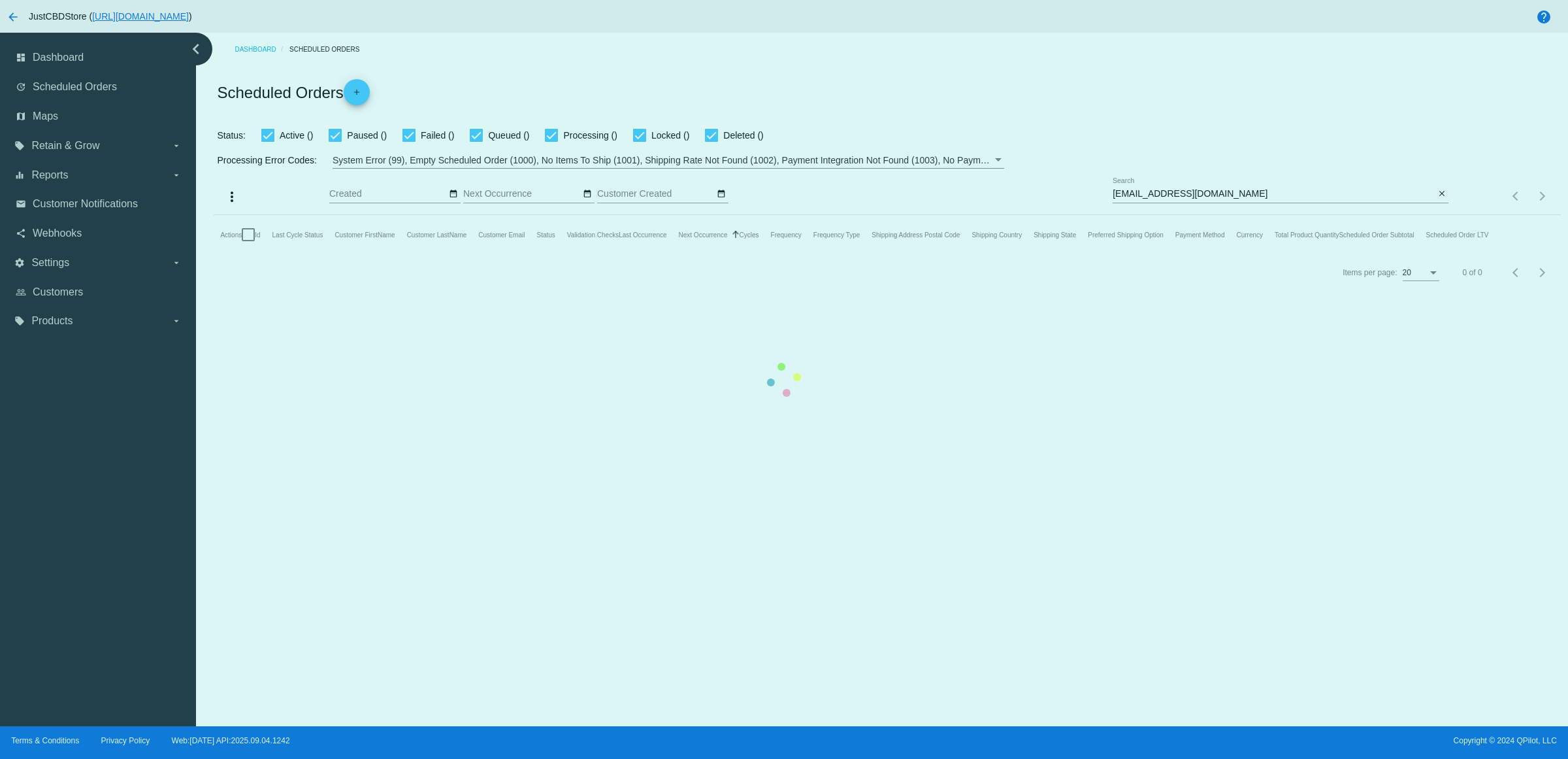
click at [1438, 215] on mat-table "Actions Id Last Cycle Status Customer FirstName Customer LastName Customer Emai…" at bounding box center [887, 235] width 1347 height 39
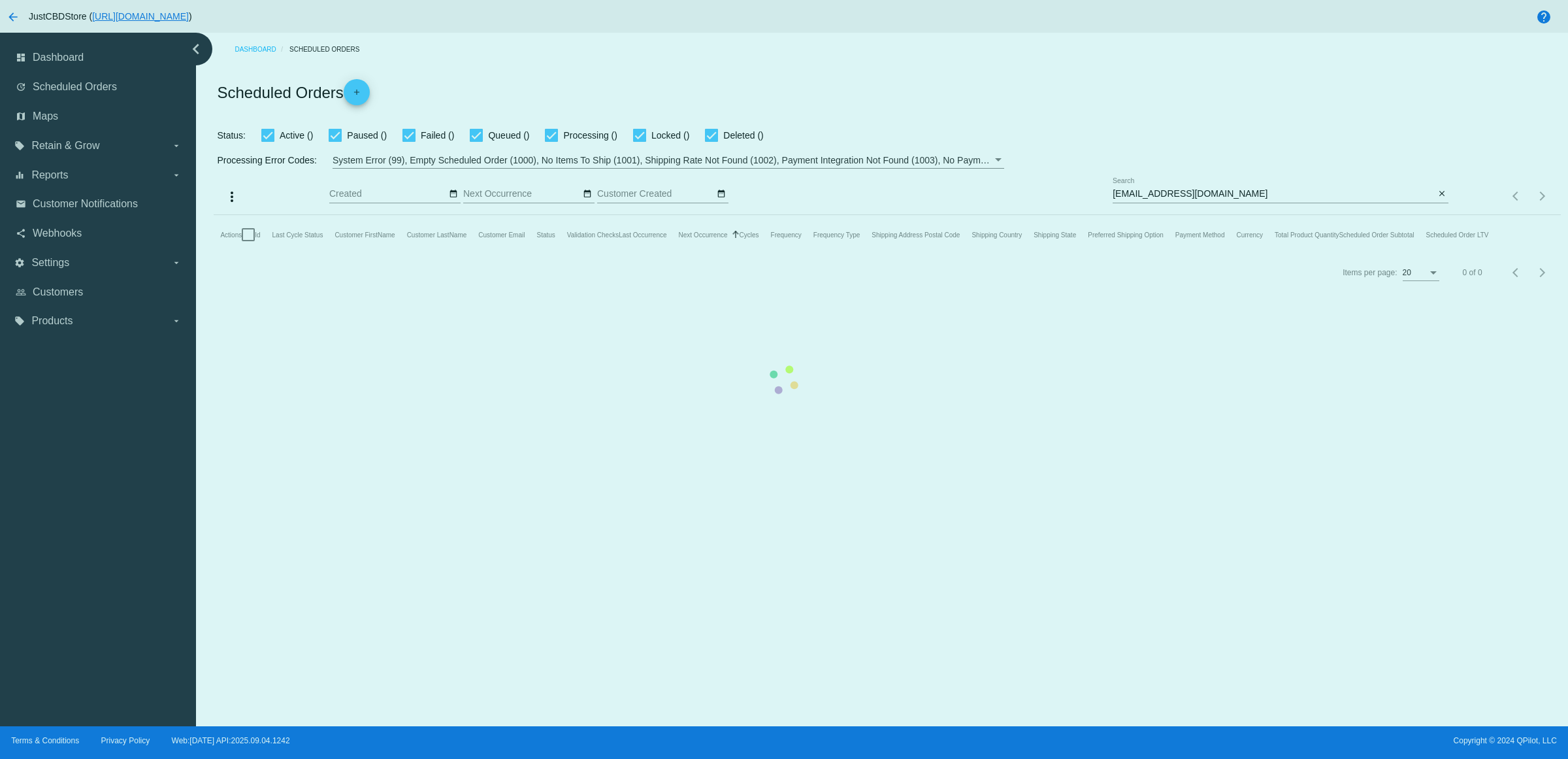
click at [1438, 215] on mat-table "Actions Id Last Cycle Status Customer FirstName Customer LastName Customer Emai…" at bounding box center [887, 235] width 1347 height 39
click at [1437, 215] on mat-table "Actions Id Last Cycle Status Customer FirstName Customer LastName Customer Emai…" at bounding box center [887, 235] width 1347 height 39
click at [1438, 215] on mat-table "Actions Id Last Cycle Status Customer FirstName Customer LastName Customer Emai…" at bounding box center [887, 235] width 1347 height 39
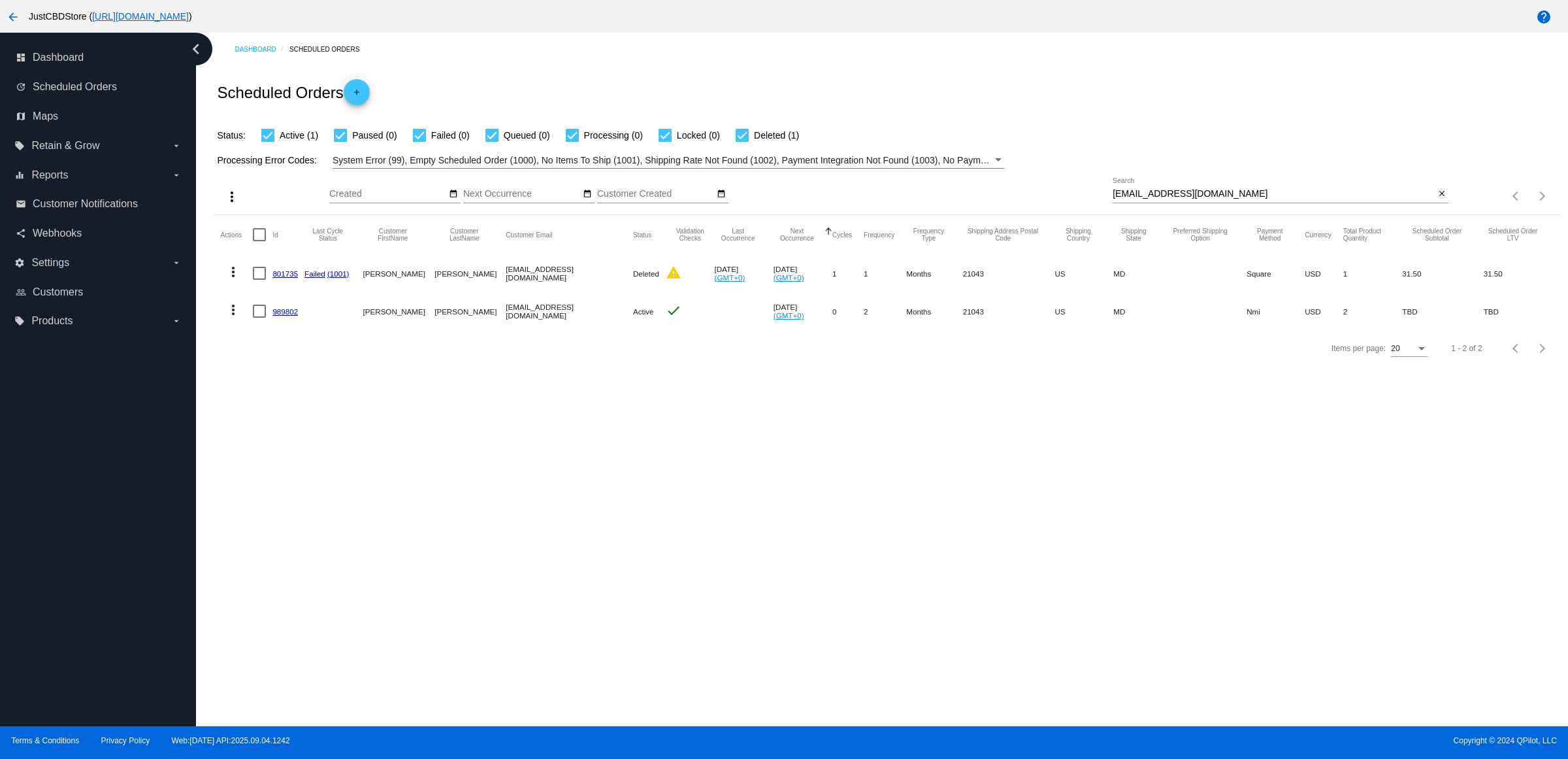
click at [1438, 199] on mat-icon "close" at bounding box center [1442, 194] width 9 height 11
click at [1438, 207] on mat-icon "search" at bounding box center [1441, 196] width 15 height 20
type input "[EMAIL_ADDRESS][DOMAIN_NAME]"
click at [240, 280] on mat-icon "more_vert" at bounding box center [233, 272] width 15 height 15
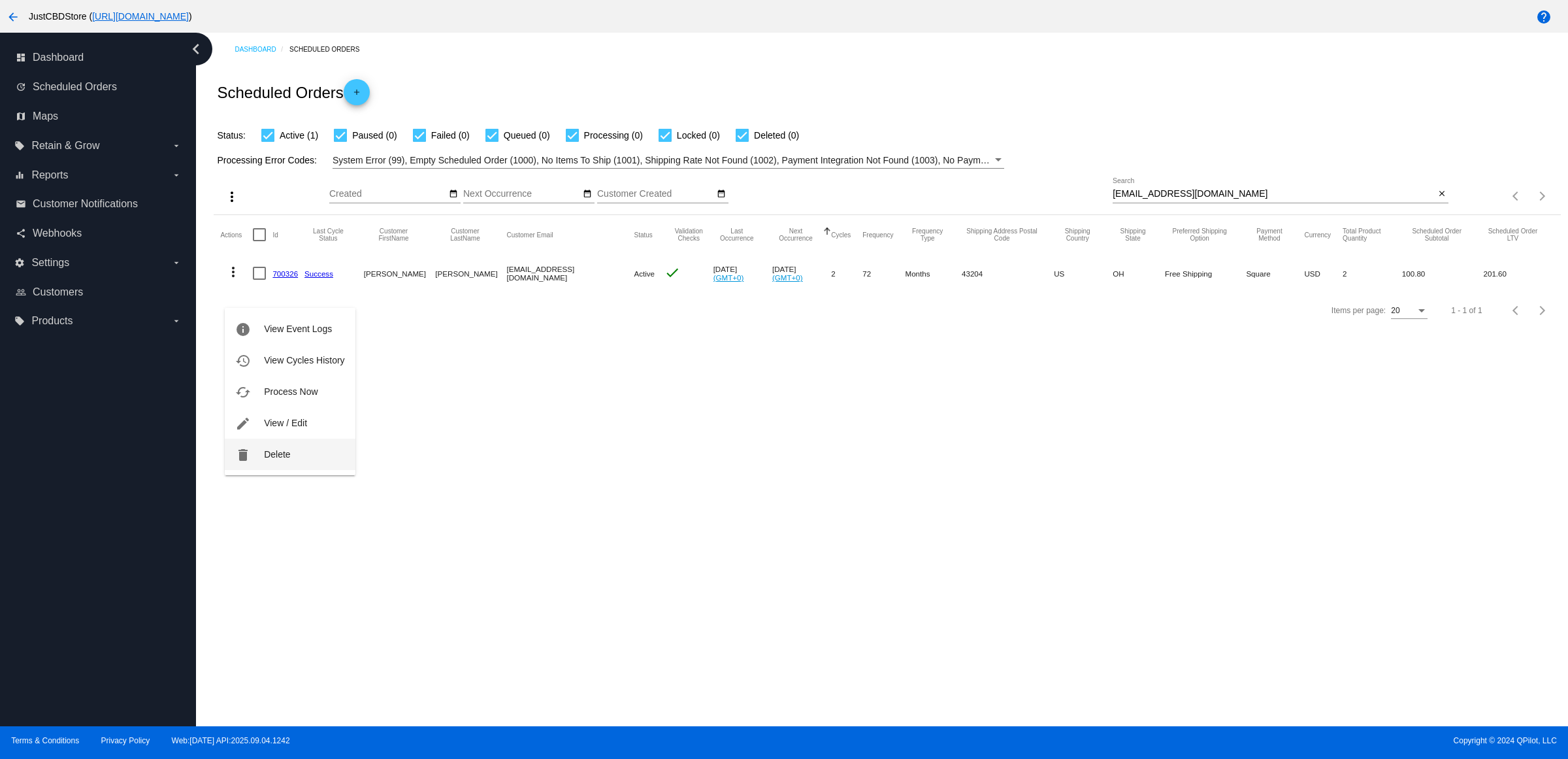
click at [271, 461] on button "delete Delete" at bounding box center [290, 454] width 130 height 32
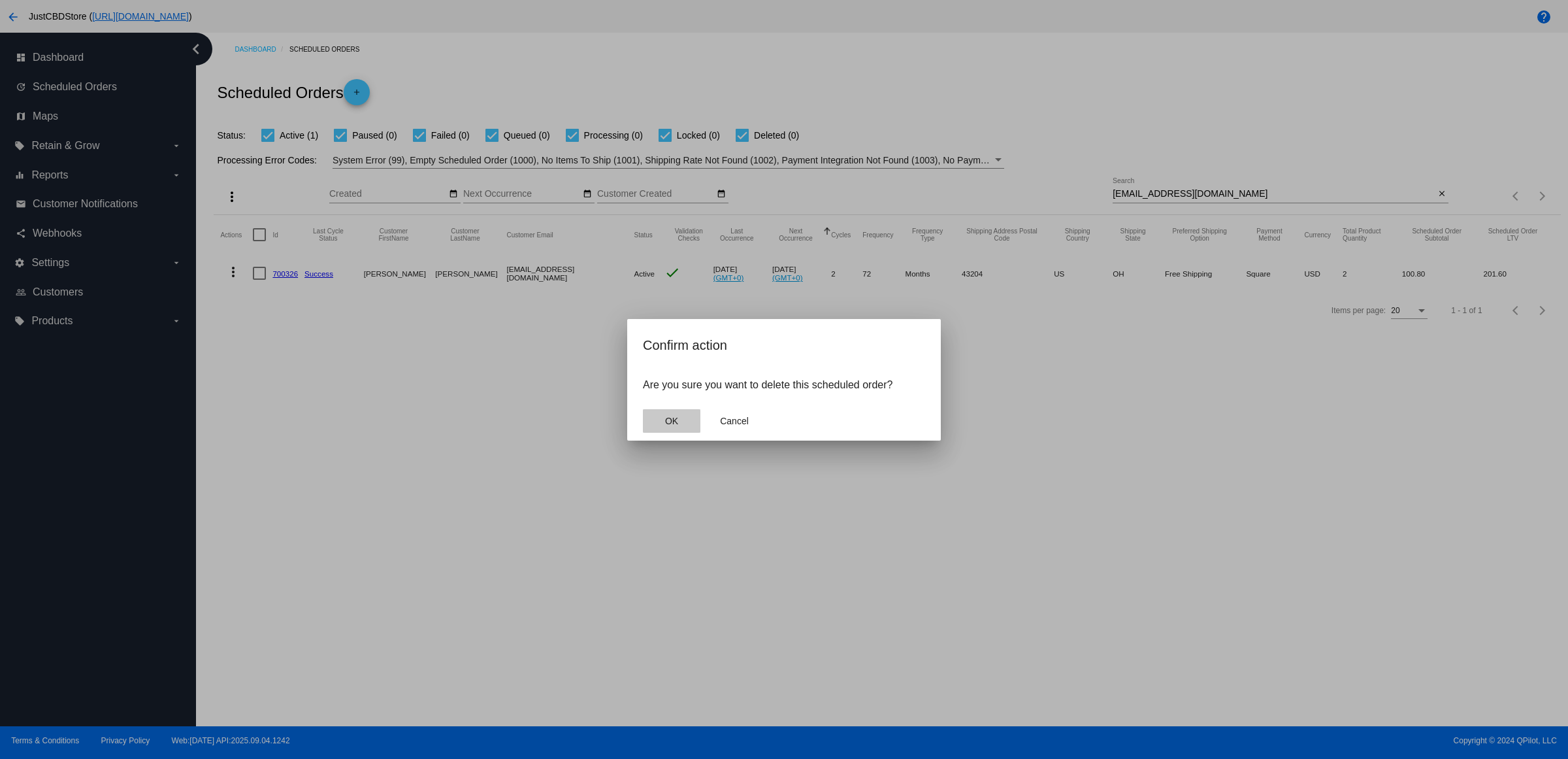
click at [673, 423] on button "OK" at bounding box center [671, 421] width 58 height 23
